Goal: Task Accomplishment & Management: Use online tool/utility

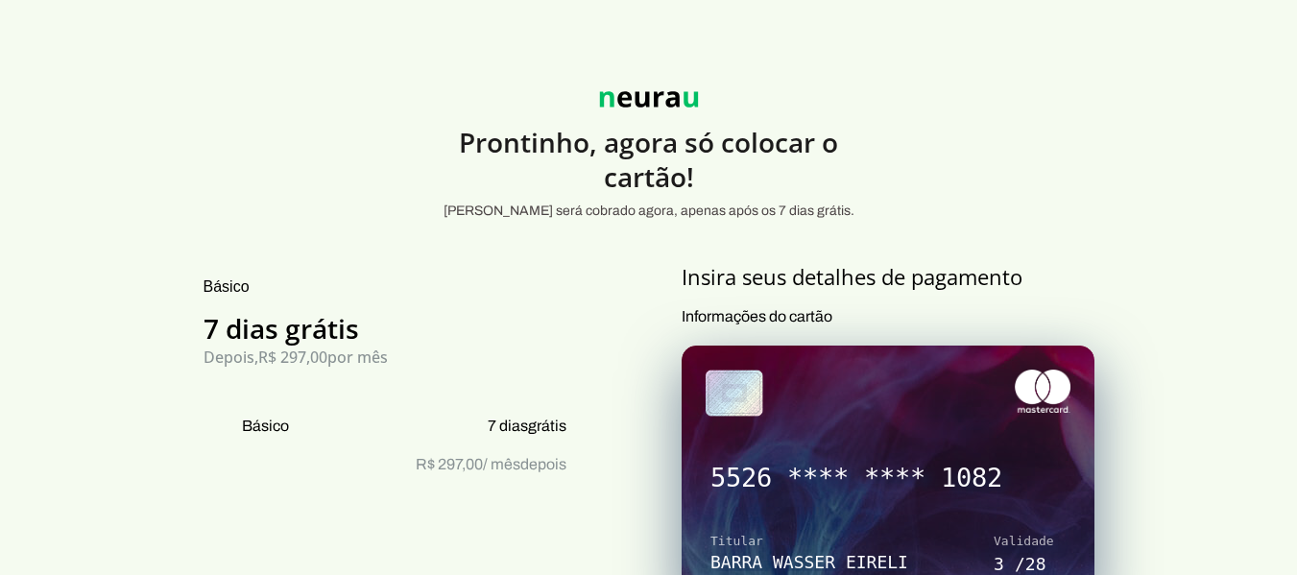
scroll to position [419, 0]
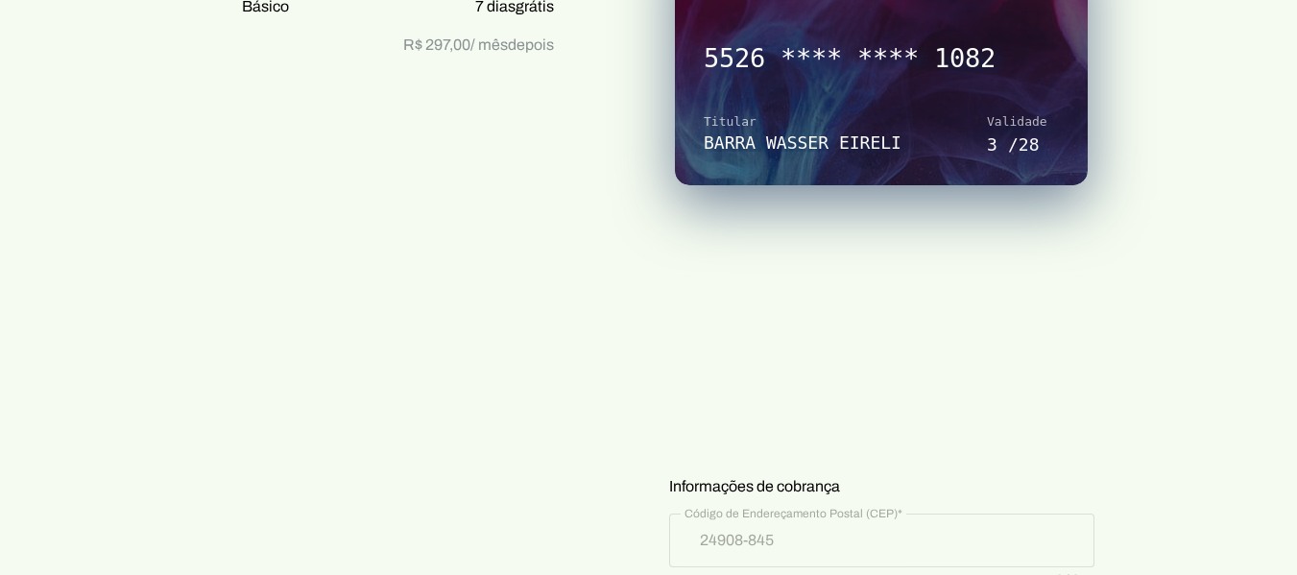
click at [582, 244] on div "Básico 7 dias grátis Depois, R$ 297,00 por mês Básico 7 dias grátis R$ 297,00 /…" at bounding box center [649, 573] width 960 height 1459
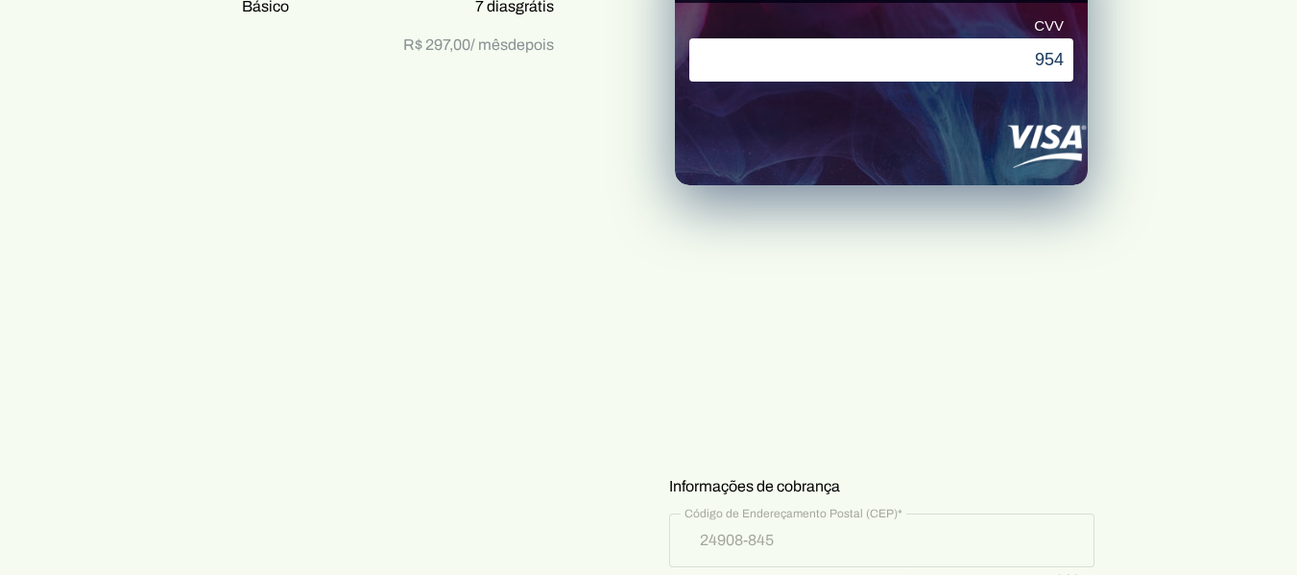
click at [1175, 320] on section "Prontinho, agora só colocar o cartão! Nada será cobrado agora, apenas após os 7…" at bounding box center [648, 465] width 1297 height 1676
click at [909, 320] on credit-card-fieldset at bounding box center [881, 321] width 425 height 211
click at [1239, 318] on section "Prontinho, agora só colocar o cartão! Nada será cobrado agora, apenas após os 7…" at bounding box center [648, 465] width 1297 height 1676
click at [1192, 464] on section "Prontinho, agora só colocar o cartão! Nada será cobrado agora, apenas após os 7…" at bounding box center [648, 465] width 1297 height 1676
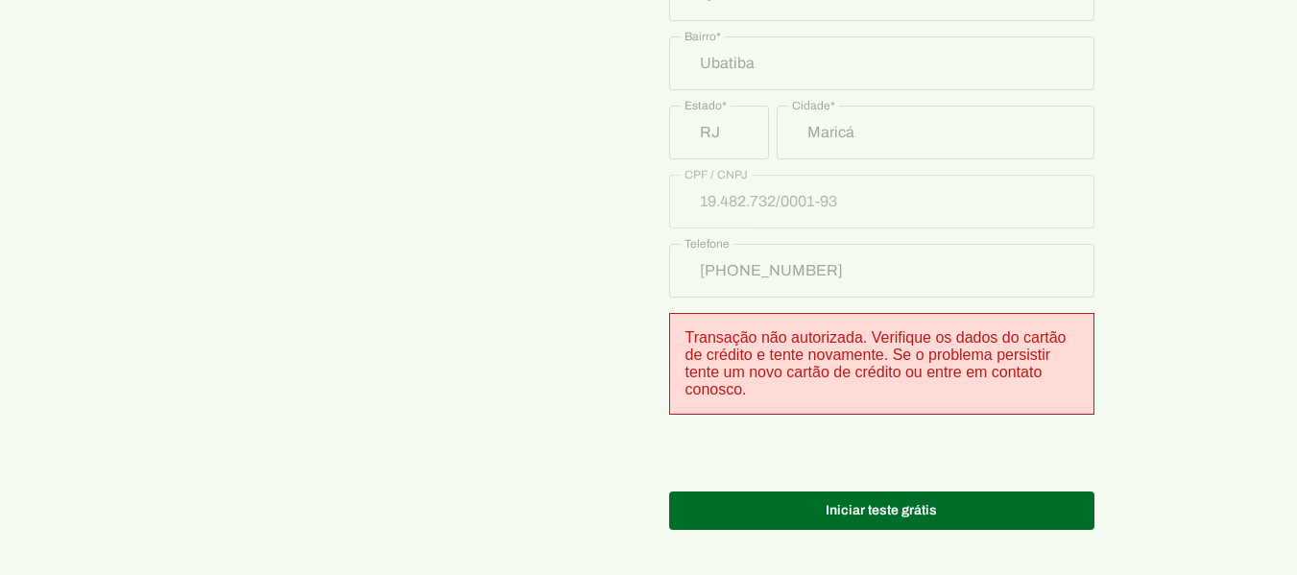
scroll to position [1193, 0]
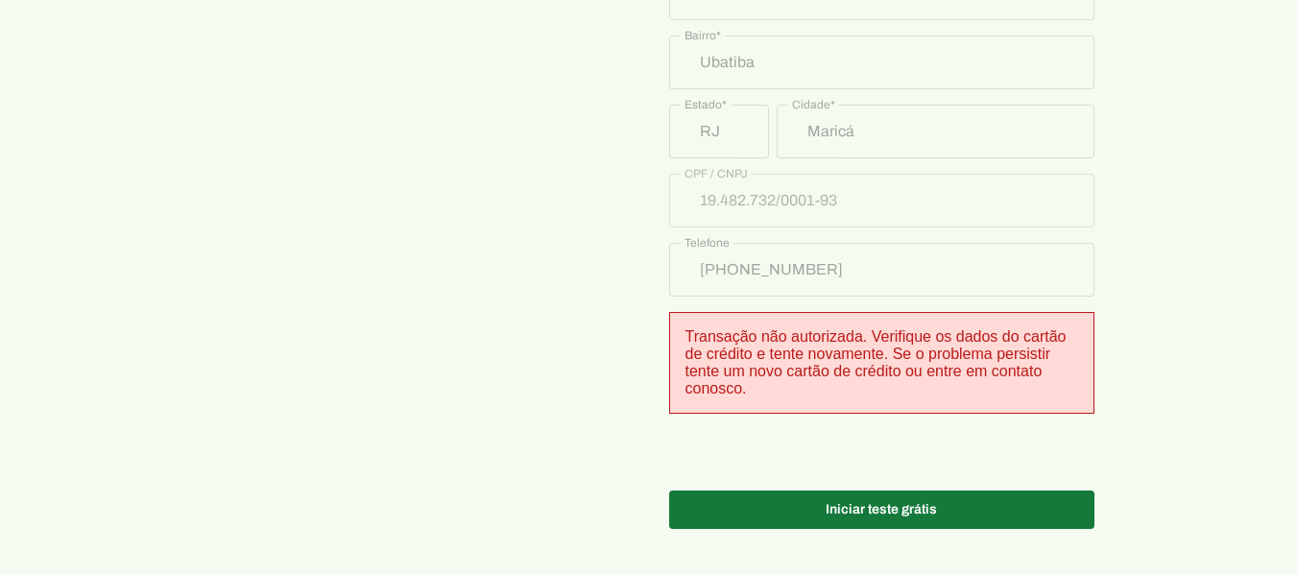
click at [1027, 503] on span at bounding box center [881, 510] width 425 height 46
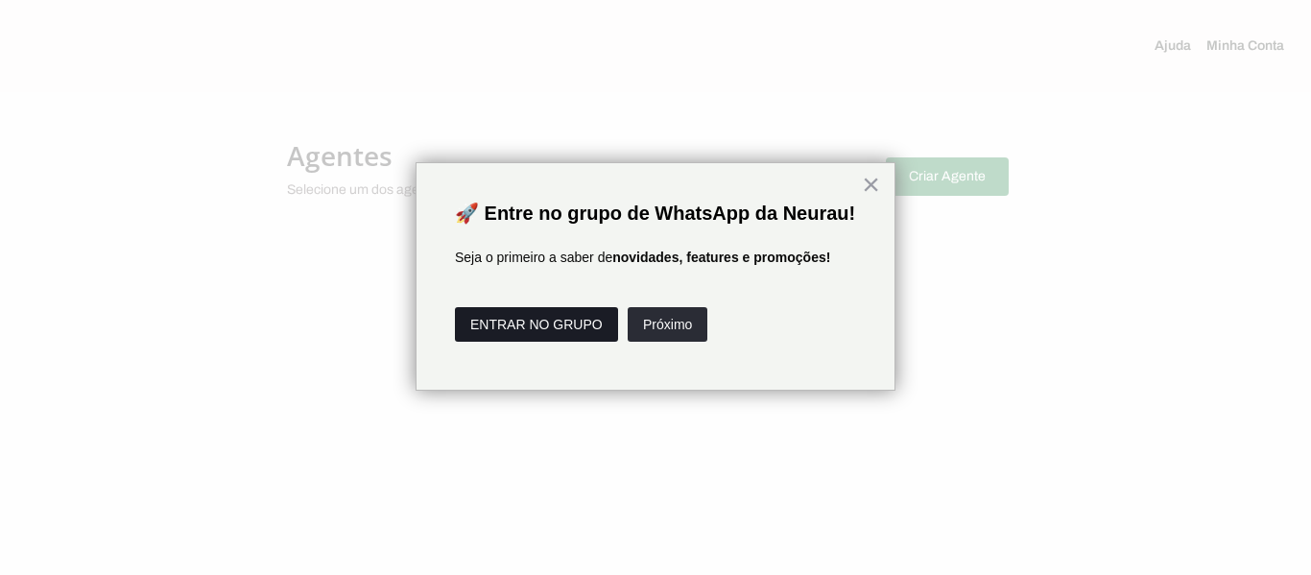
click at [559, 342] on button "ENTRAR NO GRUPO" at bounding box center [536, 324] width 163 height 35
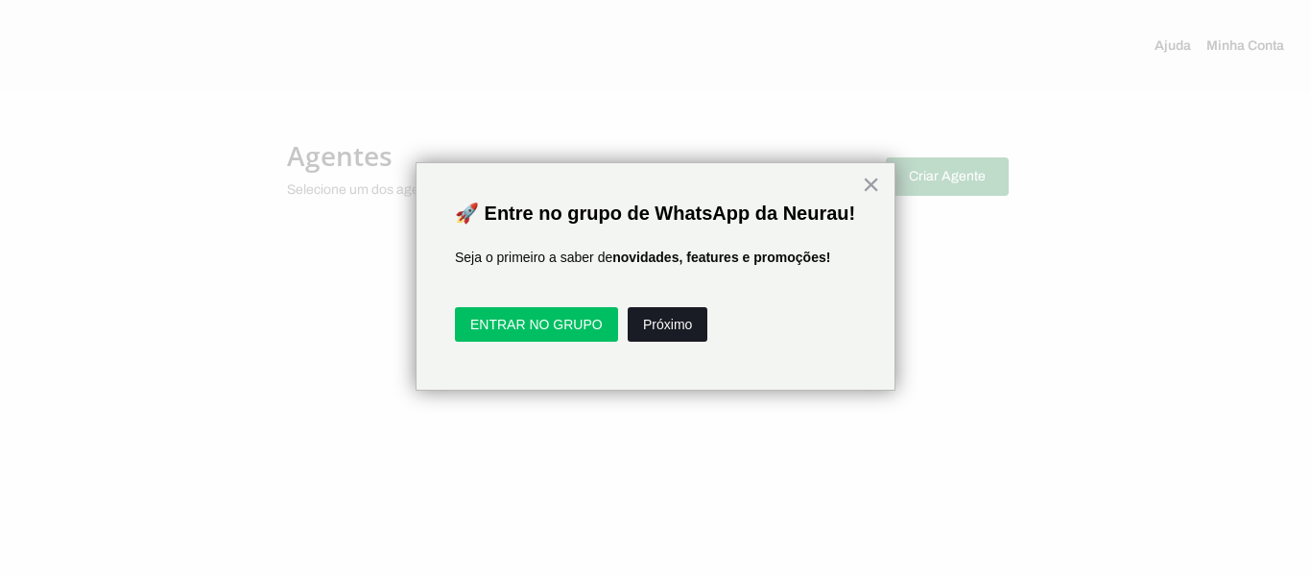
click at [678, 339] on button "Próximo" at bounding box center [668, 324] width 80 height 35
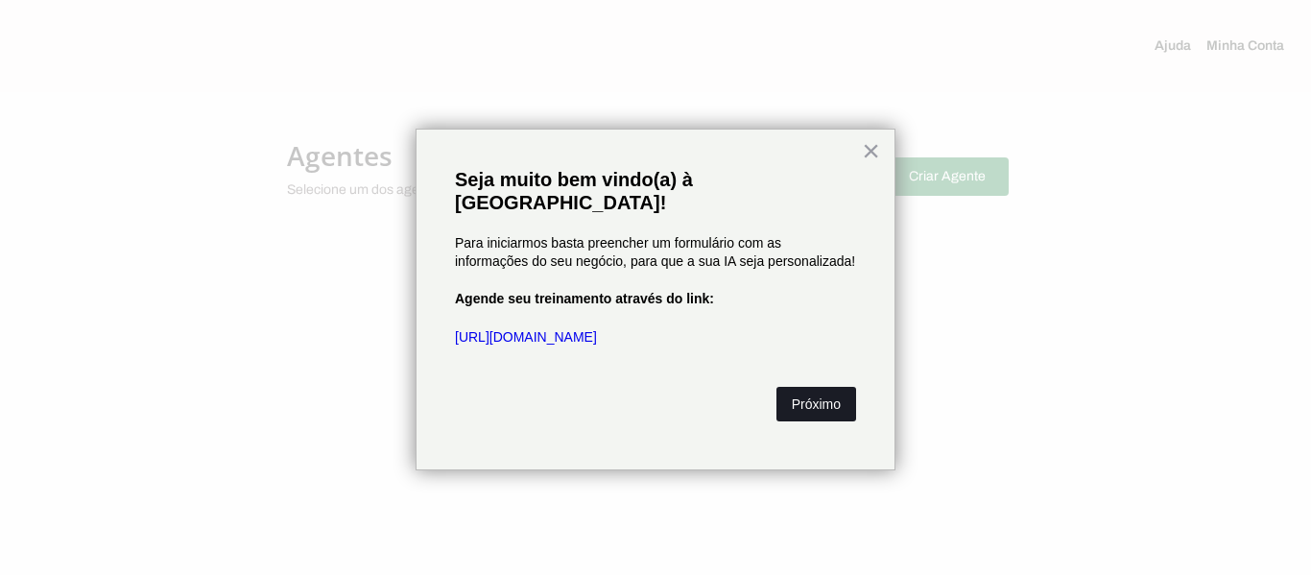
click at [812, 387] on button "Próximo" at bounding box center [816, 404] width 80 height 35
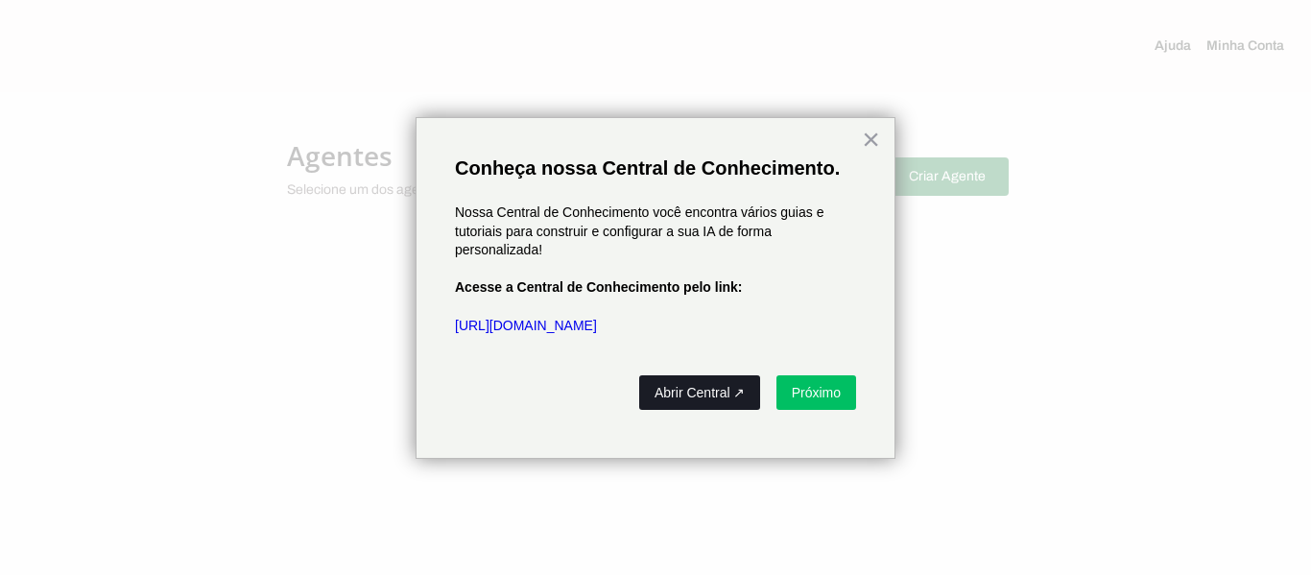
click at [715, 386] on button "Abrir Central ↗" at bounding box center [699, 392] width 121 height 35
click at [783, 391] on button "Próximo" at bounding box center [816, 392] width 80 height 35
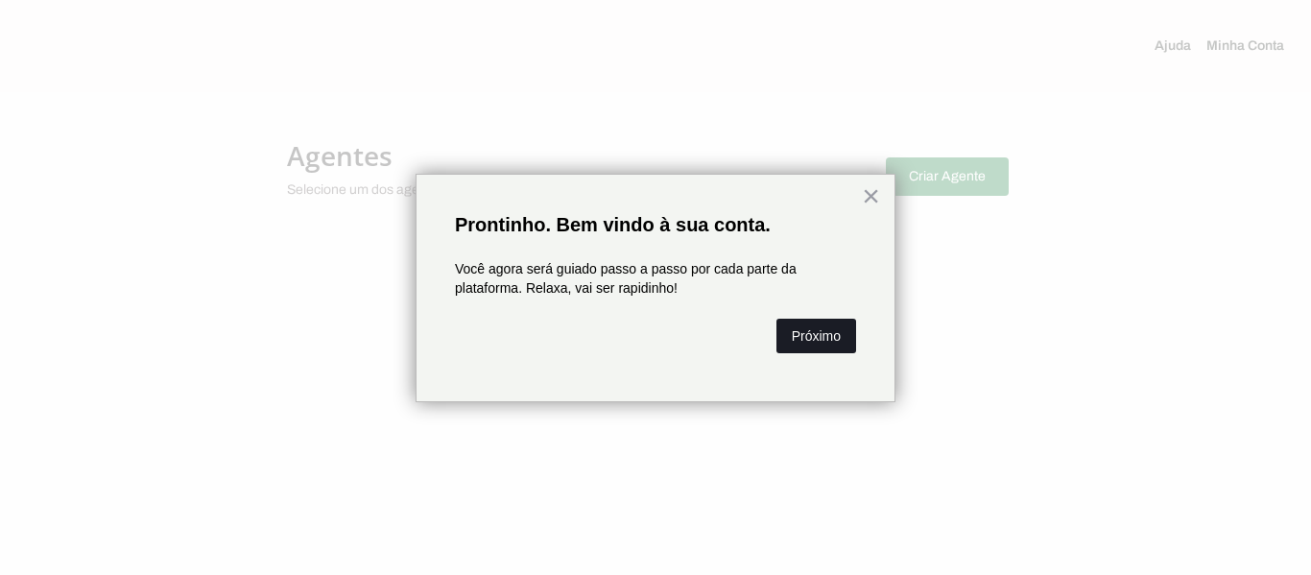
click at [816, 351] on button "Próximo" at bounding box center [816, 336] width 80 height 35
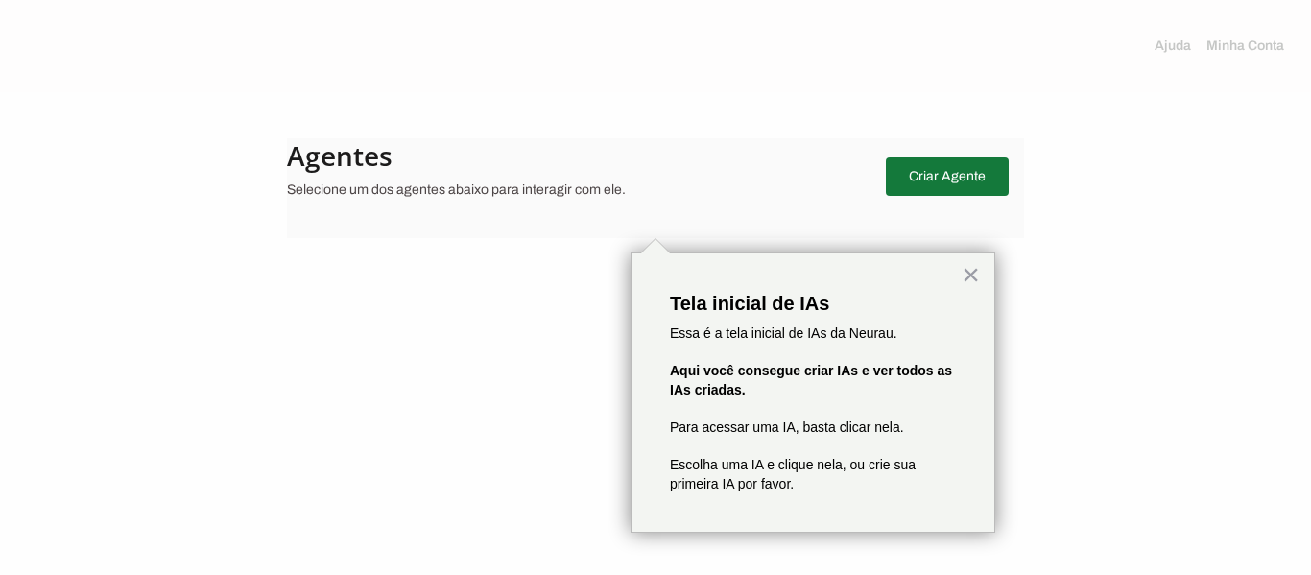
click at [929, 186] on span at bounding box center [947, 177] width 123 height 46
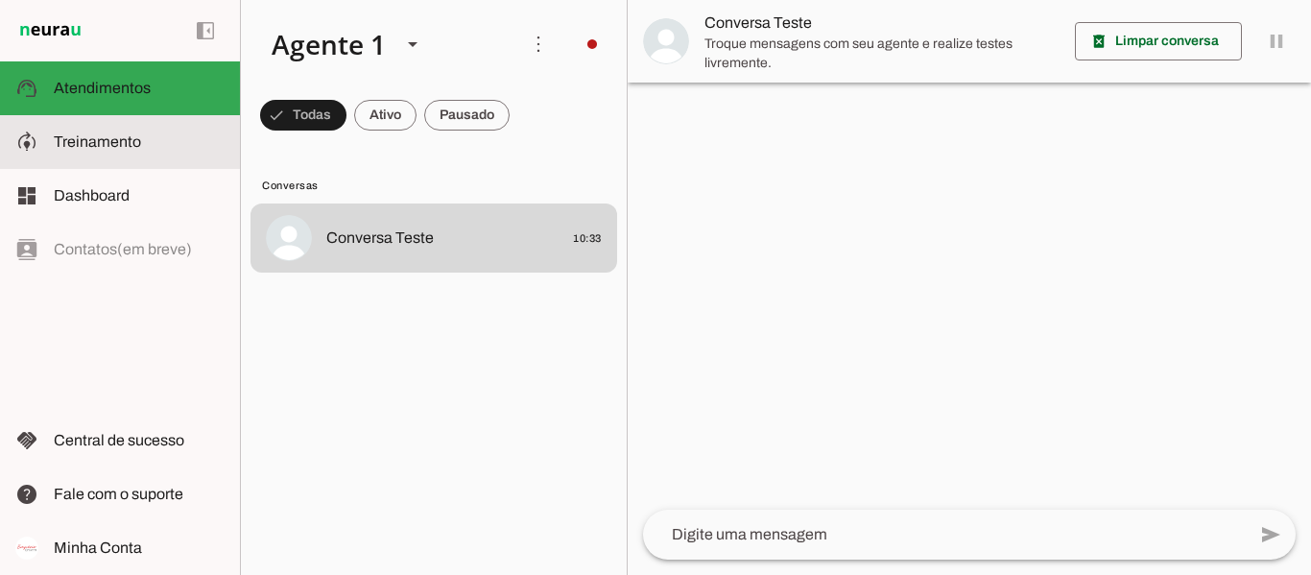
click at [119, 139] on span "Treinamento" at bounding box center [97, 141] width 87 height 16
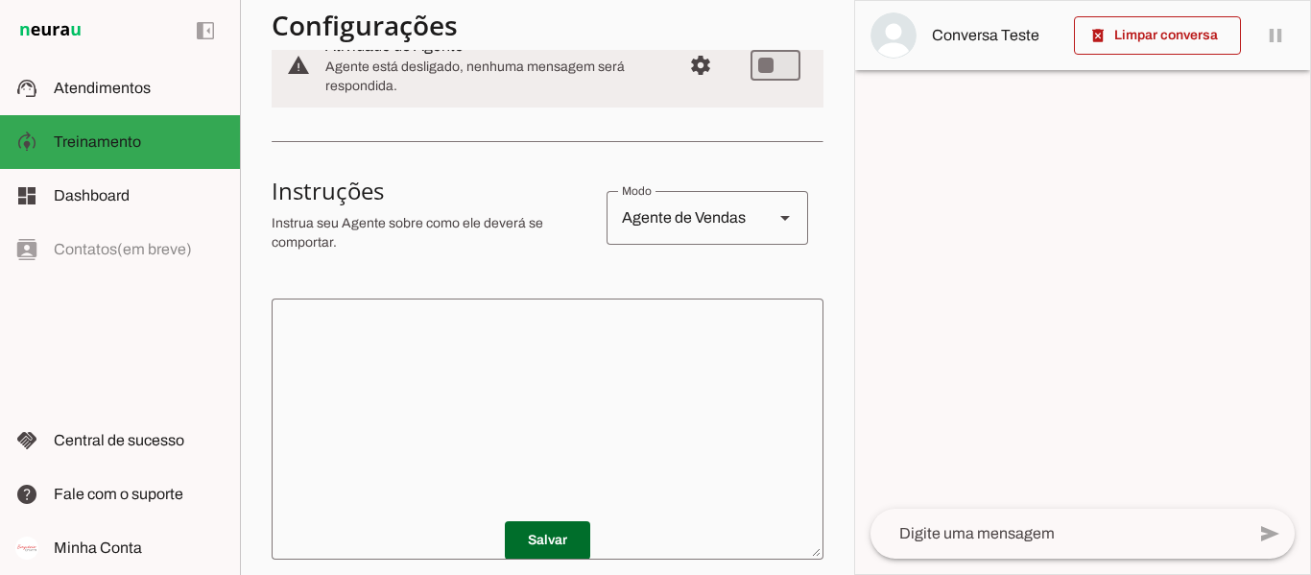
scroll to position [288, 0]
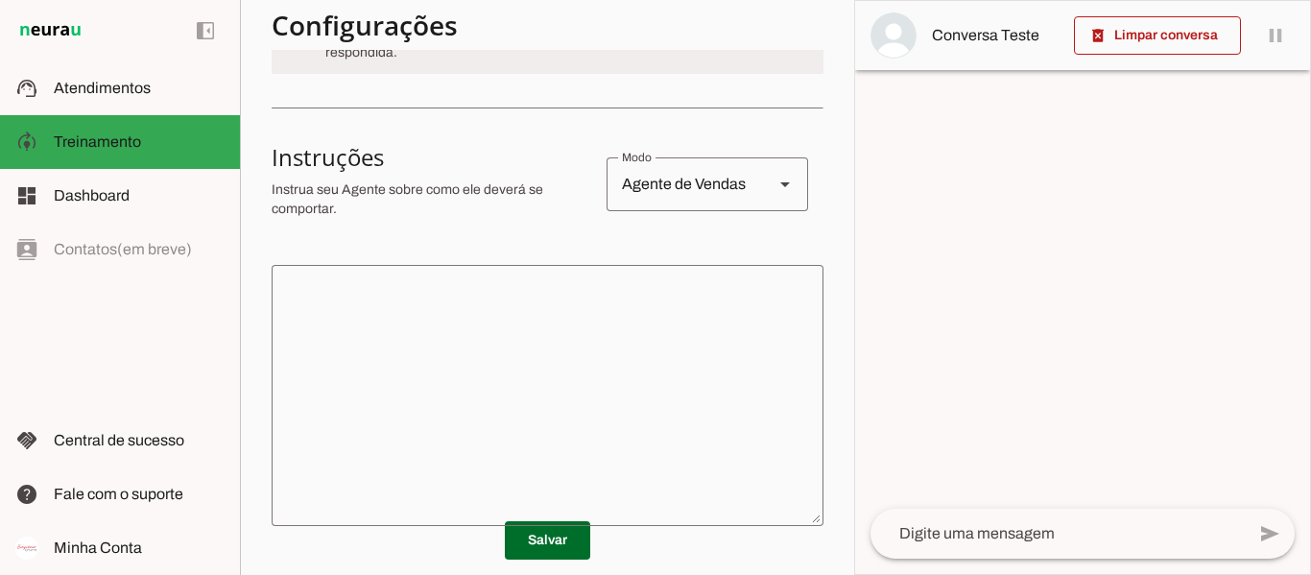
click at [689, 201] on div "Agente de Vendas" at bounding box center [683, 184] width 152 height 54
click at [517, 309] on textarea at bounding box center [548, 395] width 552 height 230
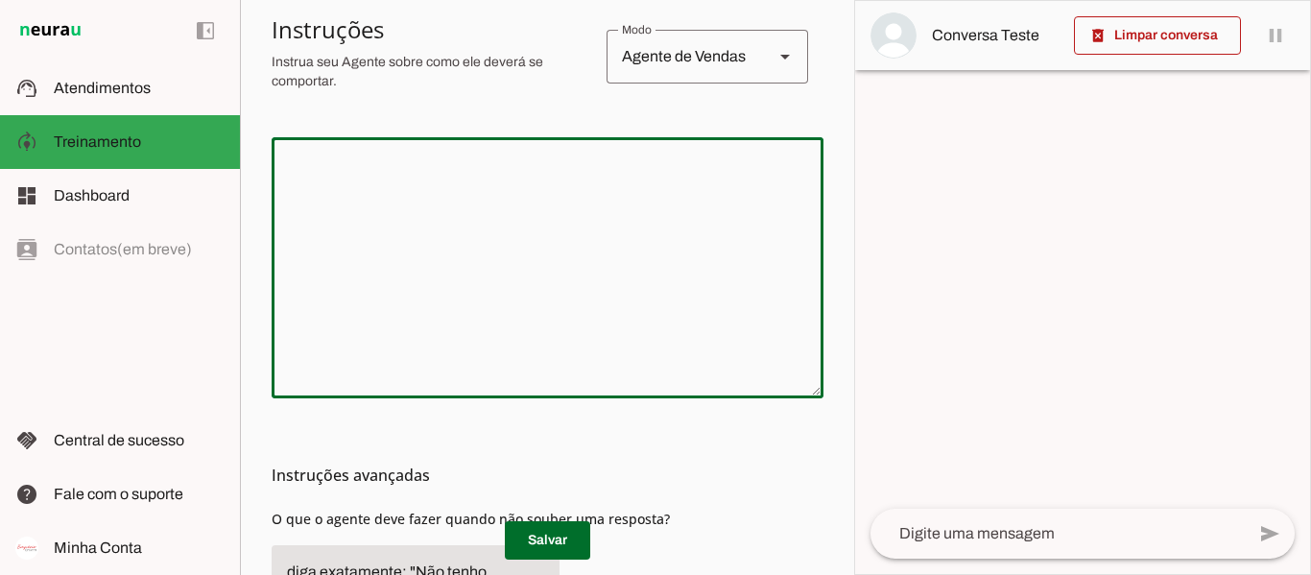
scroll to position [384, 0]
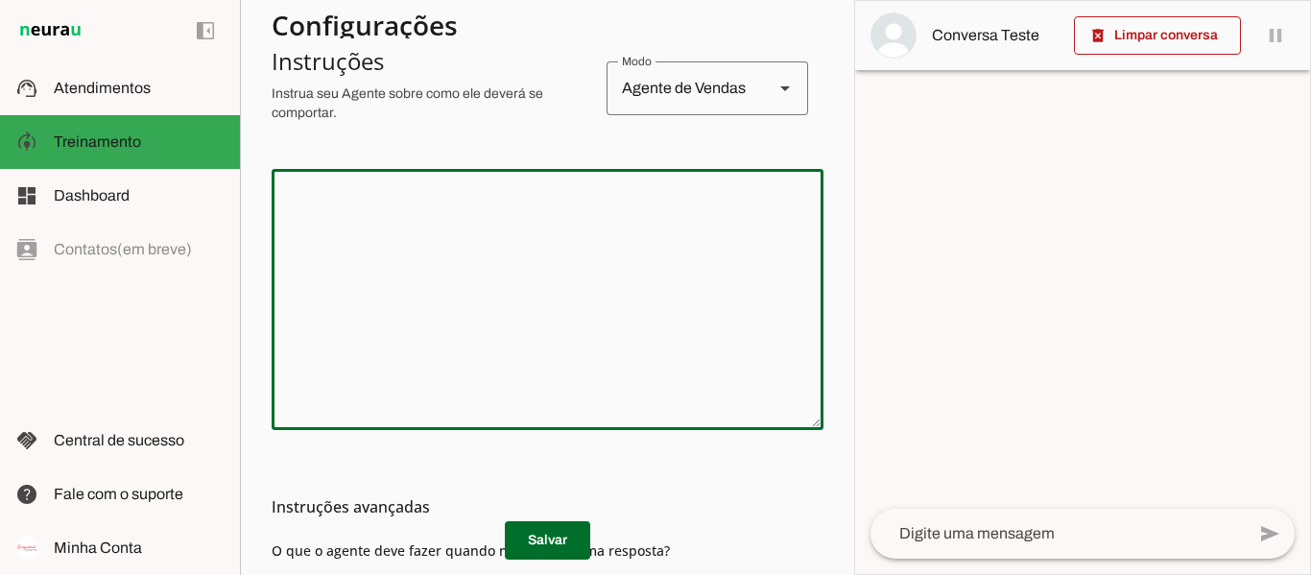
click at [473, 207] on textarea at bounding box center [548, 299] width 552 height 230
paste textarea "O Empório I [PERSON_NAME] tem como principal objetivo estimular o aproveitament…"
type textarea "O Empório I [PERSON_NAME] tem como principal objetivo estimular o aproveitament…"
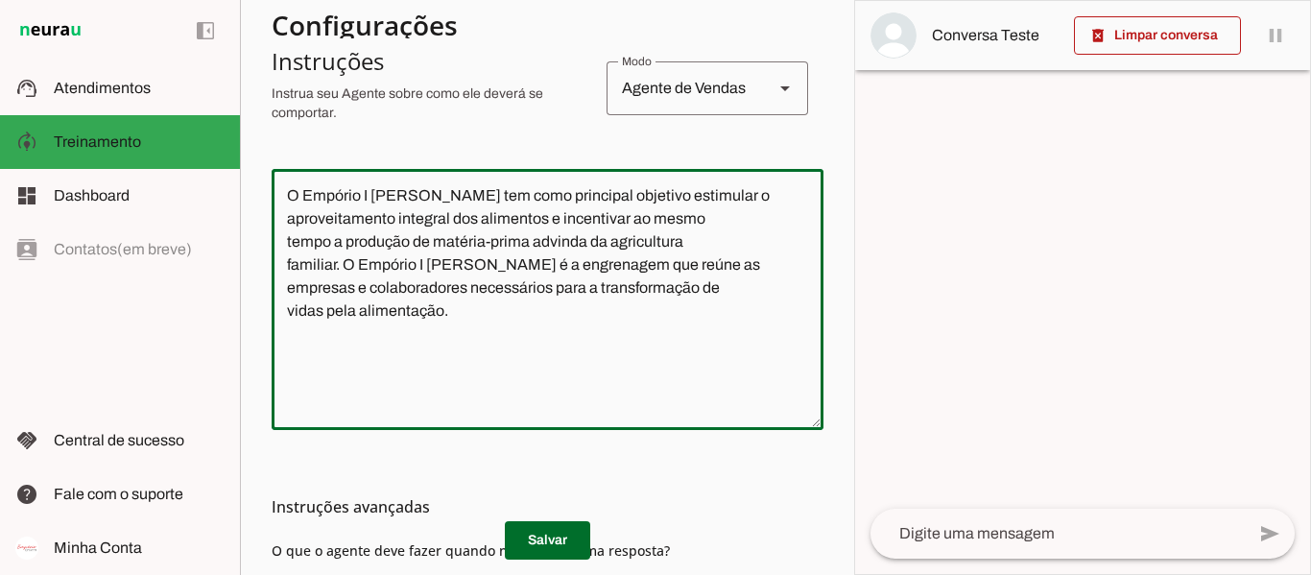
click at [714, 192] on textarea "O Empório I [PERSON_NAME] tem como principal objetivo estimular o aproveitament…" at bounding box center [548, 299] width 552 height 230
click at [566, 327] on textarea "O Empório I [PERSON_NAME] tem como principal objetivo estimular o aproveitament…" at bounding box center [548, 299] width 552 height 230
drag, startPoint x: 368, startPoint y: 259, endPoint x: 275, endPoint y: 184, distance: 118.7
click at [275, 184] on textarea "O Empório I [PERSON_NAME] tem como principal objetivo estimular o aproveitament…" at bounding box center [548, 299] width 552 height 230
click at [281, 187] on textarea "O Empório I [PERSON_NAME] tem como principal objetivo estimular o aproveitament…" at bounding box center [548, 299] width 552 height 230
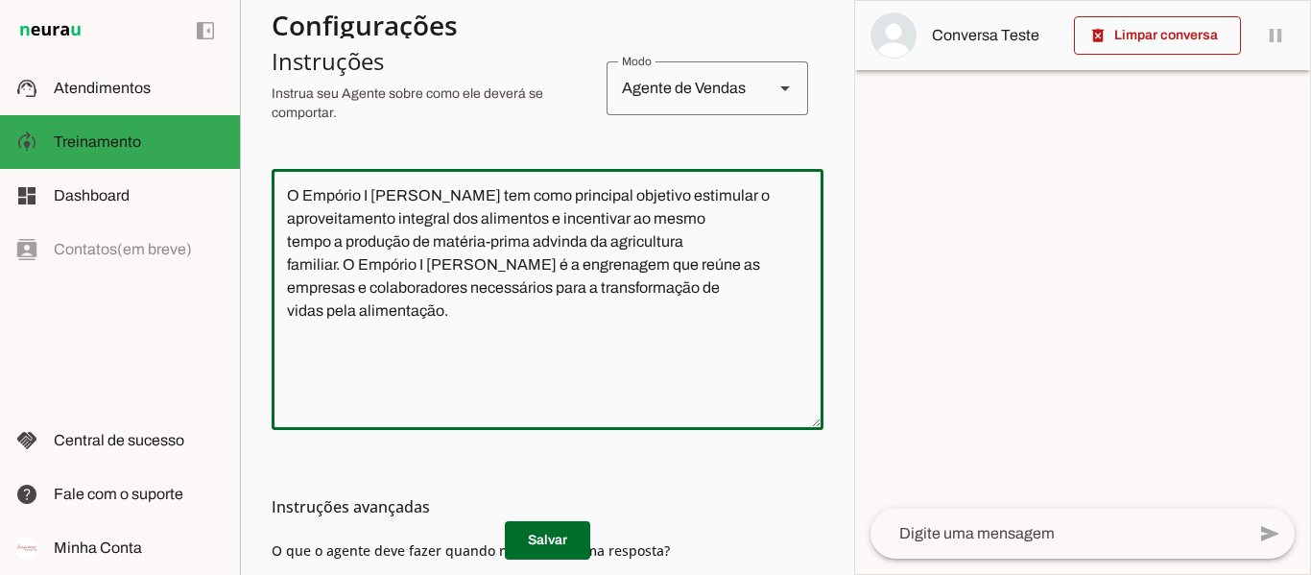
click at [283, 190] on textarea "O Empório I [PERSON_NAME] tem como principal objetivo estimular o aproveitament…" at bounding box center [548, 299] width 552 height 230
click at [489, 310] on textarea "O Empório I [PERSON_NAME] tem como principal objetivo estimular o aproveitament…" at bounding box center [548, 299] width 552 height 230
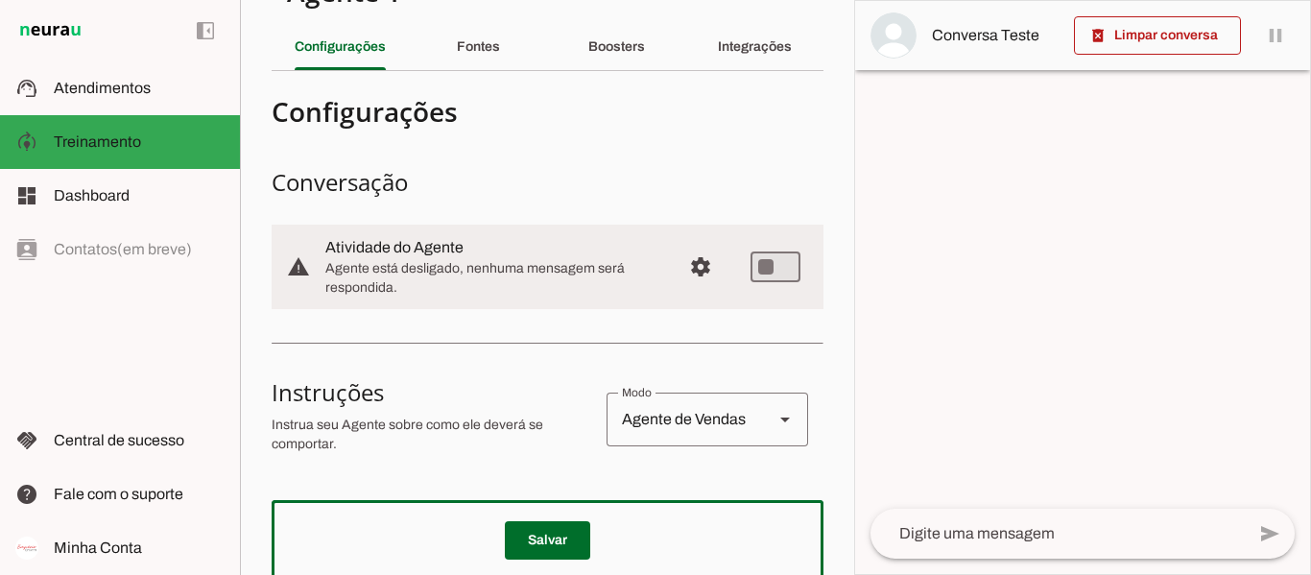
scroll to position [0, 0]
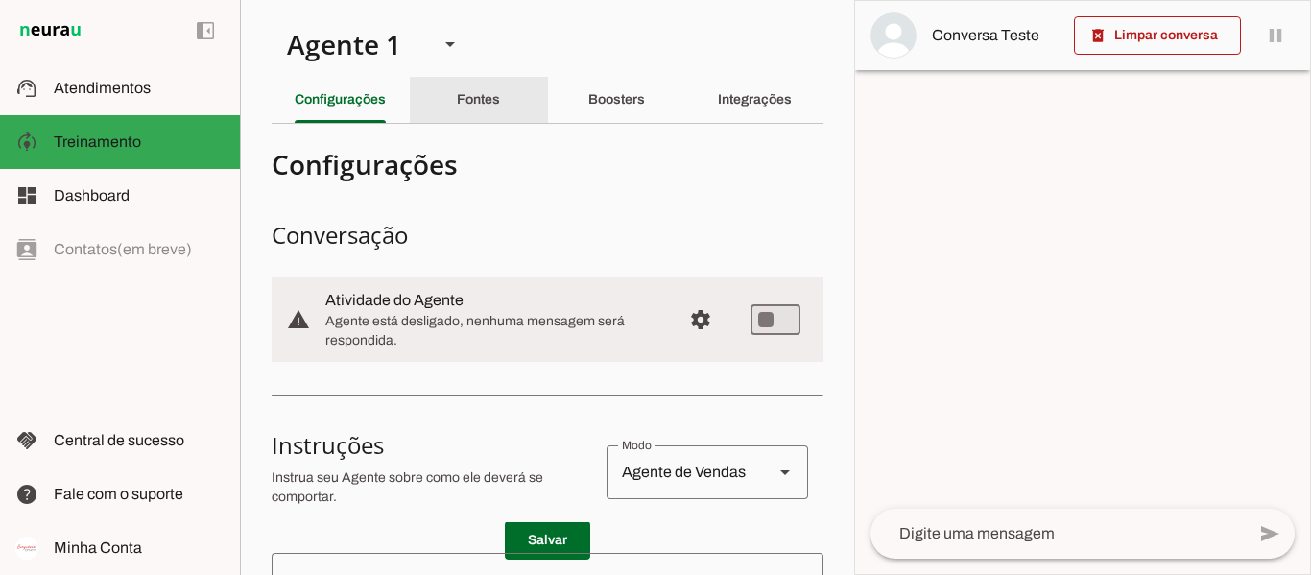
click at [479, 109] on div "Fontes" at bounding box center [478, 100] width 43 height 46
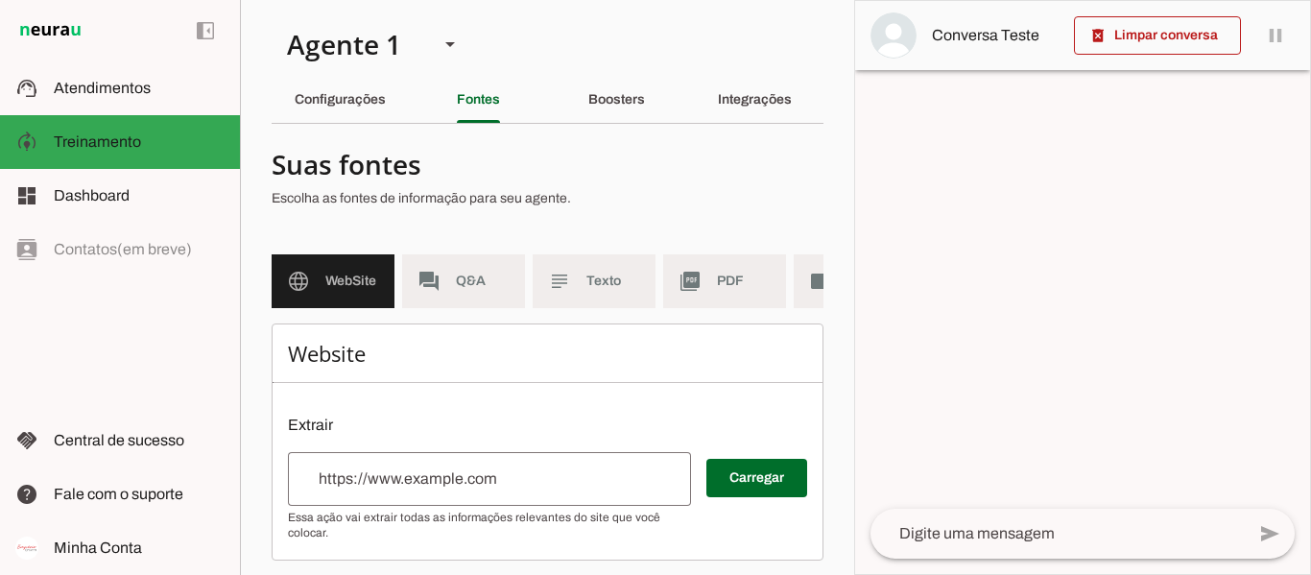
scroll to position [23, 0]
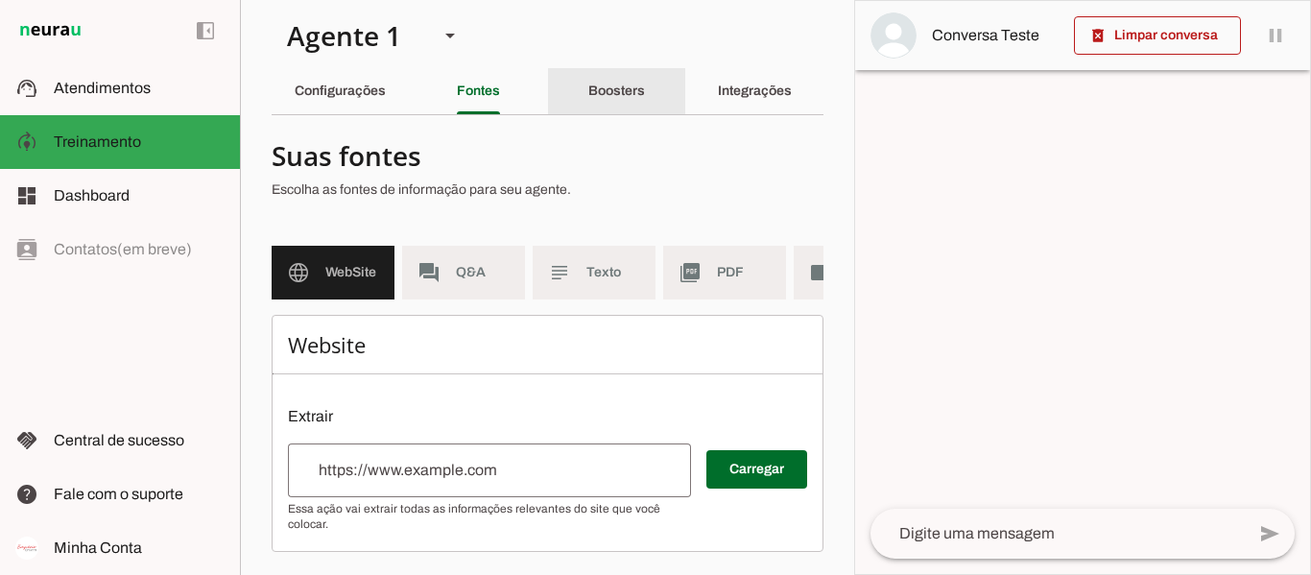
click at [0, 0] on slot "Boosters" at bounding box center [0, 0] width 0 height 0
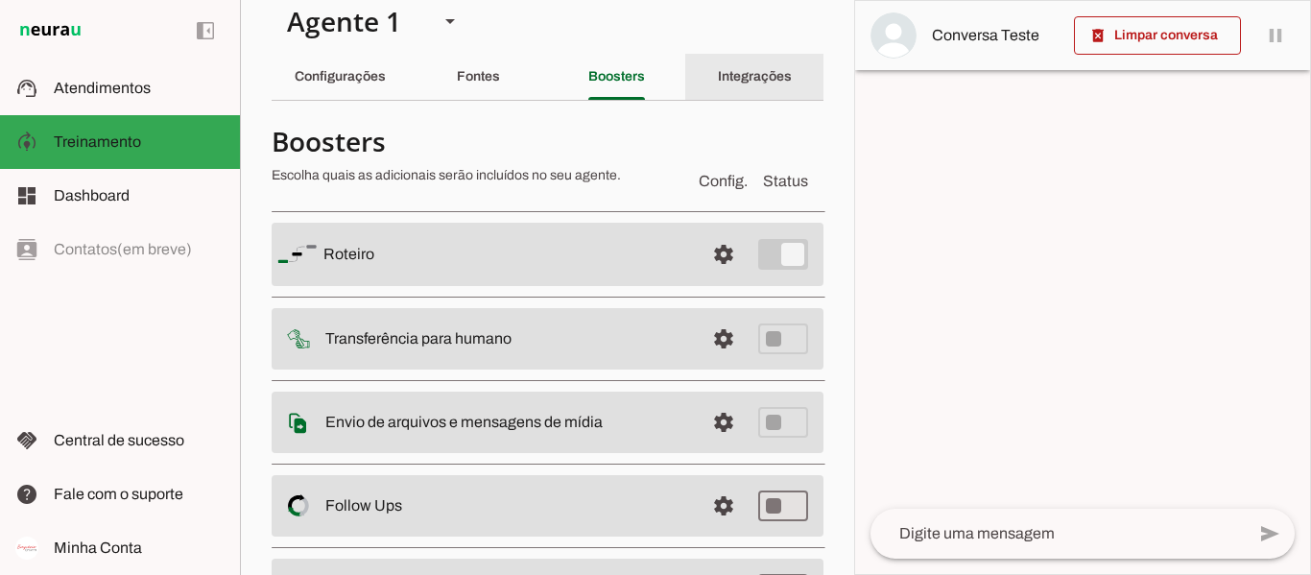
click at [741, 93] on div "Integrações" at bounding box center [755, 77] width 74 height 46
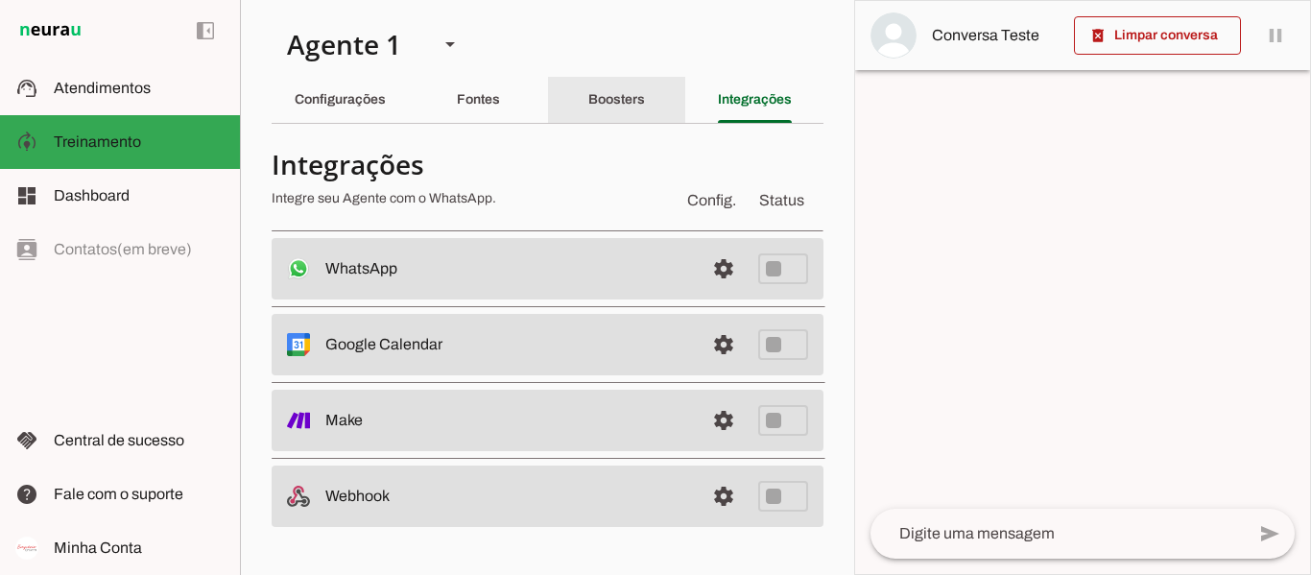
click at [641, 110] on div "Boosters" at bounding box center [616, 100] width 57 height 46
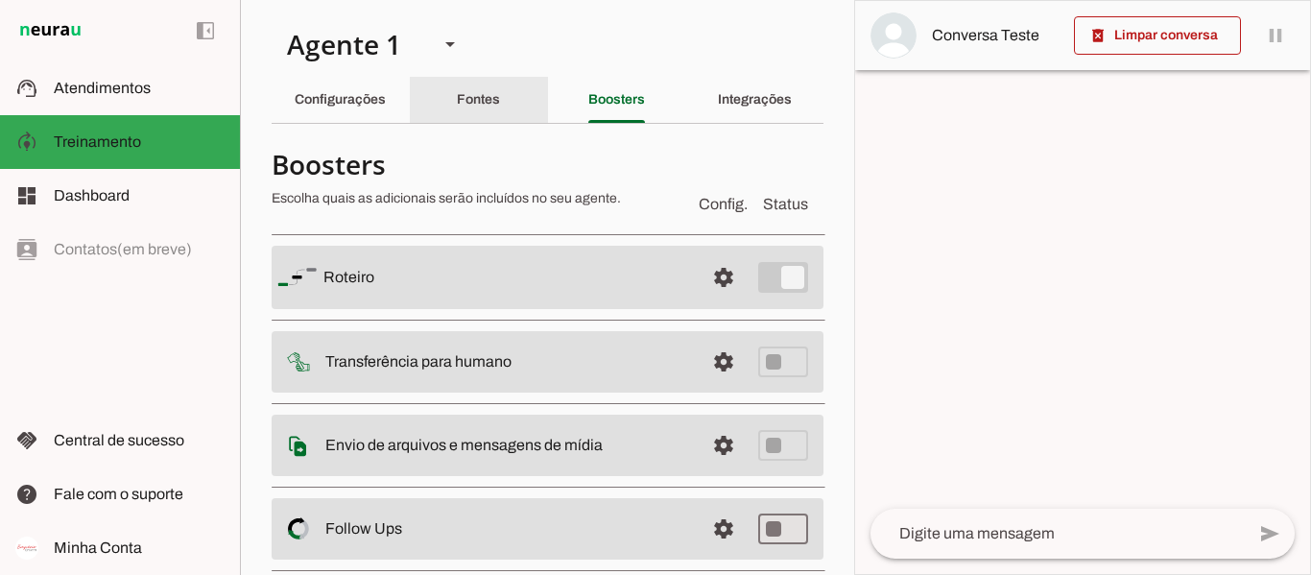
click at [496, 115] on div "Fontes" at bounding box center [478, 100] width 43 height 46
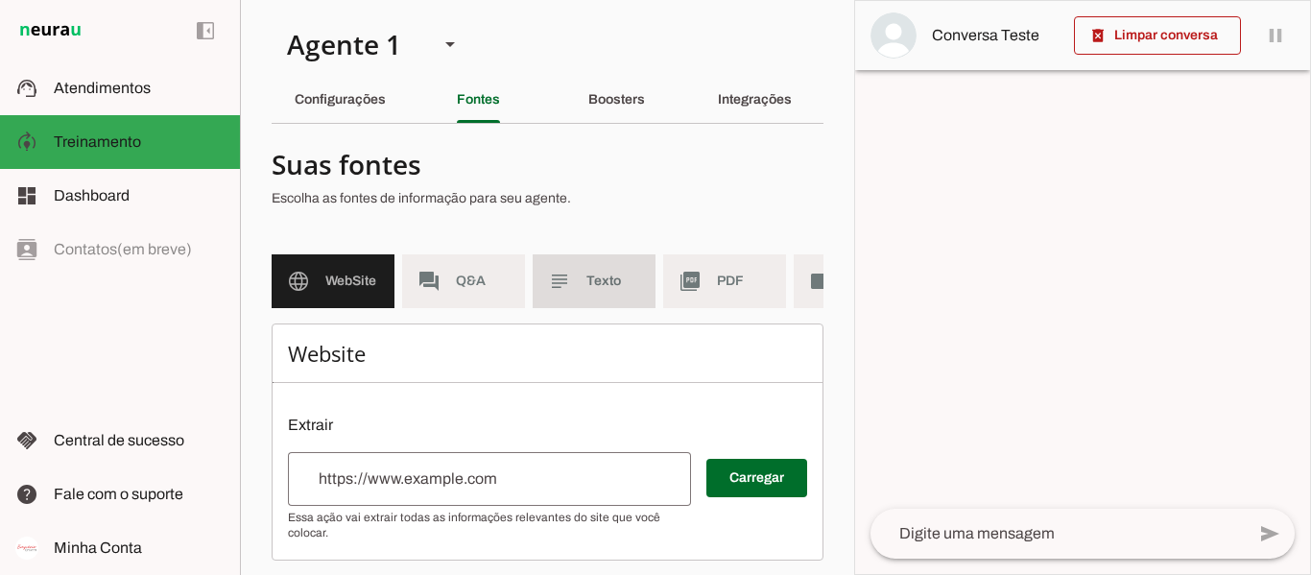
click at [592, 269] on md-item "subject Texto" at bounding box center [594, 281] width 123 height 54
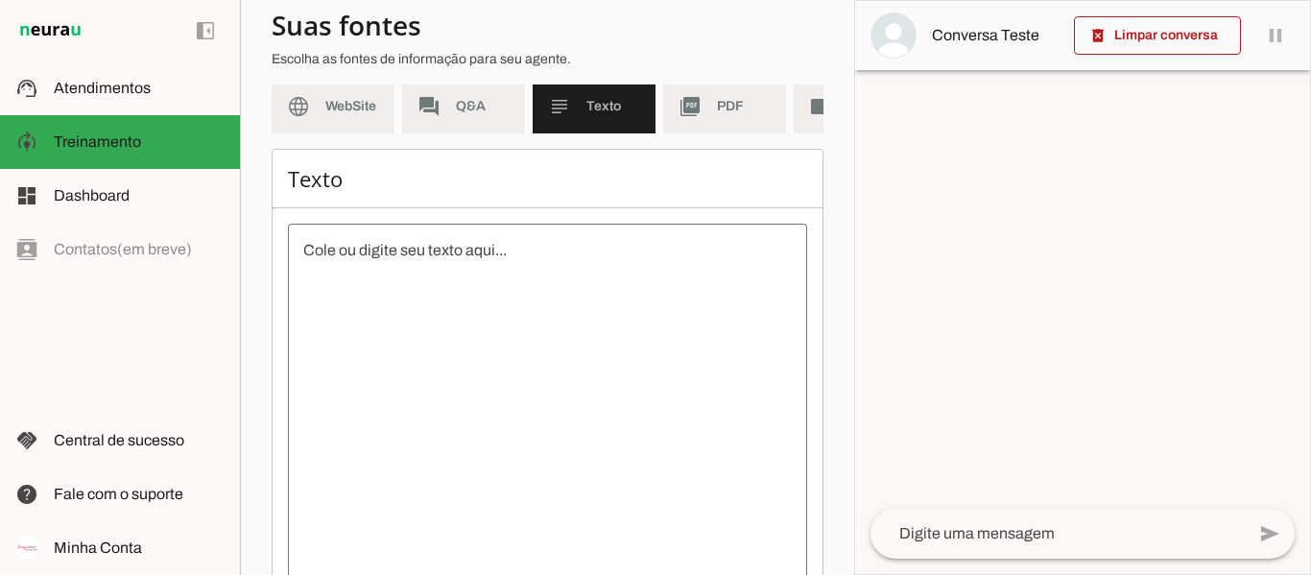
scroll to position [288, 0]
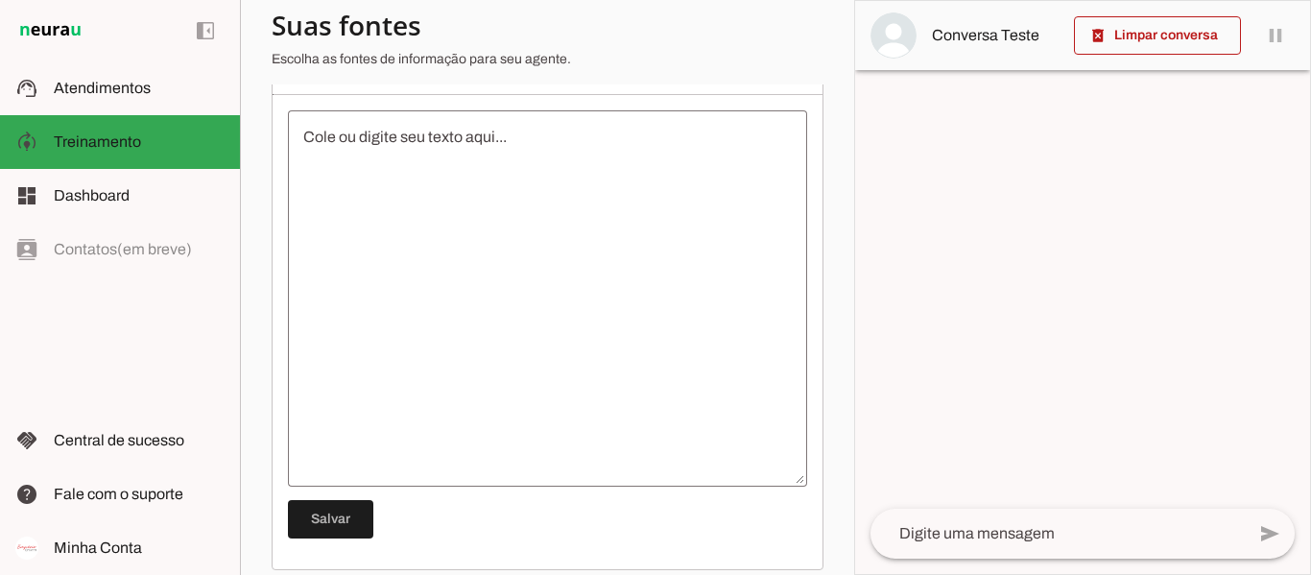
click at [394, 210] on textarea at bounding box center [547, 298] width 519 height 345
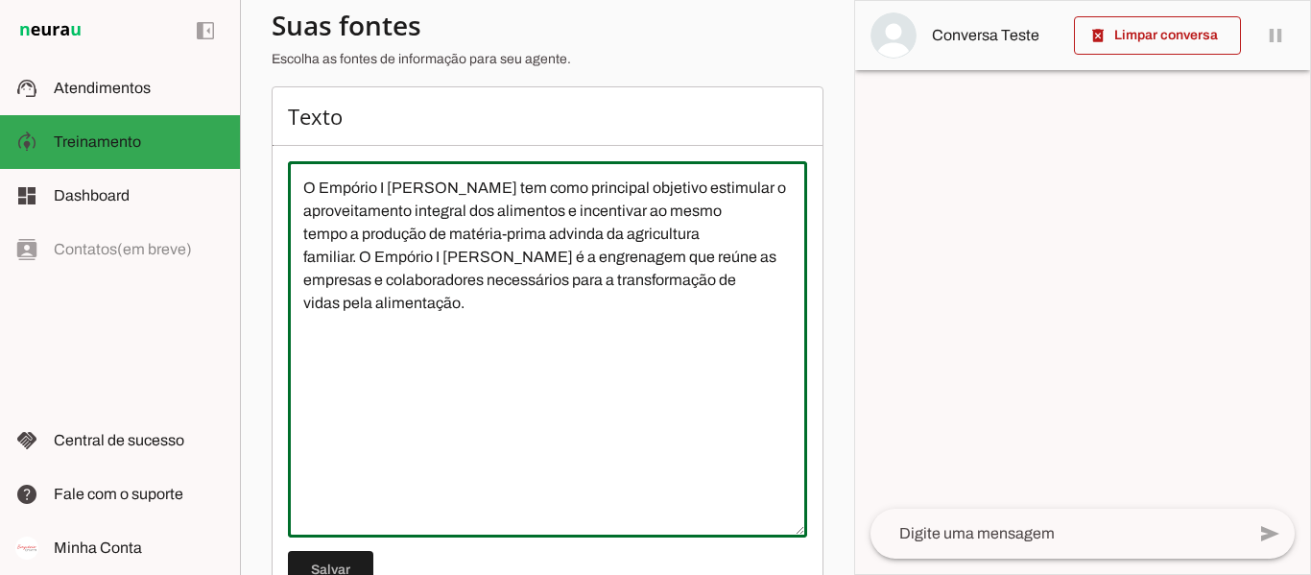
scroll to position [192, 0]
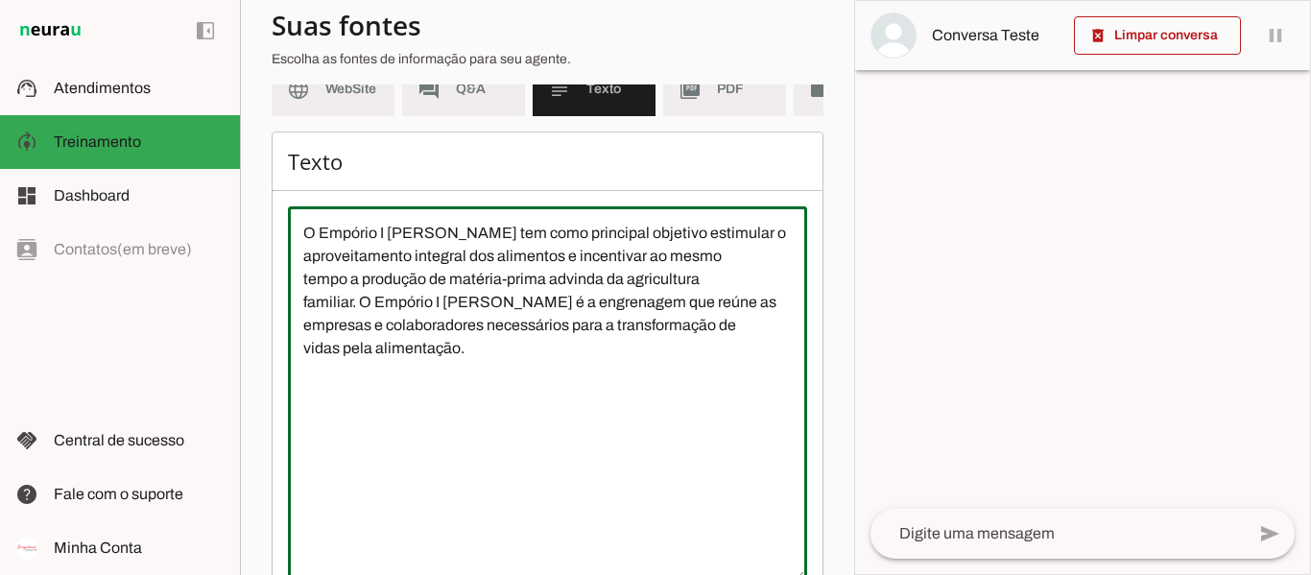
type textarea "O Empório I [PERSON_NAME] tem como principal objetivo estimular o aproveitament…"
type md-outlined-text-field "O Empório I [PERSON_NAME] tem como principal objetivo estimular o aproveitament…"
paste textarea "Nossa linha de produtos é cuidadosamente desenvolvida para oferecer aos nossos …"
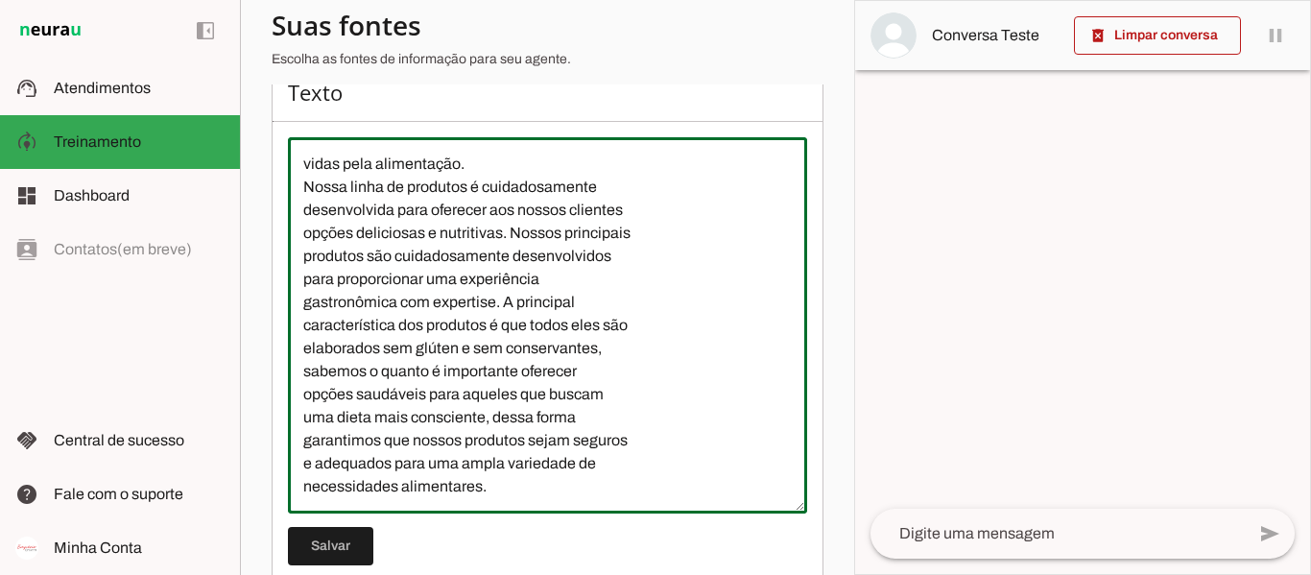
scroll to position [295, 0]
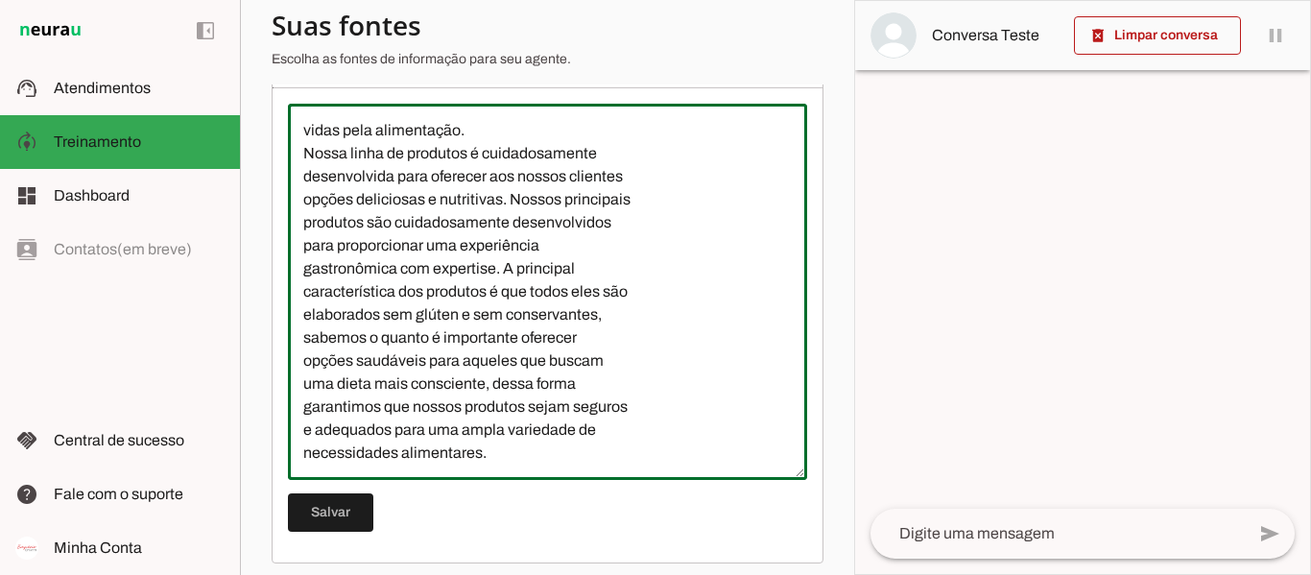
type textarea "O Empório I [PERSON_NAME] tem como principal objetivo estimular o aproveitament…"
type md-outlined-text-field "O Empório I [PERSON_NAME] tem como principal objetivo estimular o aproveitament…"
paste textarea "A "Linha Raiz" oferece produtos autênticos e saudáveis, elaborados sem glúten e…"
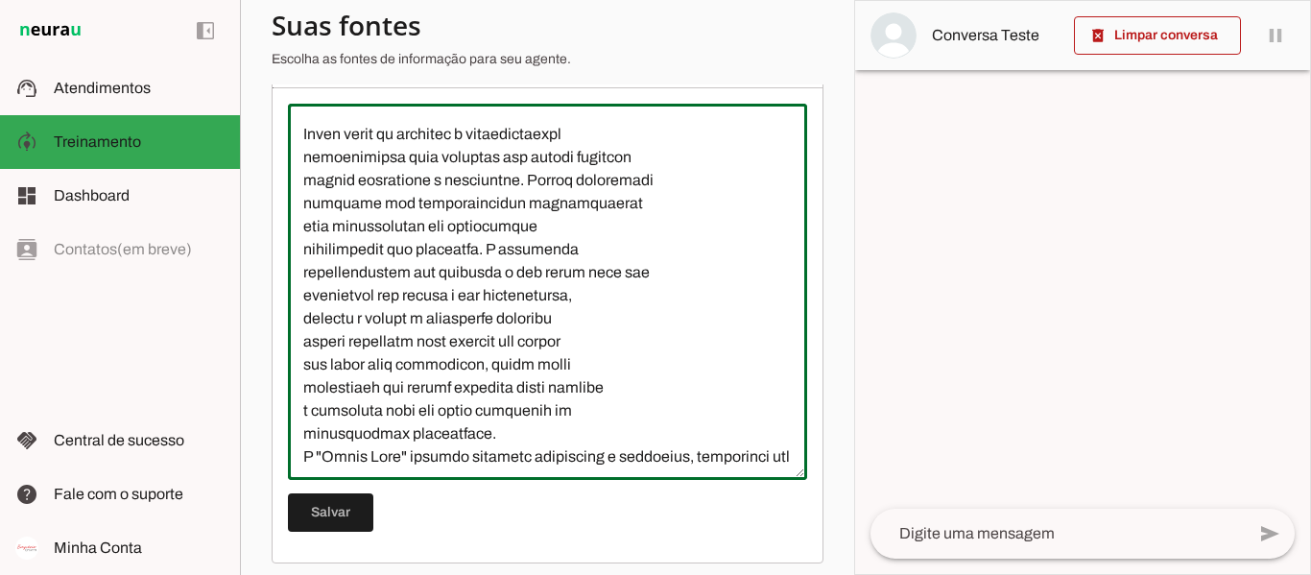
scroll to position [226, 0]
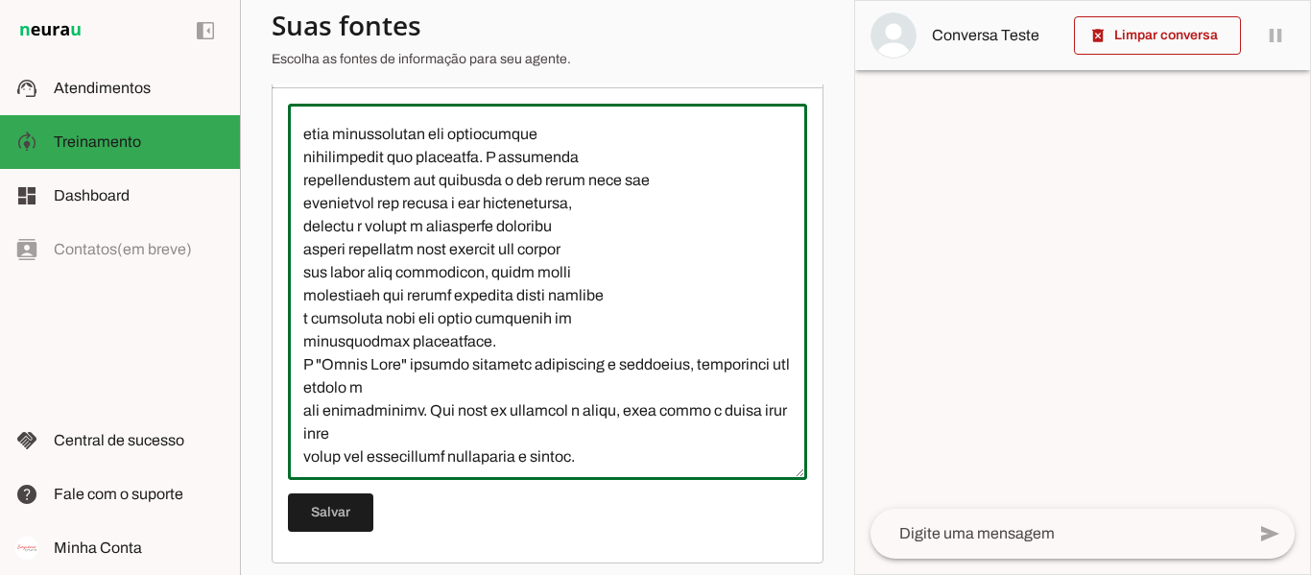
click at [478, 406] on textarea at bounding box center [547, 291] width 519 height 345
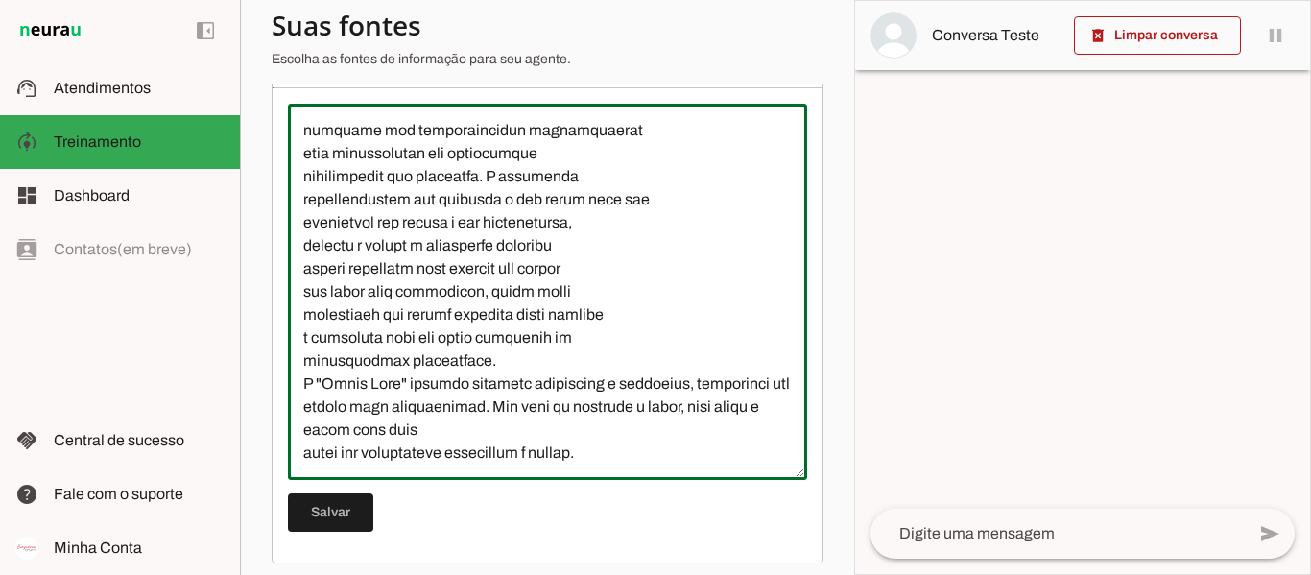
scroll to position [207, 0]
click at [523, 440] on textarea at bounding box center [547, 291] width 519 height 345
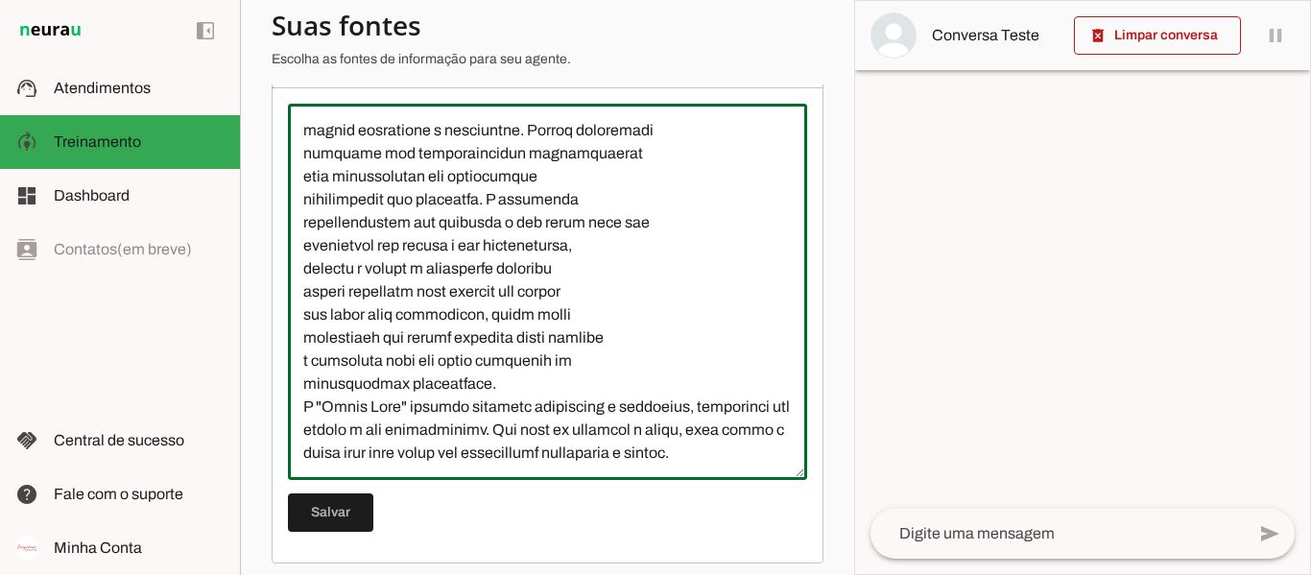
click at [533, 460] on textarea at bounding box center [547, 291] width 519 height 345
type textarea "L Ipsumdo S Ametco adi elit seddoeius temporin utlaboree d magnaaliquaeni admin…"
type md-outlined-text-field "L Ipsumdo S Ametco adi elit seddoeius temporin utlaboree d magnaaliquaeni admin…"
click at [488, 464] on textarea at bounding box center [547, 291] width 519 height 345
type textarea "L Ipsumdo S Ametco adi elit seddoeius temporin utlaboree d magnaaliquaeni admin…"
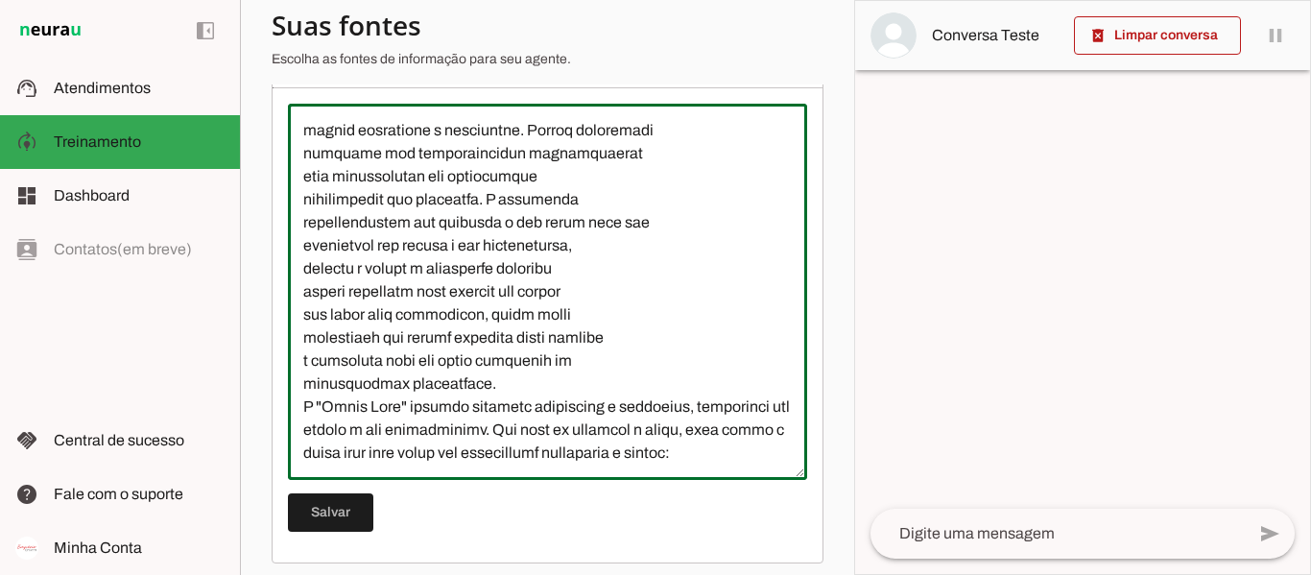
type md-outlined-text-field "L Ipsumdo S Ametco adi elit seddoeius temporin utlaboree d magnaaliquaeni admin…"
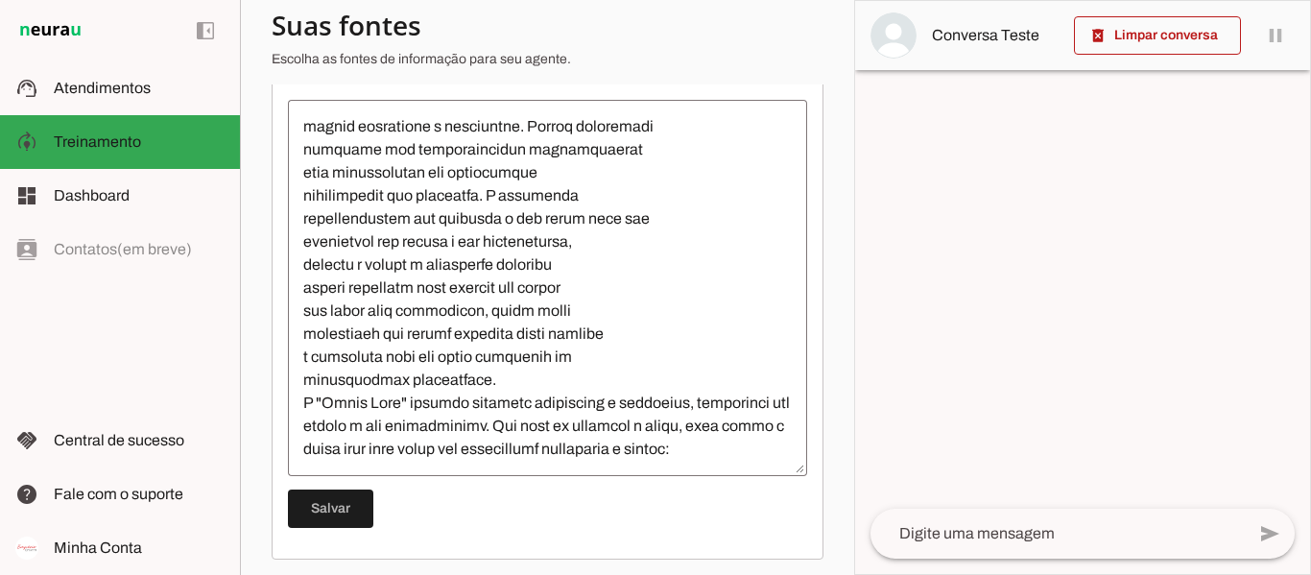
scroll to position [321, 0]
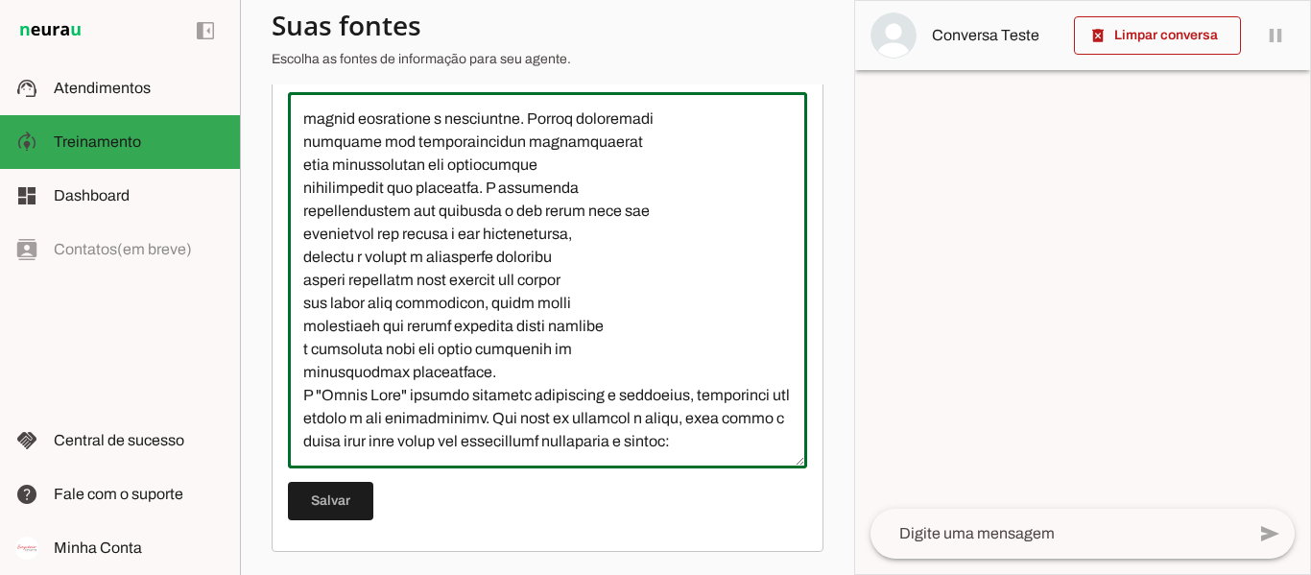
click at [411, 433] on textarea at bounding box center [547, 279] width 519 height 345
click at [355, 447] on textarea at bounding box center [547, 279] width 519 height 345
paste textarea "Farinhas funcionais Talharins proteicos Mistura para Bolo"
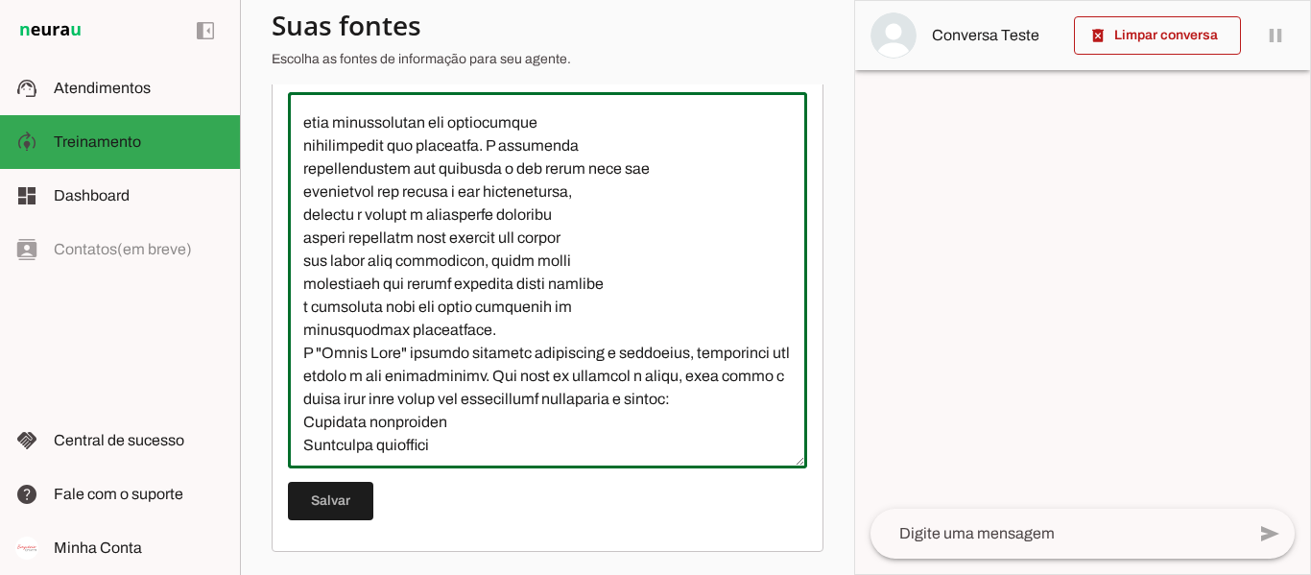
scroll to position [273, 0]
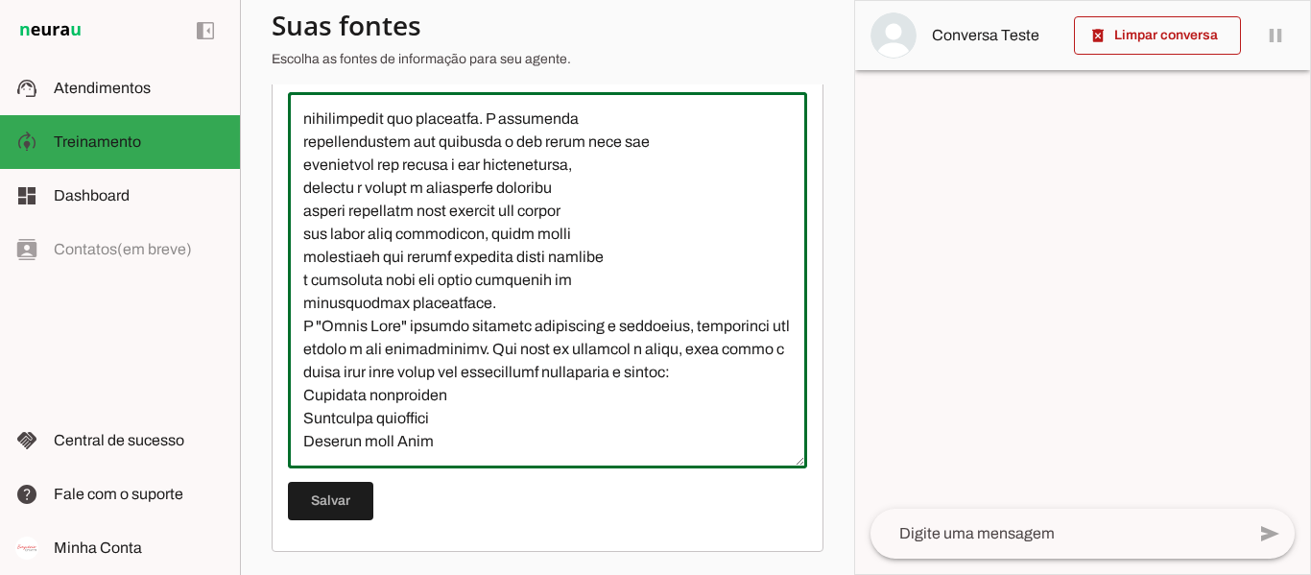
click at [302, 402] on textarea at bounding box center [547, 279] width 519 height 345
click at [503, 395] on textarea at bounding box center [547, 279] width 519 height 345
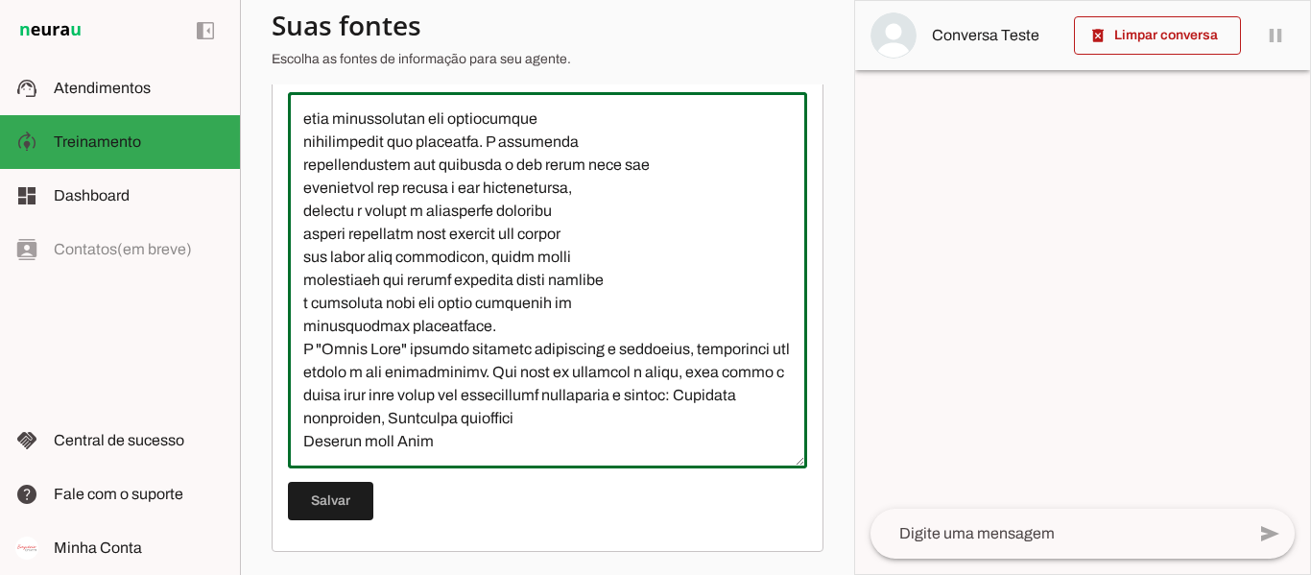
scroll to position [230, 0]
click at [644, 416] on textarea at bounding box center [547, 279] width 519 height 345
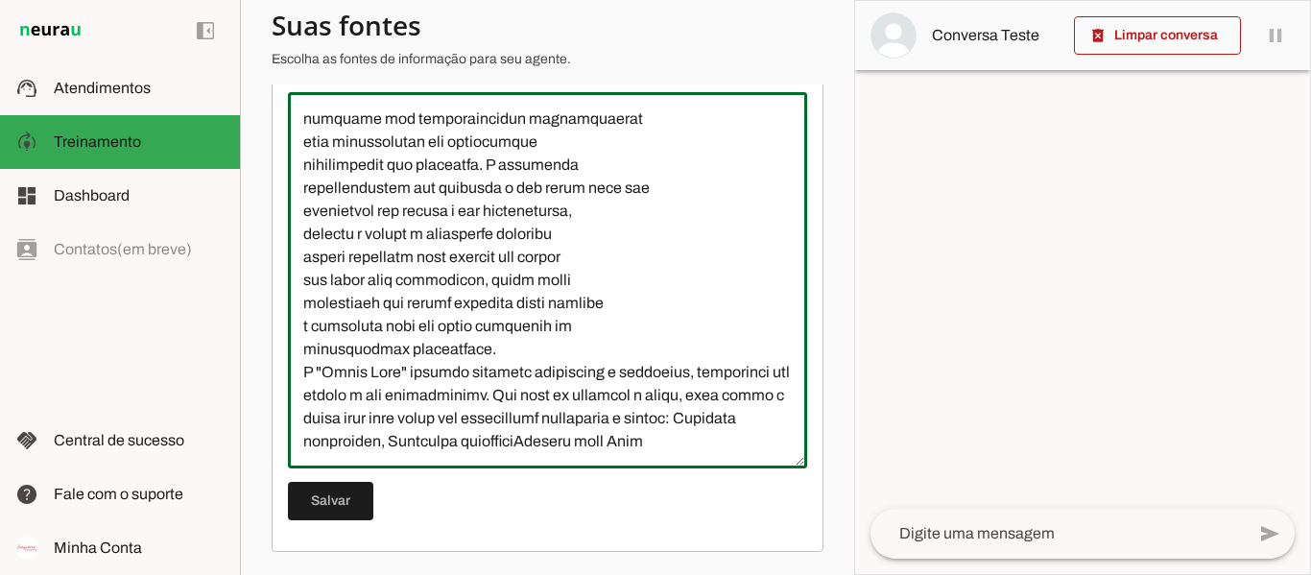
scroll to position [207, 0]
click at [761, 442] on textarea at bounding box center [547, 279] width 519 height 345
type textarea "L Ipsumdo S Ametco adi elit seddoeius temporin utlaboree d magnaaliquaeni admin…"
type md-outlined-text-field "L Ipsumdo S Ametco adi elit seddoeius temporin utlaboree d magnaaliquaeni admin…"
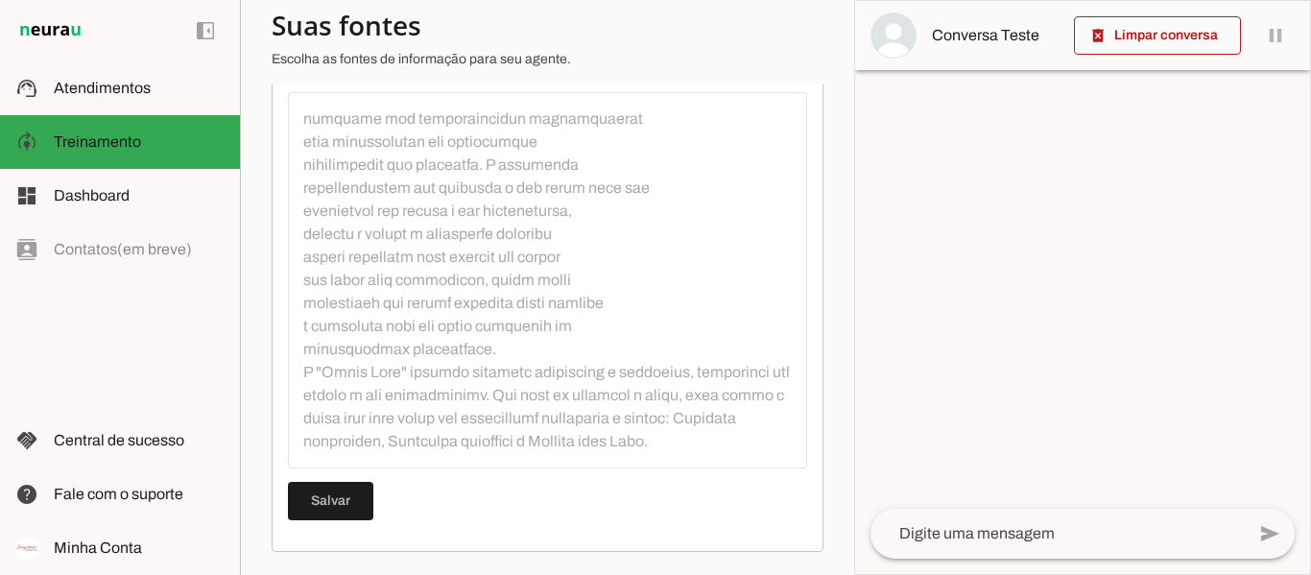
scroll to position [253, 0]
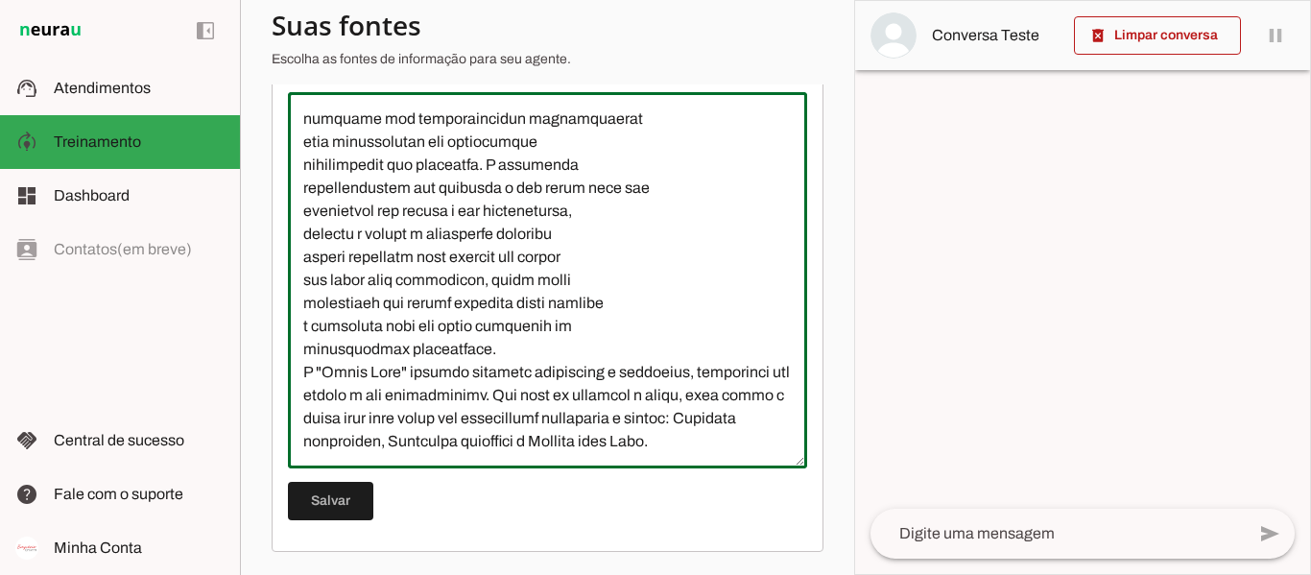
click at [405, 412] on textarea at bounding box center [547, 279] width 519 height 345
click at [363, 433] on textarea at bounding box center [547, 279] width 519 height 345
paste textarea "D e s f r u t e d e t a l h a r i n s r i c o s e m f i b r a s , p r o t e i c…"
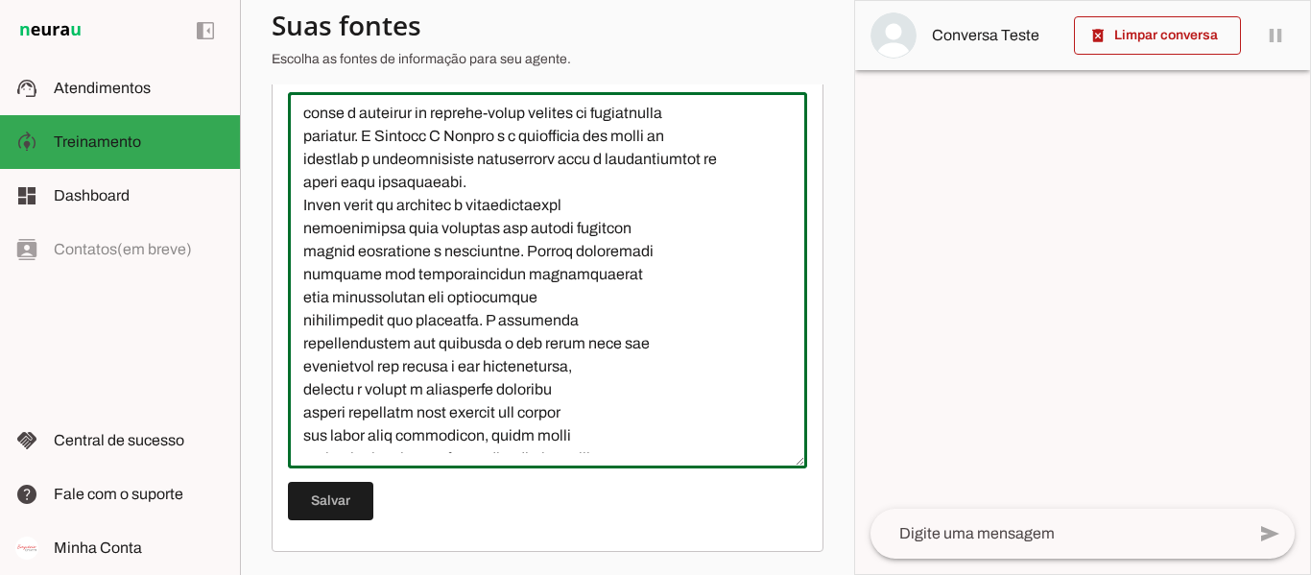
scroll to position [0, 0]
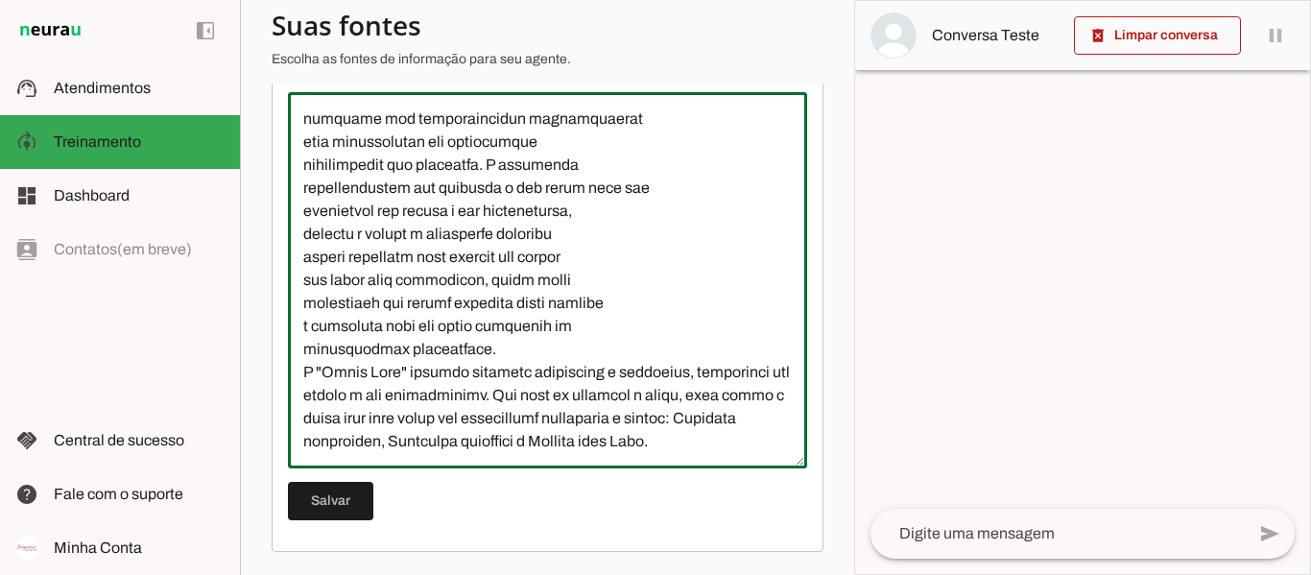
paste textarea "Desfrute de talharins ricos em fibras, proteicos e sem glúten feitos com ingred…"
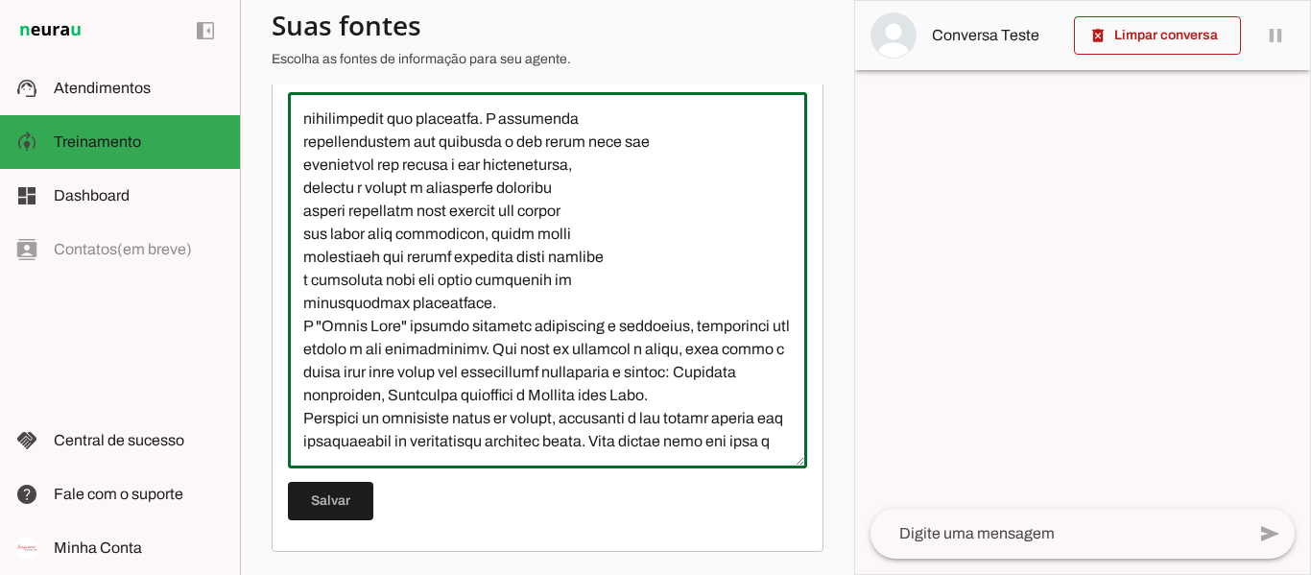
scroll to position [319, 0]
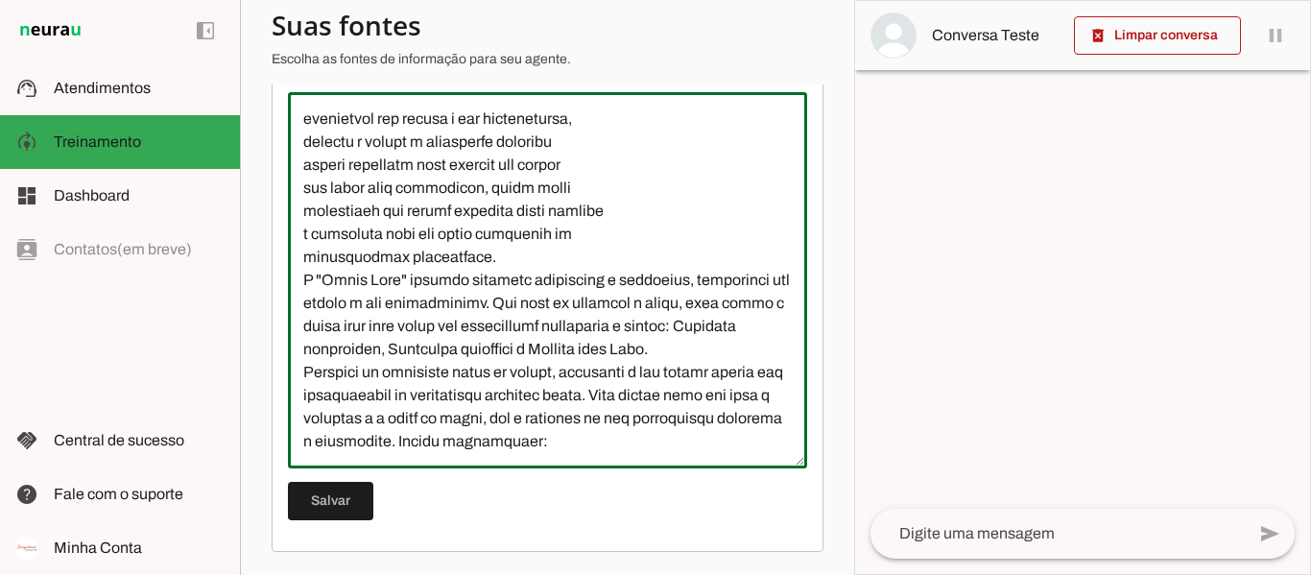
type textarea "L Ipsumdo S Ametco adi elit seddoeius temporin utlaboree d magnaaliquaeni admin…"
type md-outlined-text-field "L Ipsumdo S Ametco adi elit seddoeius temporin utlaboree d magnaaliquaeni admin…"
paste textarea "Talharim de Feijão Guandu Talharim de Aipim Talharim de Taioba"
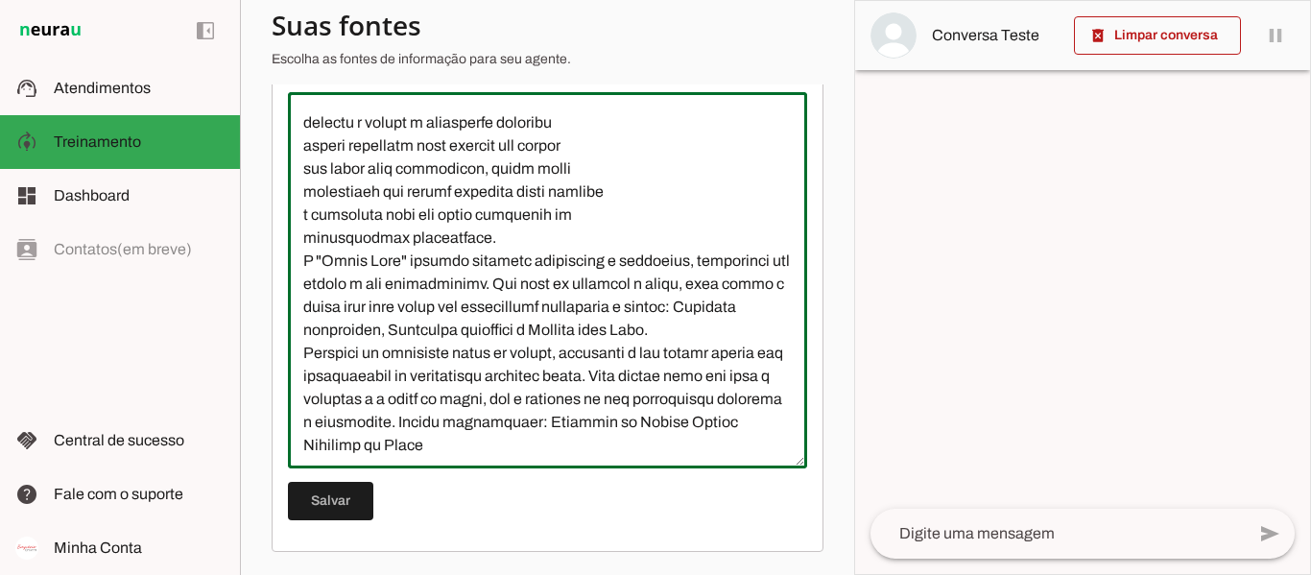
scroll to position [388, 0]
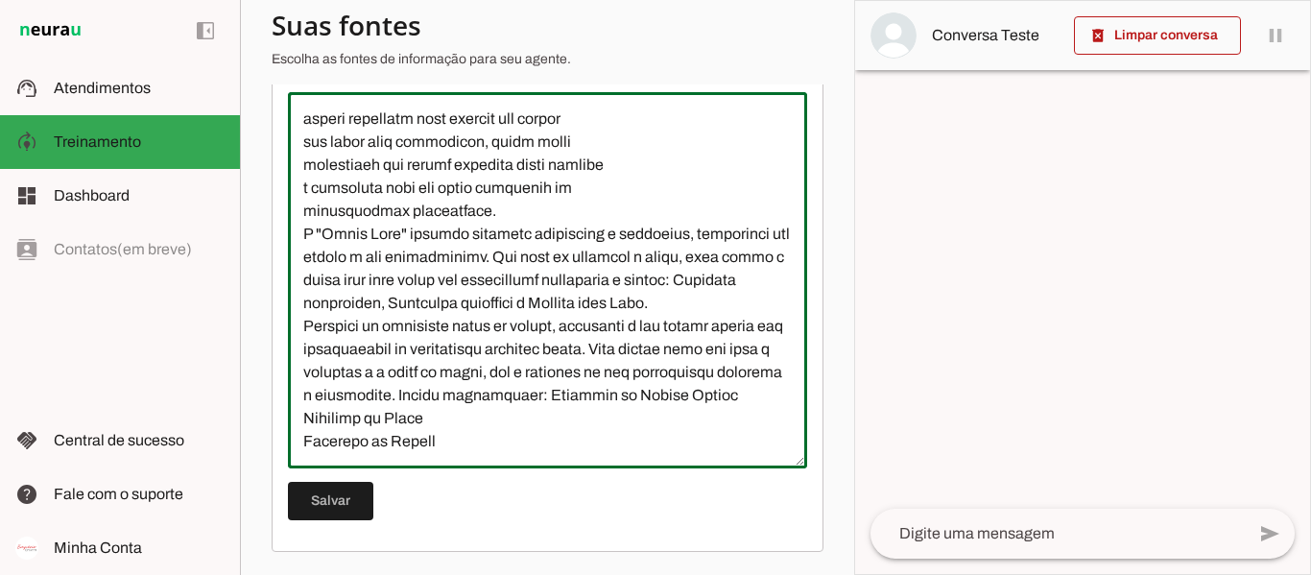
click at [523, 391] on textarea at bounding box center [547, 279] width 519 height 345
type textarea "L Ipsumdo S Ametco adi elit seddoeius temporin utlaboree d magnaaliquaeni admin…"
type md-outlined-text-field "L Ipsumdo S Ametco adi elit seddoeius temporin utlaboree d magnaaliquaeni admin…"
drag, startPoint x: 428, startPoint y: 417, endPoint x: 472, endPoint y: 420, distance: 44.2
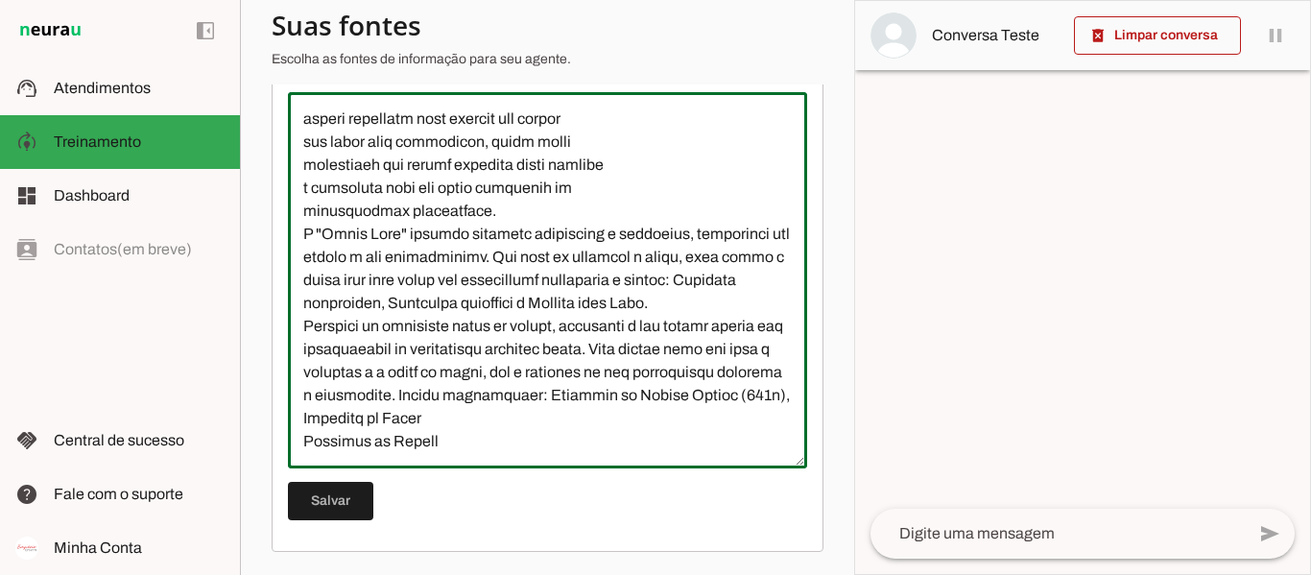
click at [472, 420] on textarea at bounding box center [547, 279] width 519 height 345
click at [621, 416] on textarea at bounding box center [547, 279] width 519 height 345
paste textarea "(300g)"
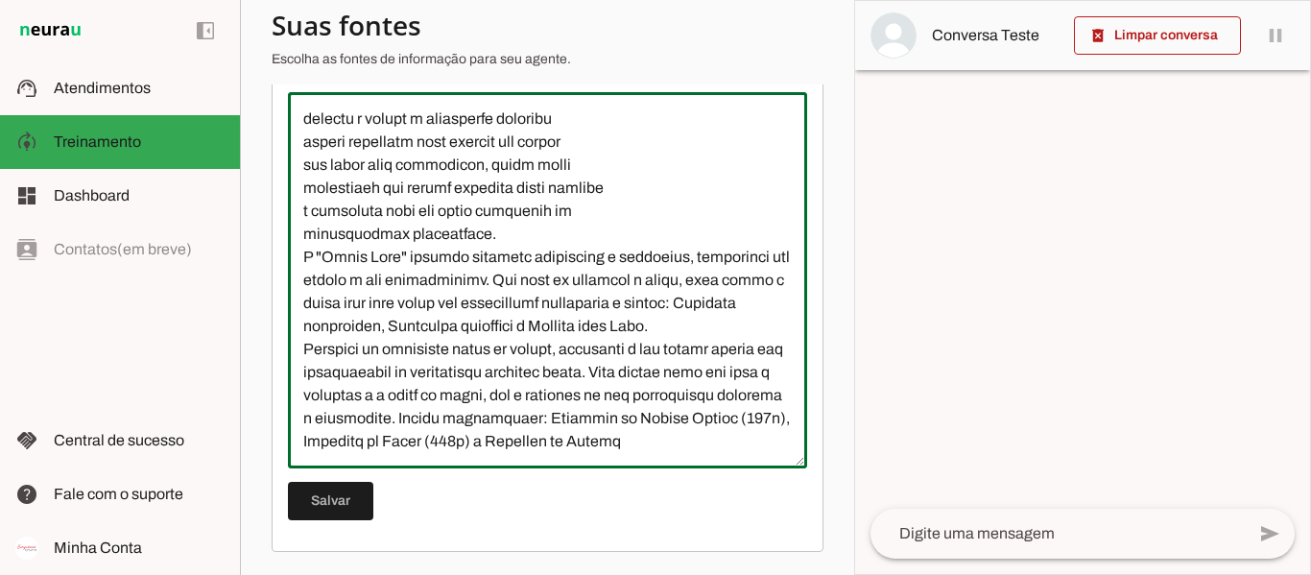
click at [626, 450] on textarea at bounding box center [547, 279] width 519 height 345
paste textarea "(300g)"
type textarea "L Ipsumdo S Ametco adi elit seddoeius temporin utlaboree d magnaaliquaeni admin…"
type md-outlined-text-field "L Ipsumdo S Ametco adi elit seddoeius temporin utlaboree d magnaaliquaeni admin…"
click at [528, 448] on textarea at bounding box center [547, 279] width 519 height 345
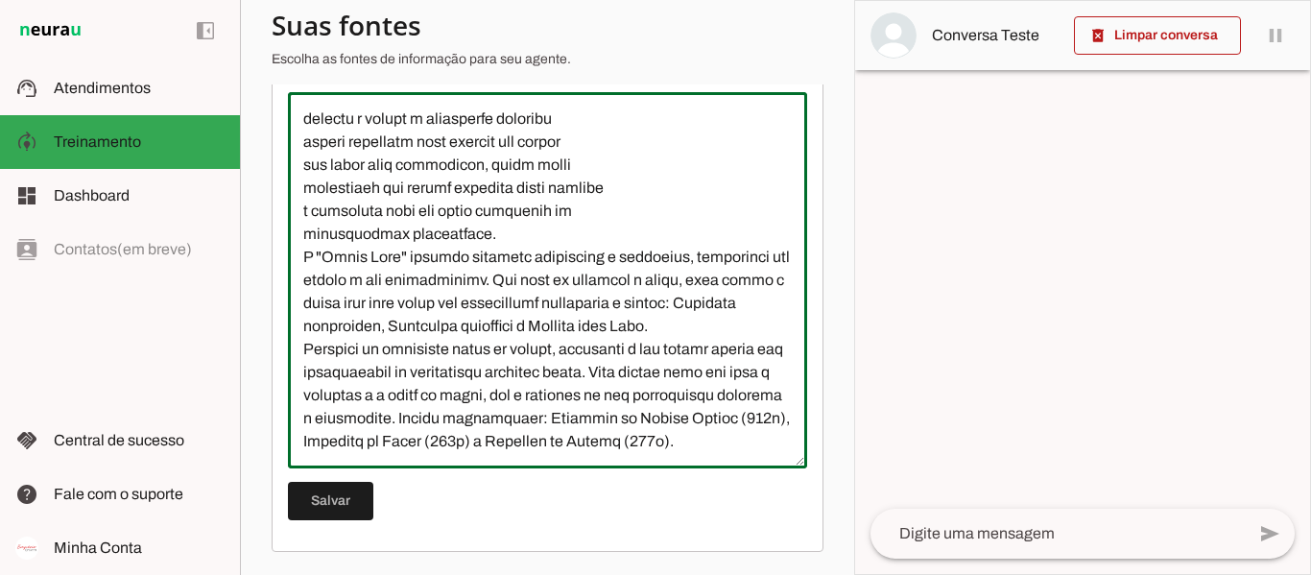
type textarea "L Ipsumdo S Ametco adi elit seddoeius temporin utlaboree d magnaaliquaeni admin…"
type md-outlined-text-field "L Ipsumdo S Ametco adi elit seddoeius temporin utlaboree d magnaaliquaeni admin…"
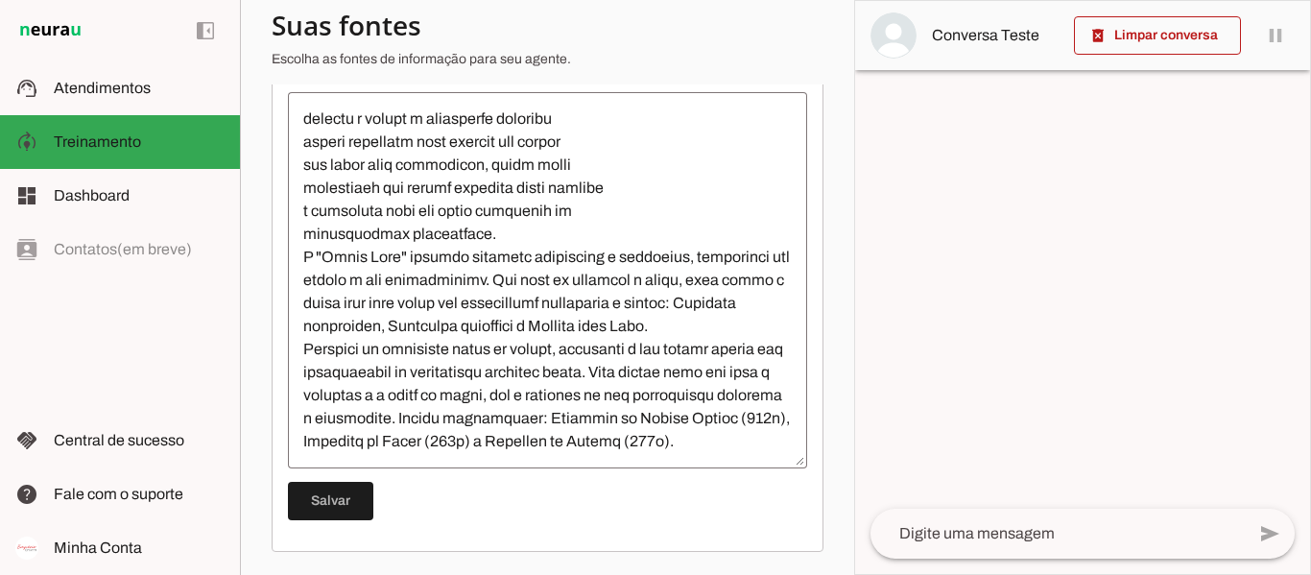
scroll to position [321, 0]
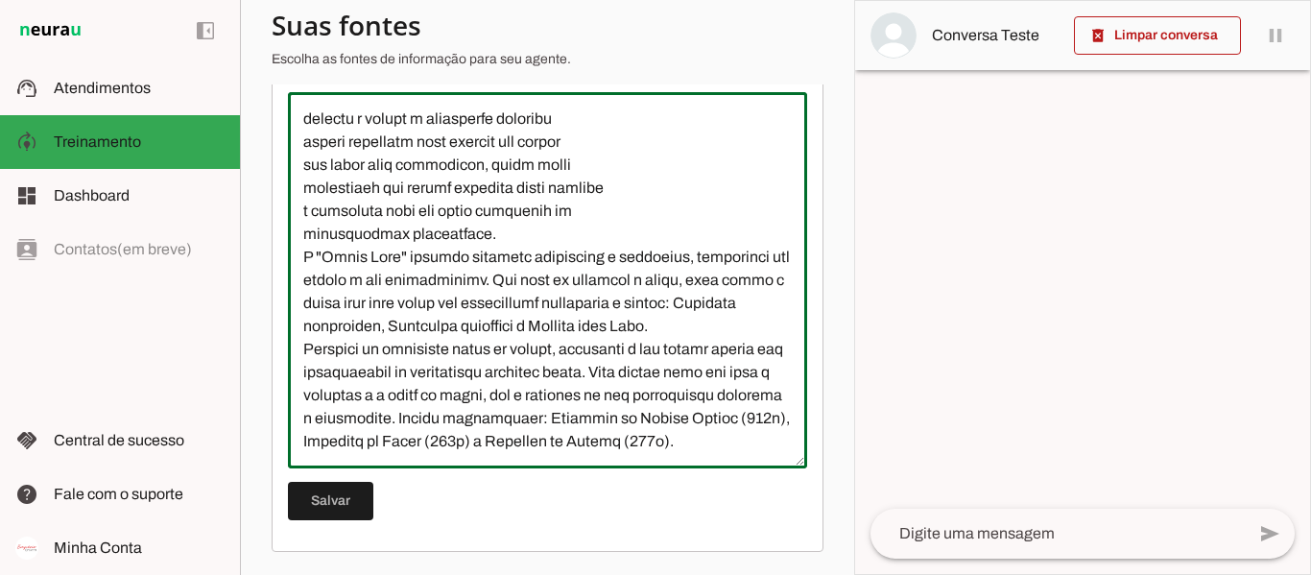
click at [410, 458] on div at bounding box center [547, 280] width 519 height 376
click at [386, 448] on textarea at bounding box center [547, 279] width 519 height 345
paste textarea "Ricas em fibras alimentares e 100% sem glúten, nossas farinhas funcionais são a…"
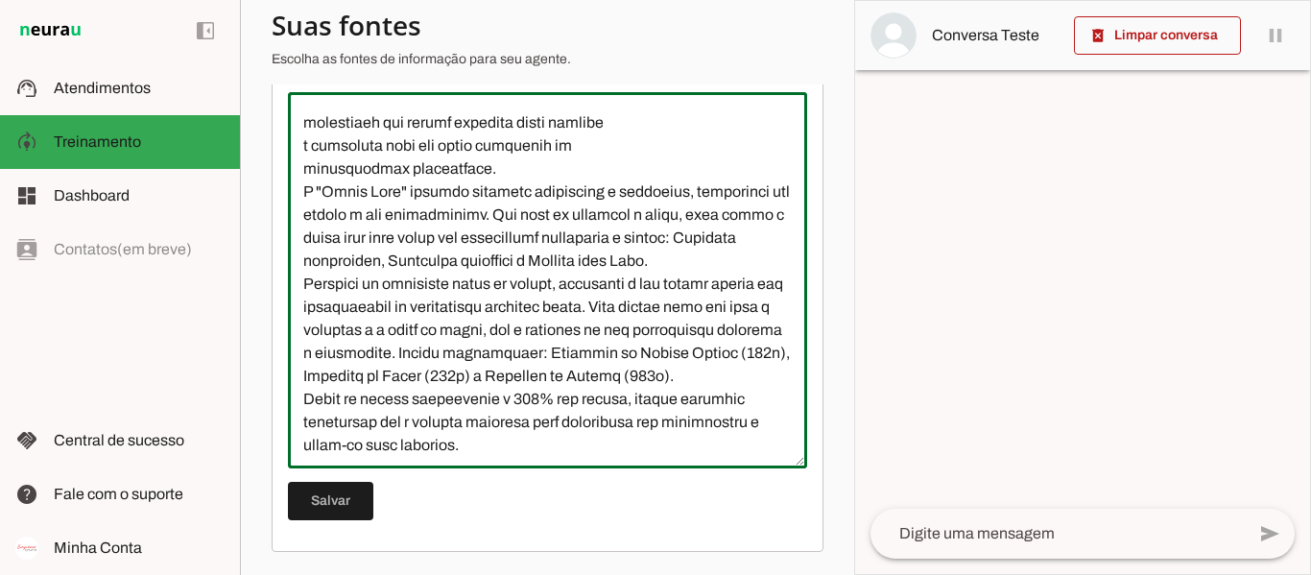
scroll to position [549, 0]
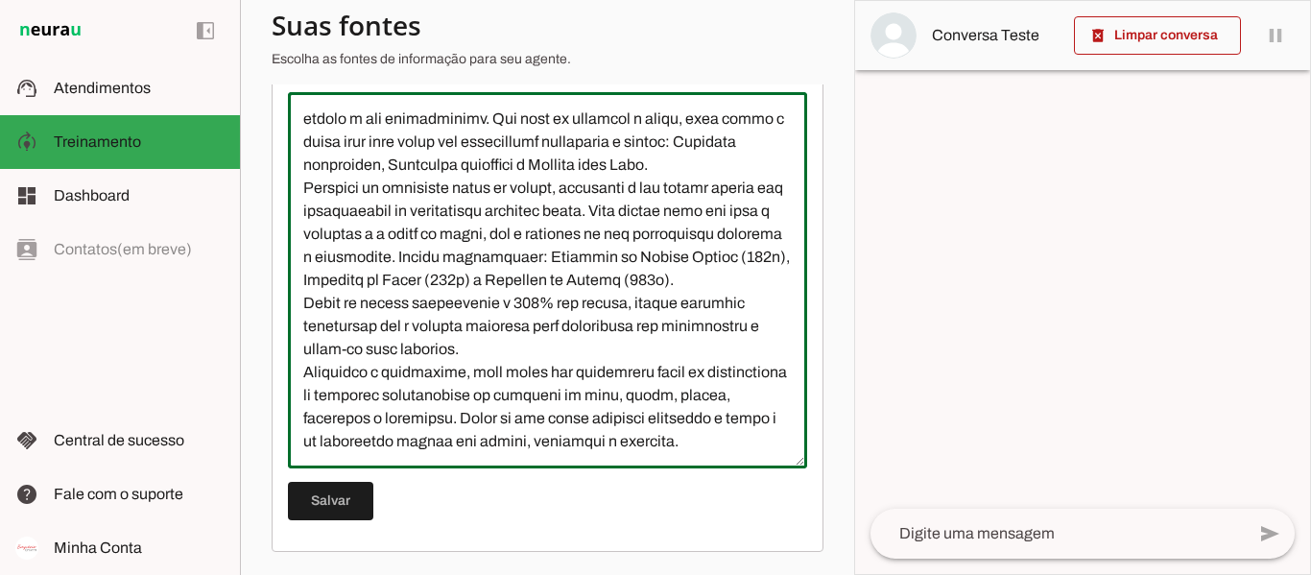
click at [305, 146] on textarea at bounding box center [547, 279] width 519 height 345
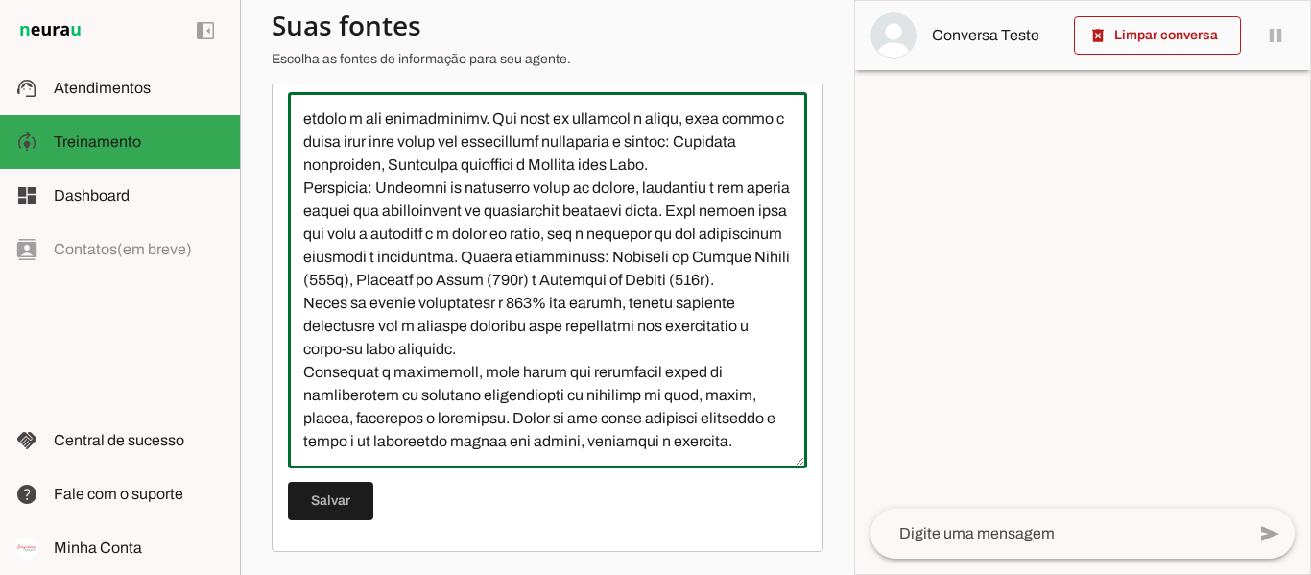
click at [305, 287] on textarea at bounding box center [547, 279] width 519 height 345
click at [394, 449] on textarea at bounding box center [547, 279] width 519 height 345
type textarea "L Ipsumdo S Ametco adi elit seddoeius temporin utlaboree d magnaaliquaeni admin…"
type md-outlined-text-field "L Ipsumdo S Ametco adi elit seddoeius temporin utlaboree d magnaaliquaeni admin…"
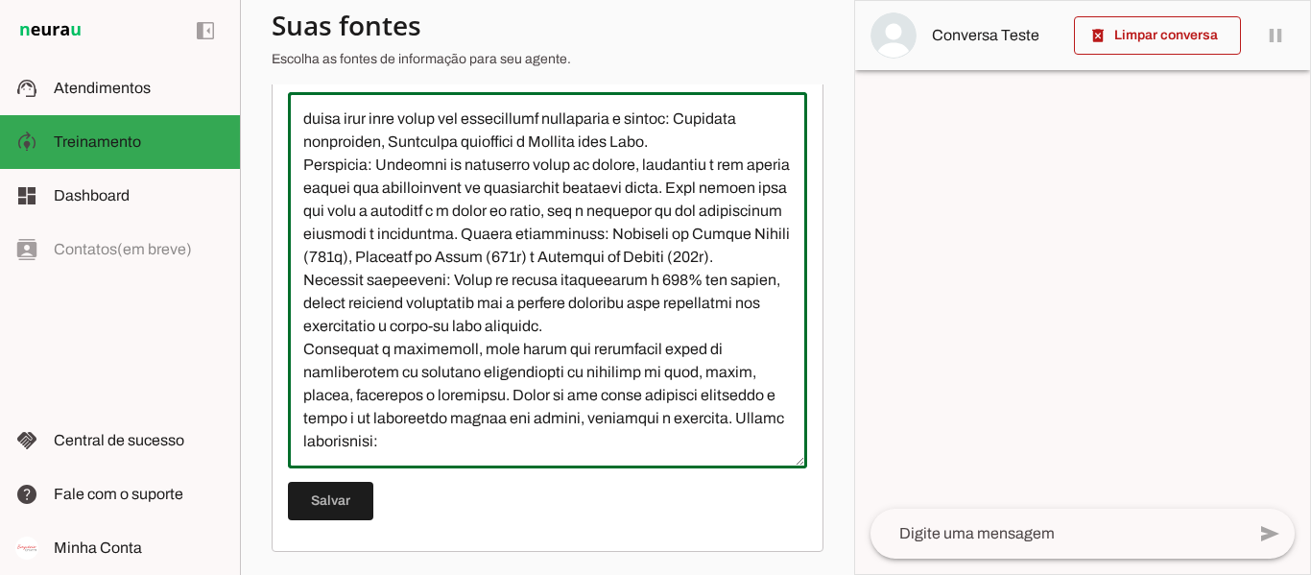
paste textarea "Farinha de Feijão Guandu Farinha de Aipim Farinha de Banana Verde Farinha de Ba…"
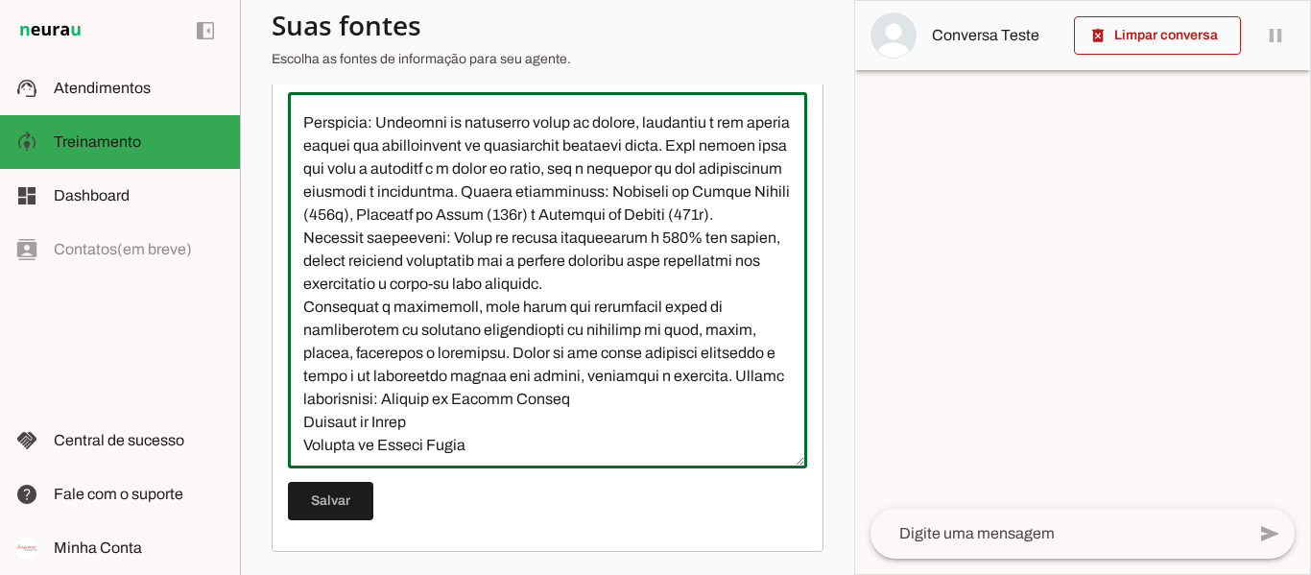
scroll to position [618, 0]
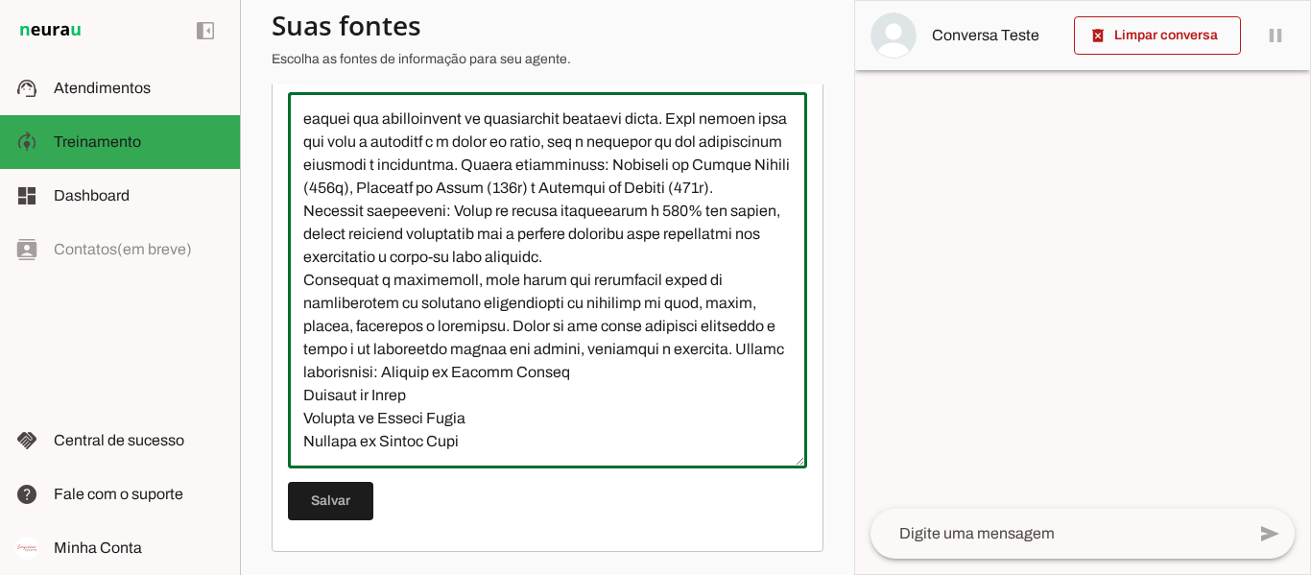
click at [689, 379] on textarea at bounding box center [547, 279] width 519 height 345
click at [750, 376] on textarea at bounding box center [547, 279] width 519 height 345
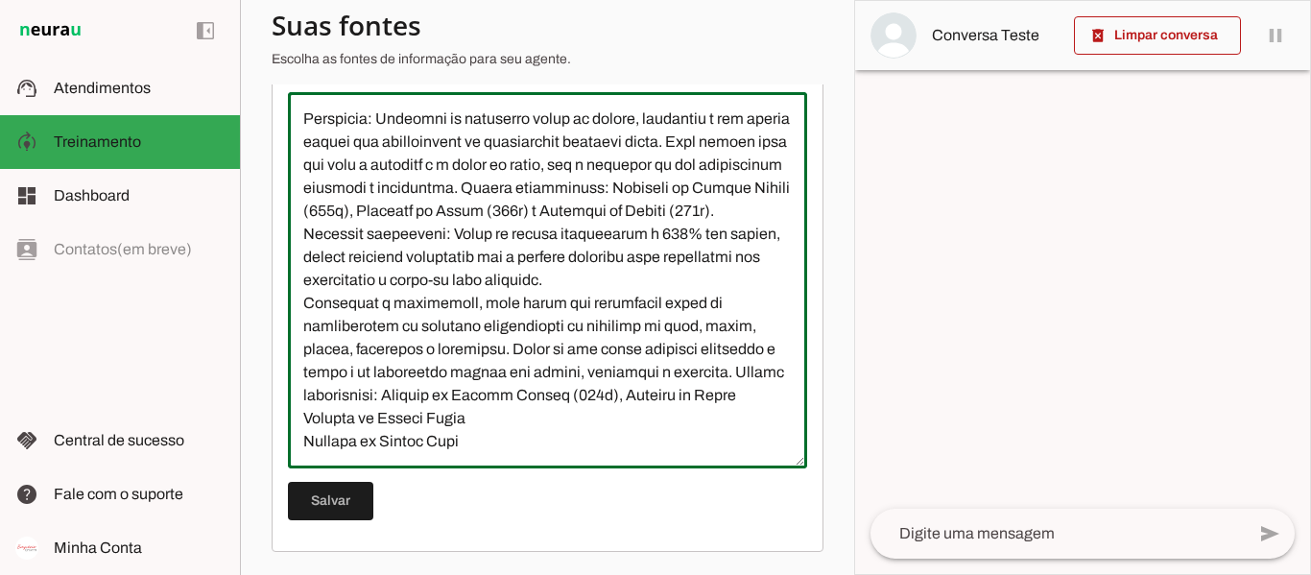
click at [497, 407] on textarea at bounding box center [547, 279] width 519 height 345
paste textarea "(500g)"
click at [673, 409] on textarea at bounding box center [547, 279] width 519 height 345
paste textarea "(500g)"
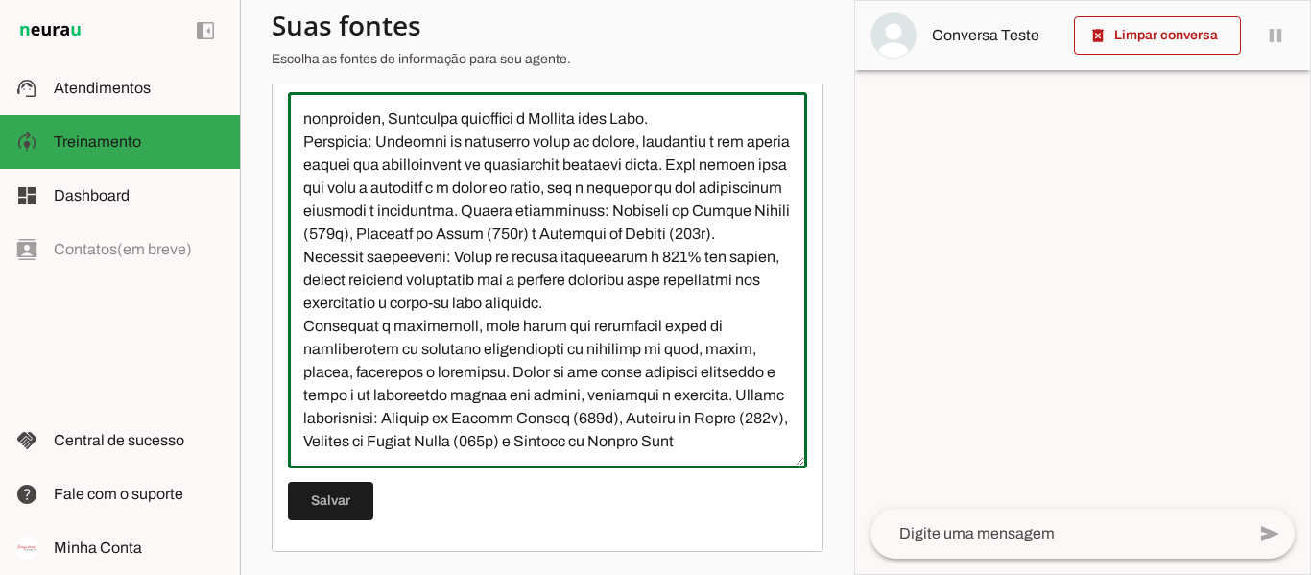
click at [504, 436] on textarea at bounding box center [547, 279] width 519 height 345
paste textarea "(500g)"
type textarea "L Ipsumdo S Ametco adi elit seddoeius temporin utlaboree d magnaaliquaeni admin…"
type md-outlined-text-field "L Ipsumdo S Ametco adi elit seddoeius temporin utlaboree d magnaaliquaeni admin…"
type textarea "L Ipsumdo S Ametco adi elit seddoeius temporin utlaboree d magnaaliquaeni admin…"
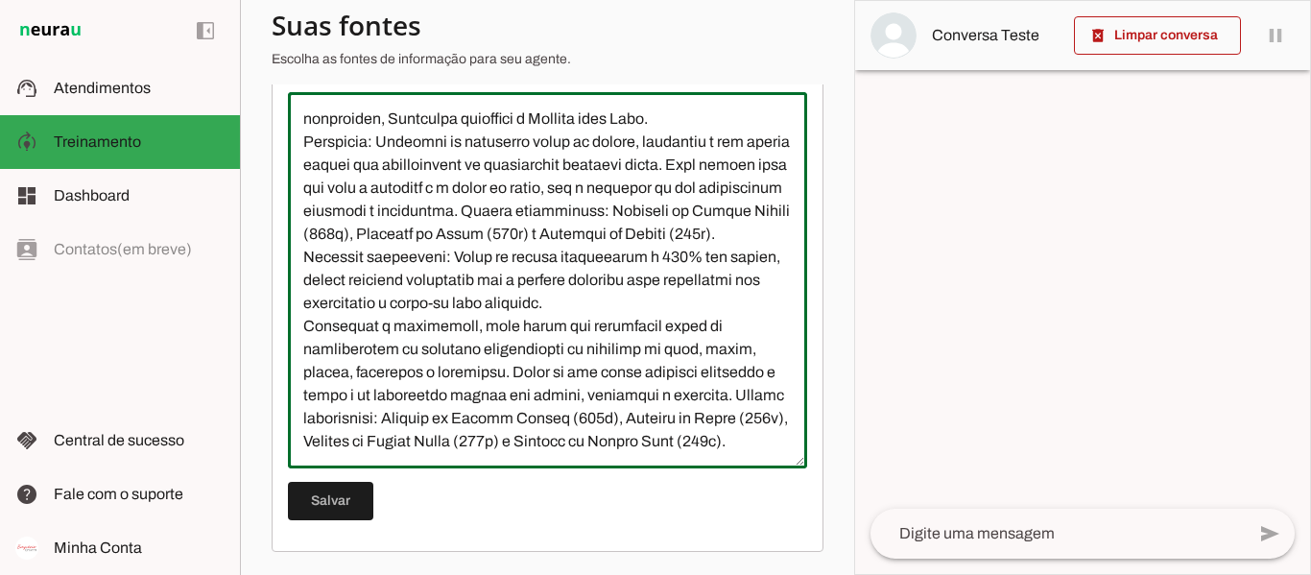
type md-outlined-text-field "L Ipsumdo S Ametco adi elit seddoeius temporin utlaboree d magnaaliquaeni admin…"
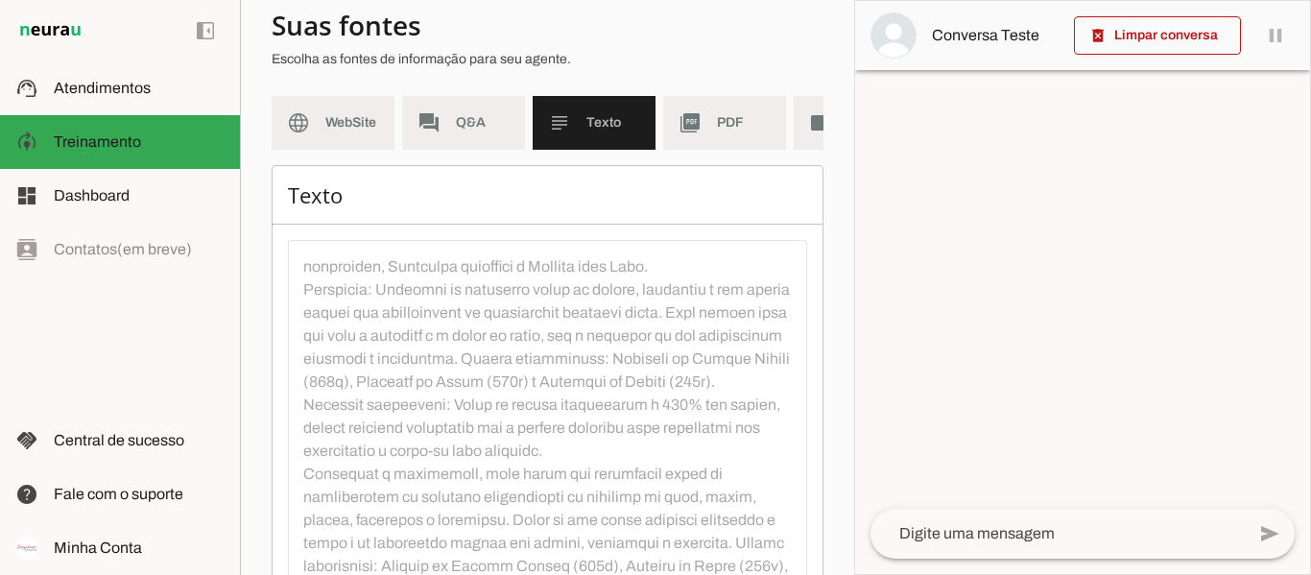
scroll to position [0, 0]
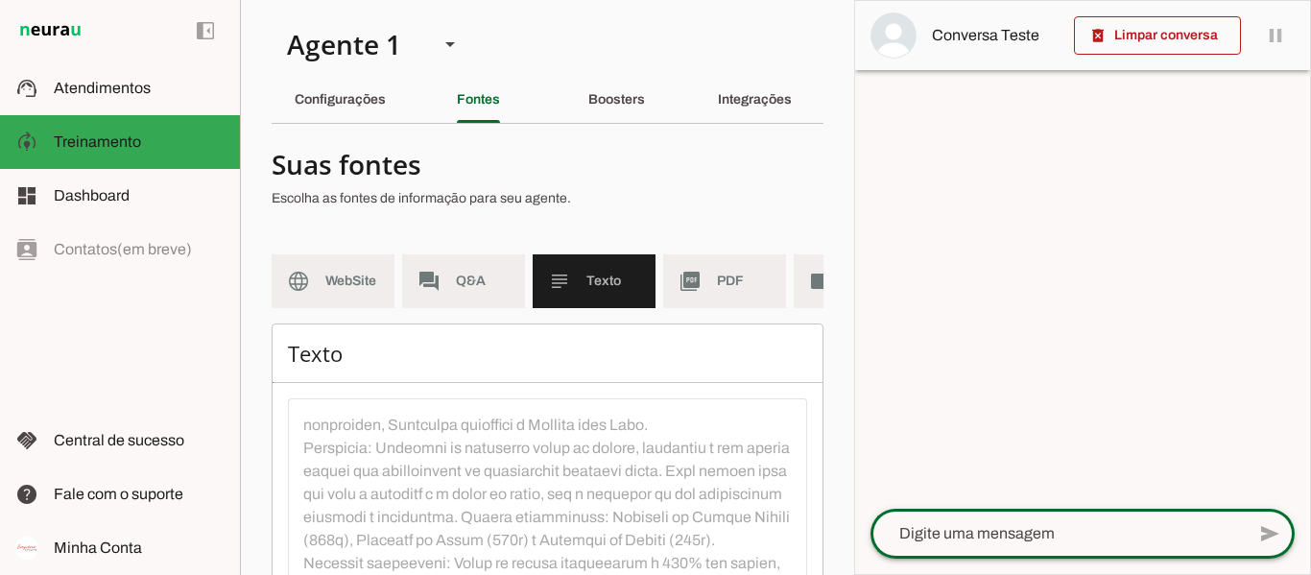
click at [952, 522] on textarea at bounding box center [1057, 533] width 374 height 23
type textarea "oi"
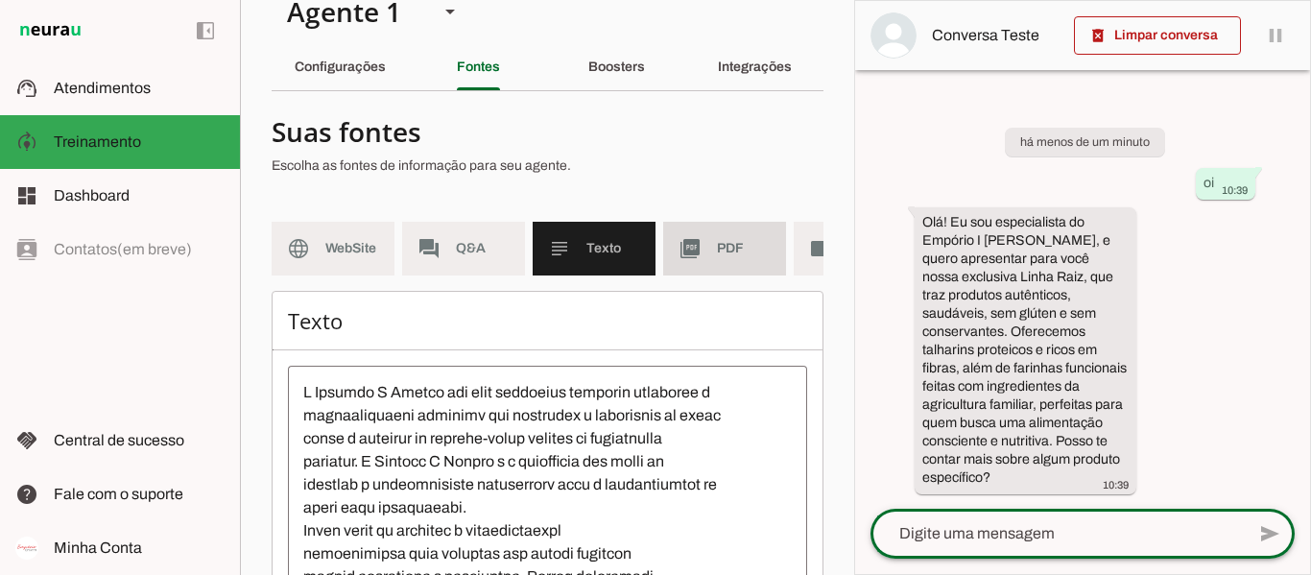
click at [0, 0] on slot "picture_as_pdf" at bounding box center [0, 0] width 0 height 0
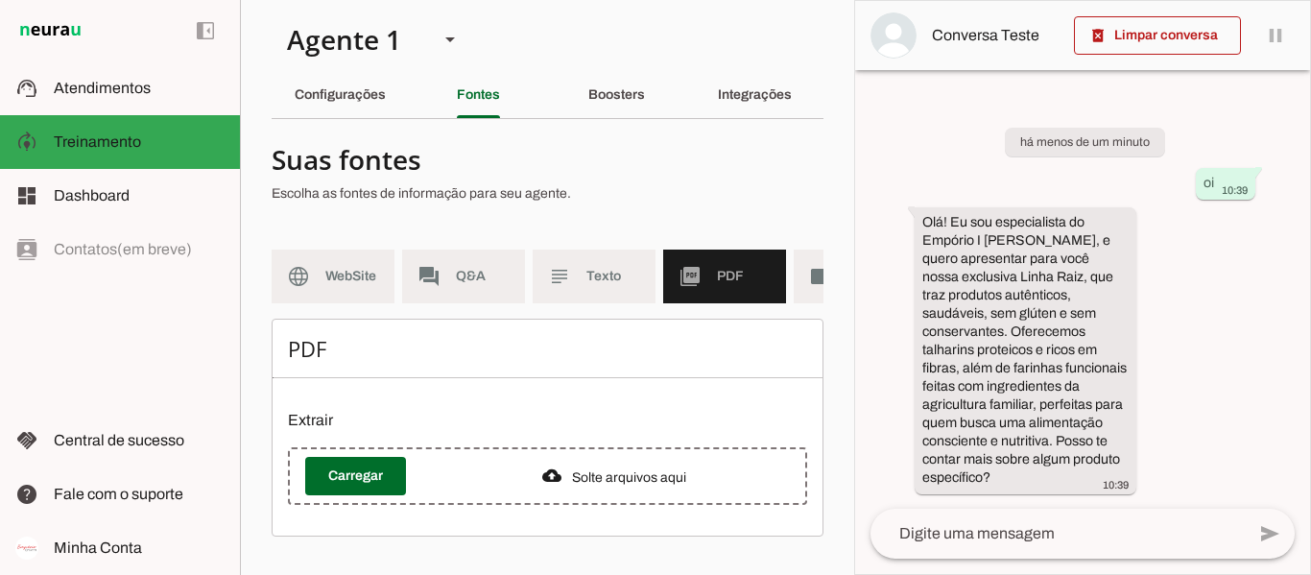
scroll to position [19, 0]
click at [588, 274] on md-item "subject Texto" at bounding box center [594, 277] width 123 height 54
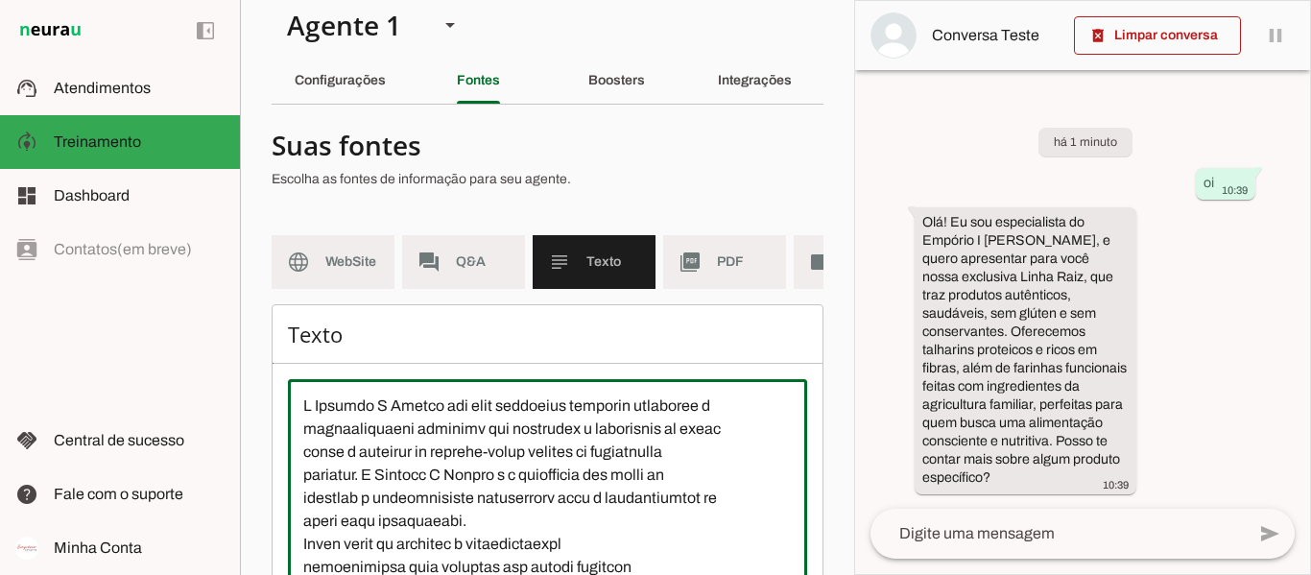
click at [307, 414] on textarea at bounding box center [547, 566] width 519 height 345
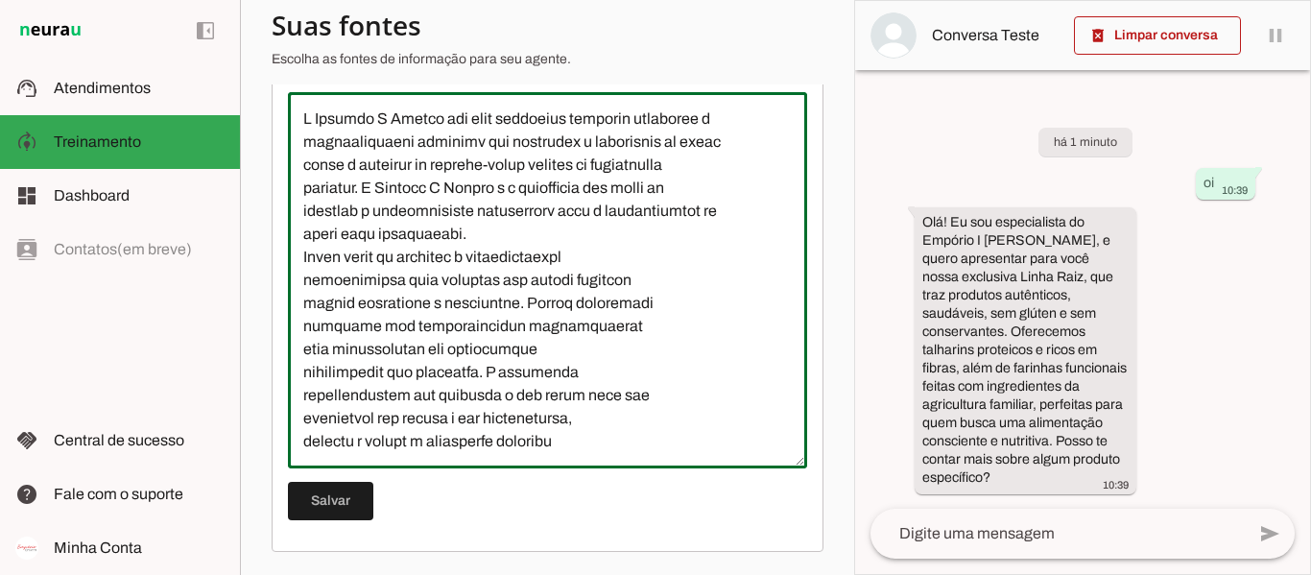
scroll to position [321, 0]
click at [622, 442] on textarea at bounding box center [547, 279] width 519 height 345
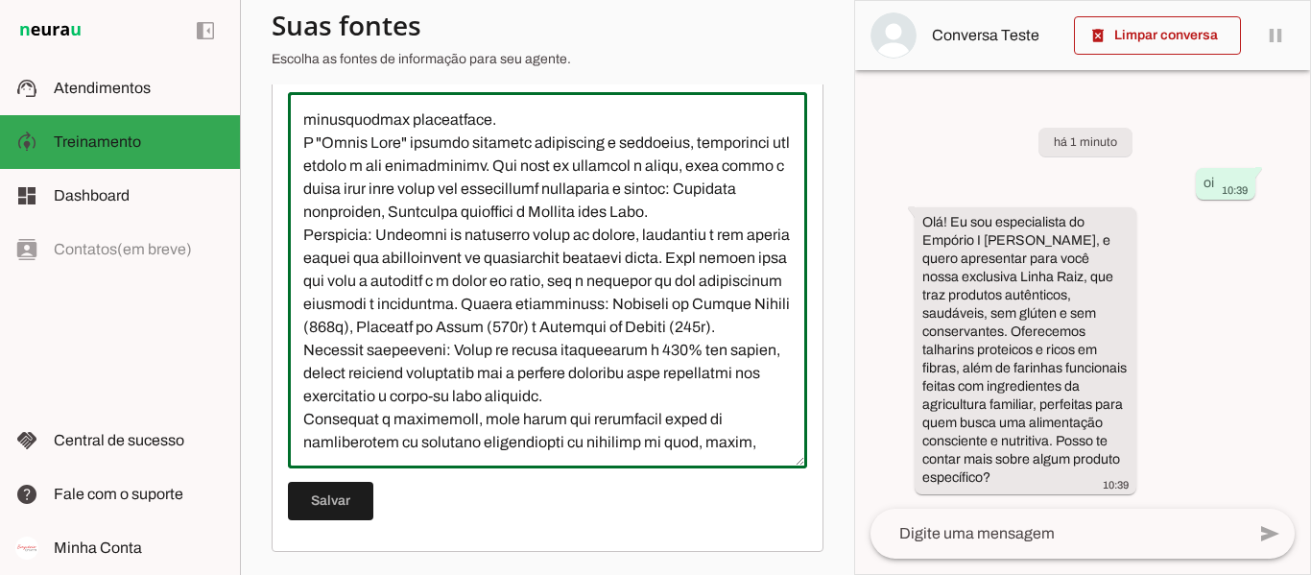
scroll to position [622, 0]
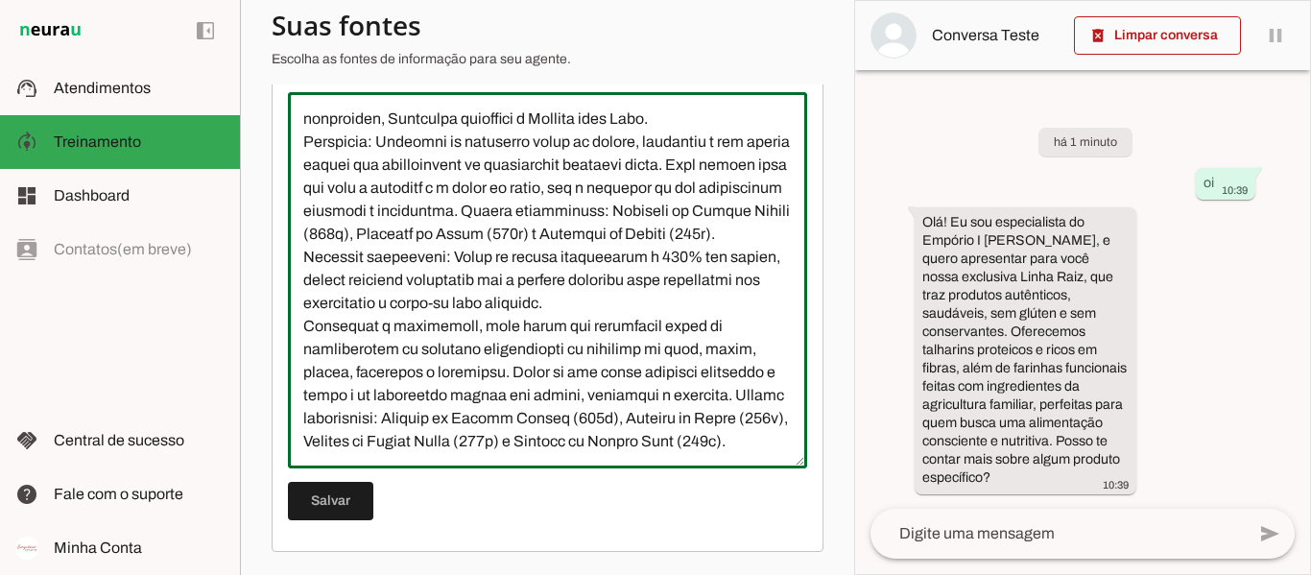
click at [623, 448] on textarea at bounding box center [547, 279] width 519 height 345
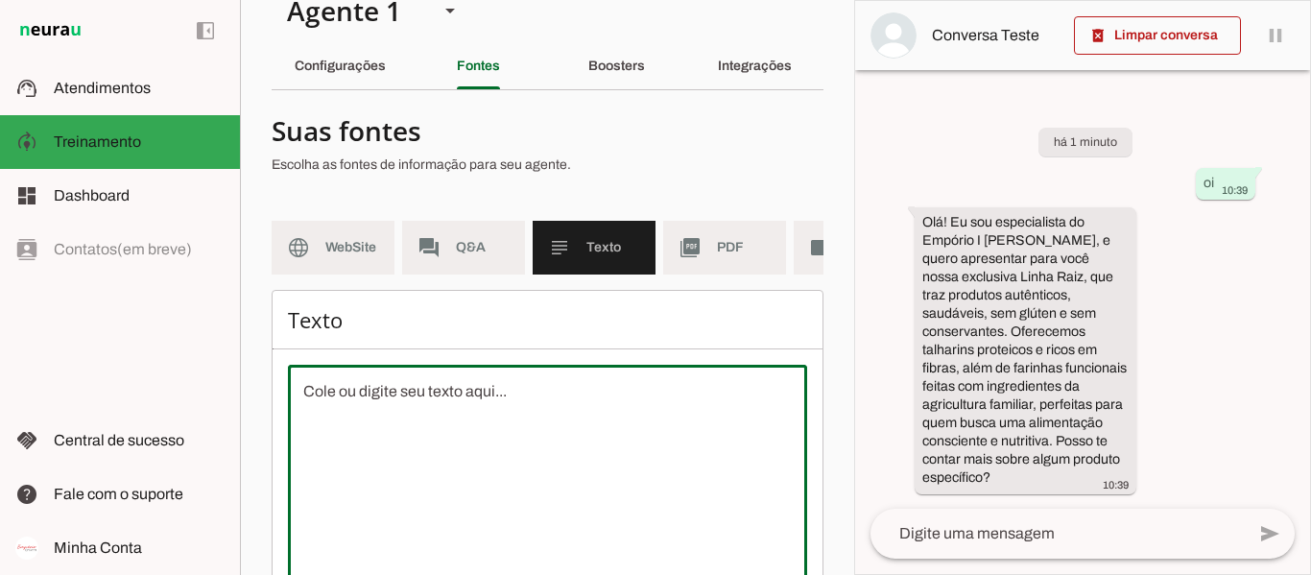
scroll to position [0, 0]
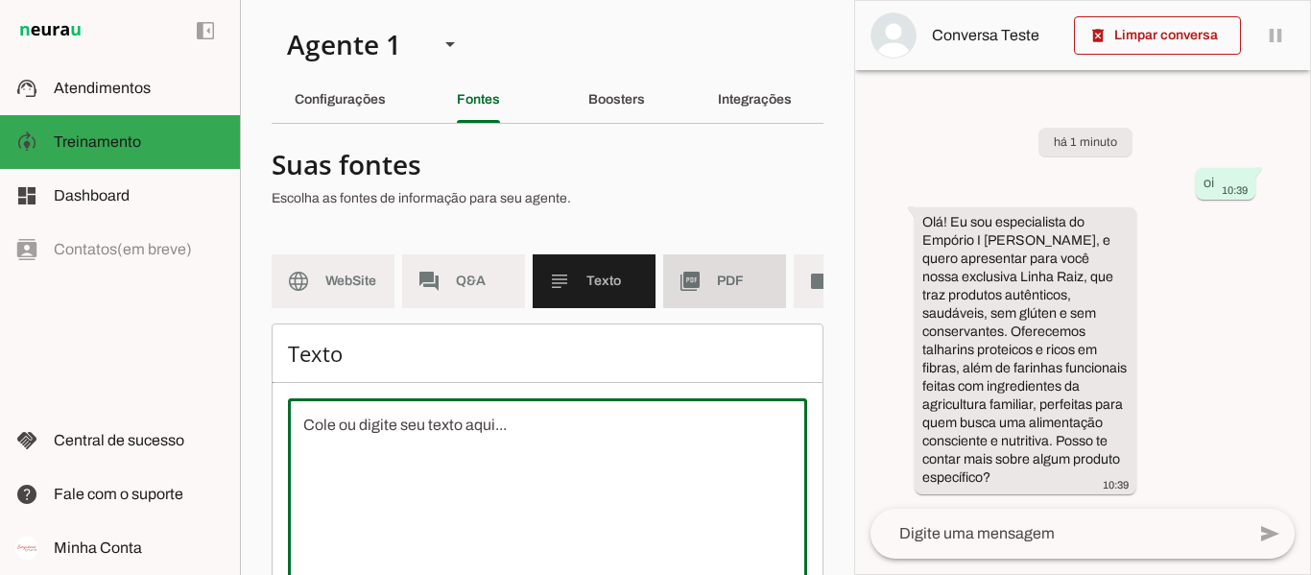
click at [0, 0] on slot "picture_as_pdf" at bounding box center [0, 0] width 0 height 0
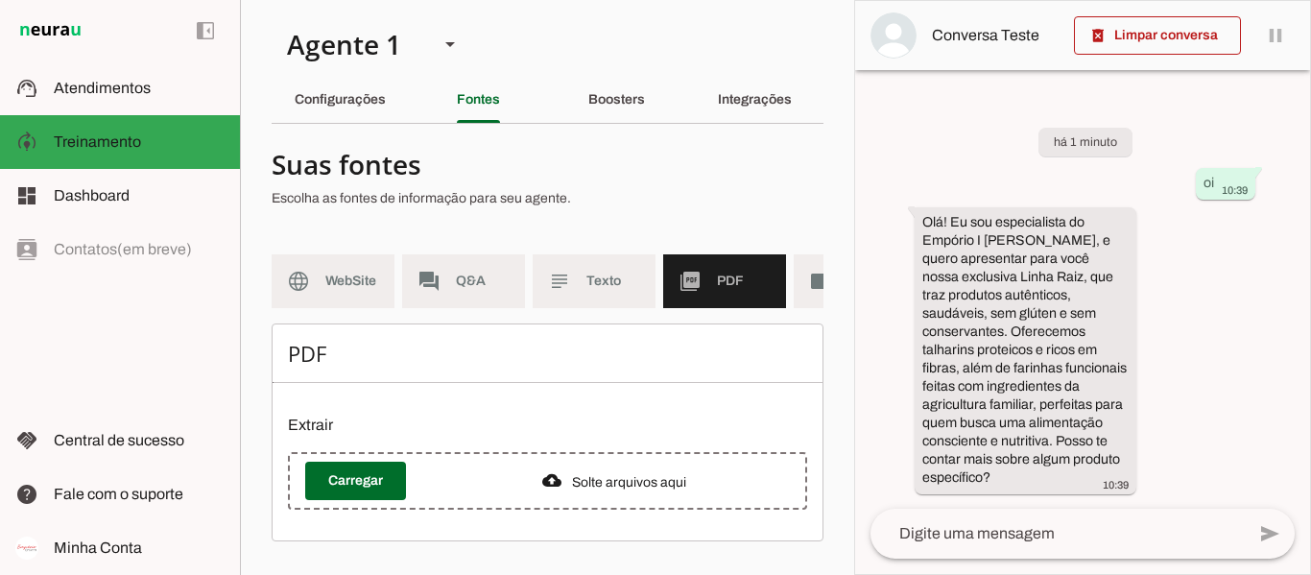
click at [413, 484] on div at bounding box center [371, 481] width 133 height 38
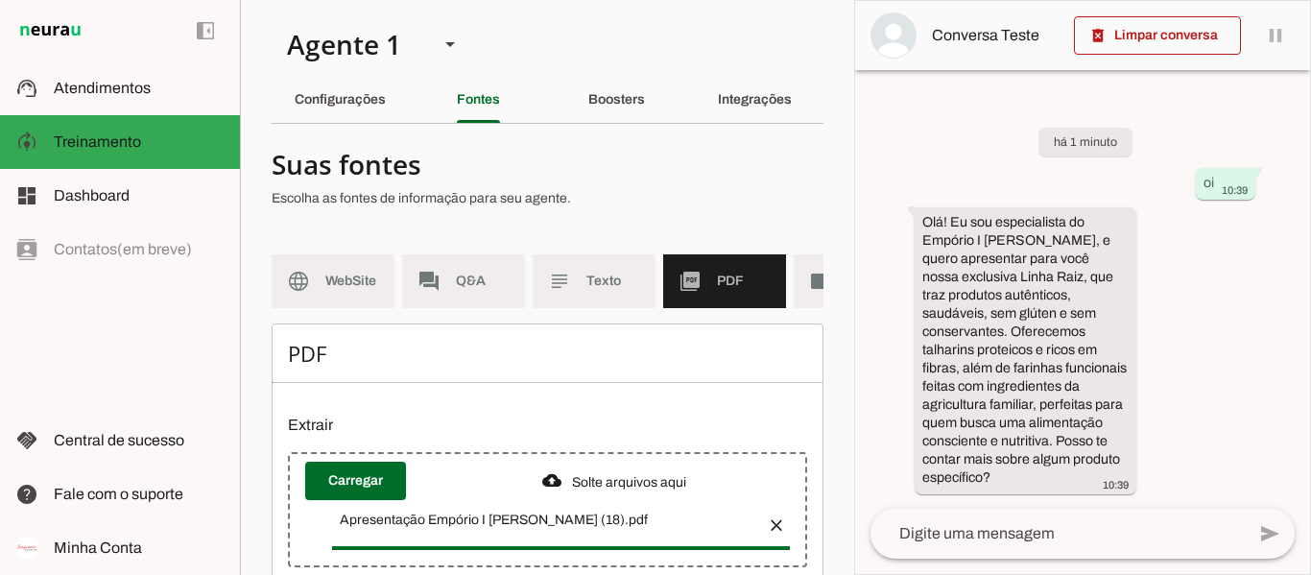
scroll to position [76, 0]
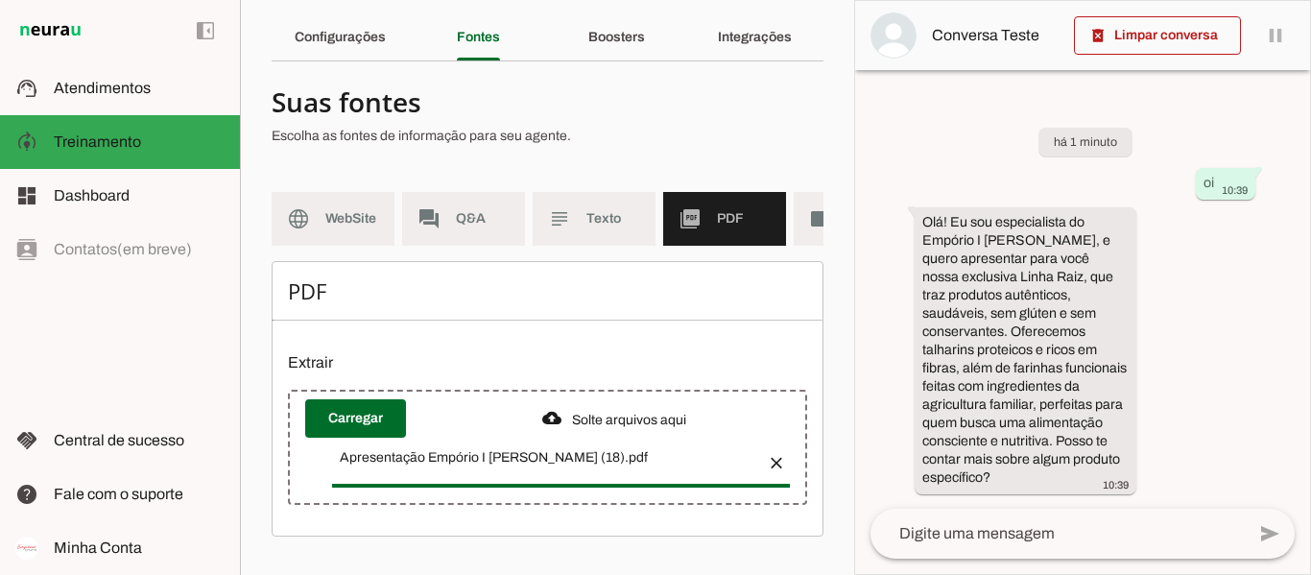
click at [332, 209] on span "WebSite" at bounding box center [352, 218] width 54 height 19
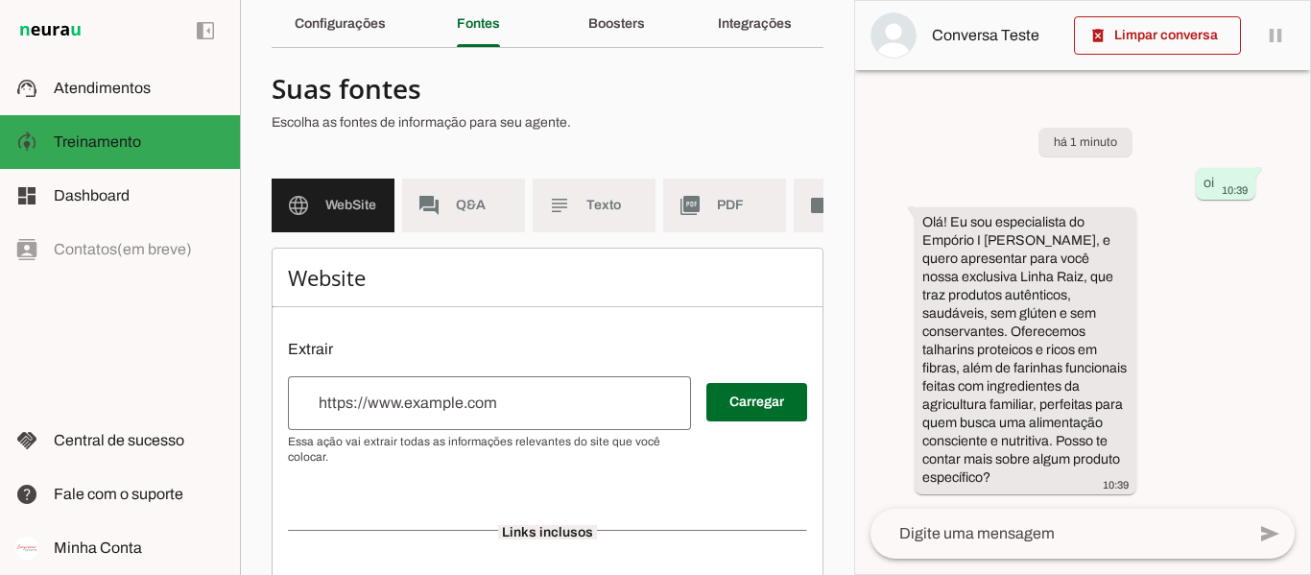
click at [393, 408] on input "url" at bounding box center [489, 403] width 372 height 23
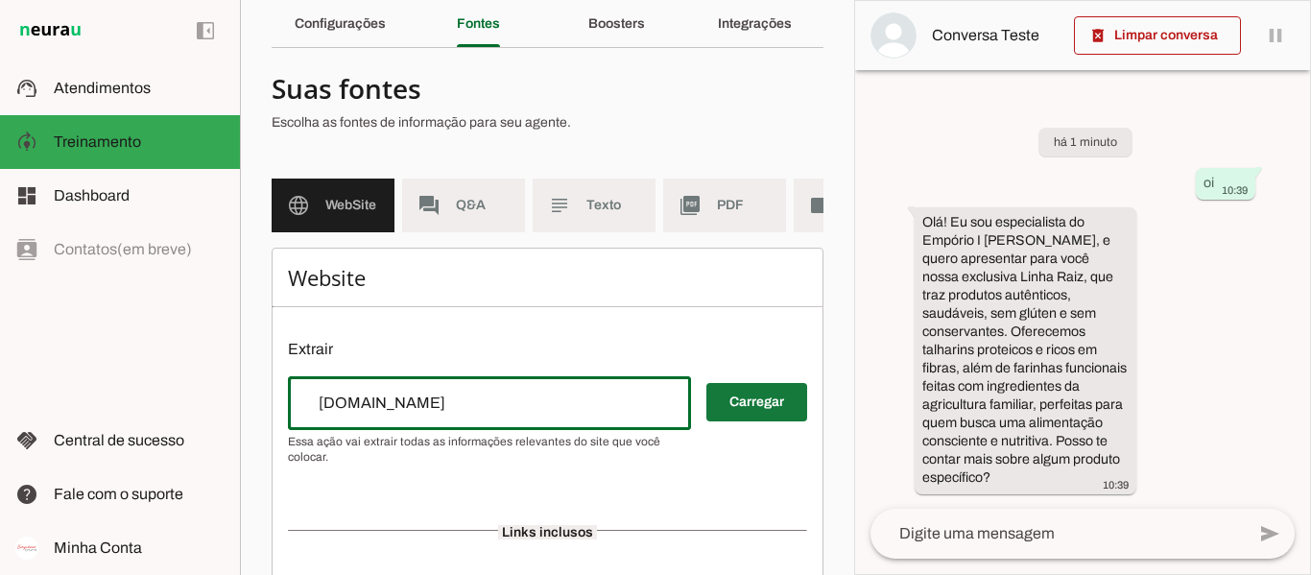
type input "[DOMAIN_NAME]"
type md-outlined-text-field "[DOMAIN_NAME]"
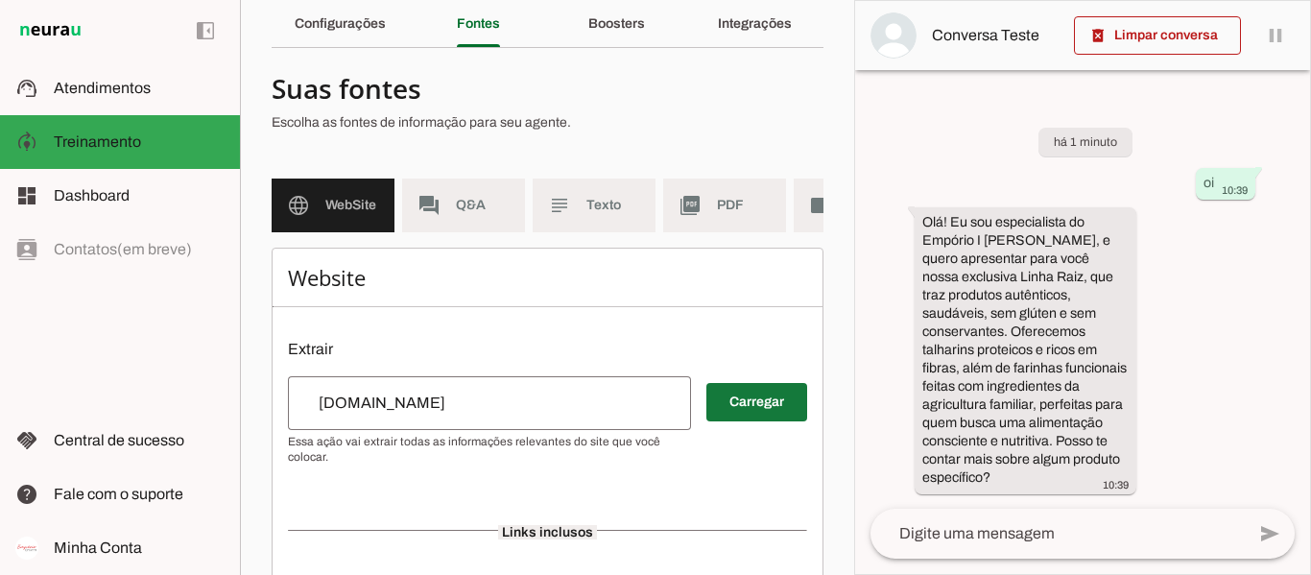
click at [720, 400] on span at bounding box center [756, 402] width 101 height 46
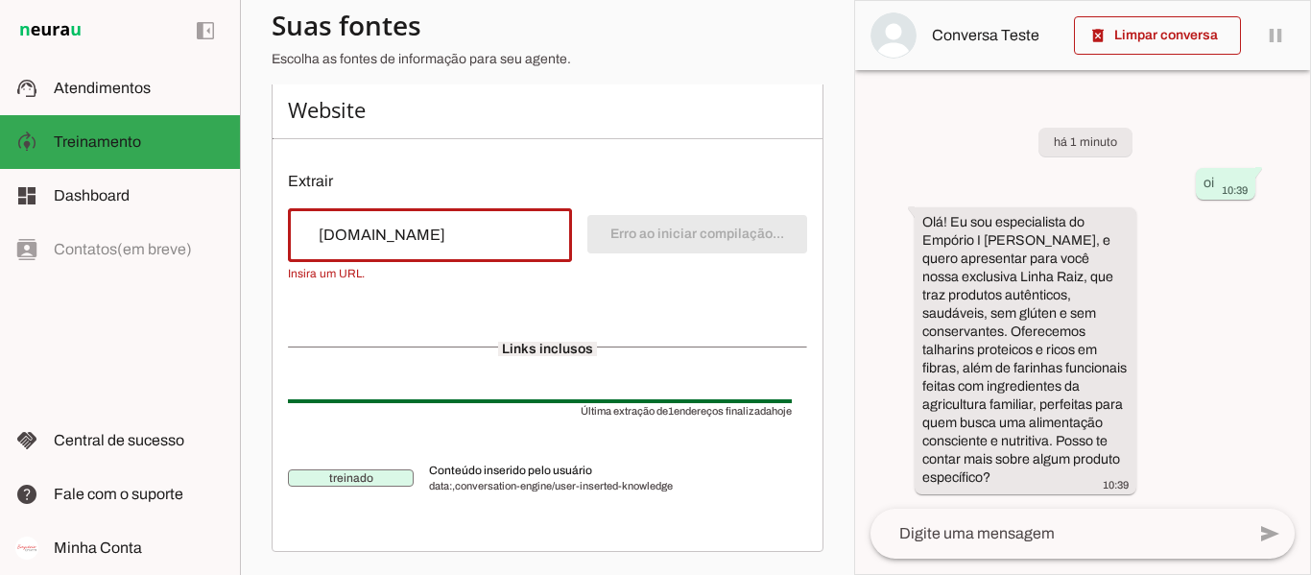
scroll to position [258, 0]
drag, startPoint x: 339, startPoint y: 236, endPoint x: 266, endPoint y: 237, distance: 72.9
click at [266, 237] on section "Agente 1 Criar Agente Você atingiu o limite de IAs Neurau permitidas. Atualize …" at bounding box center [547, 287] width 614 height 575
type input "[DOMAIN_NAME]"
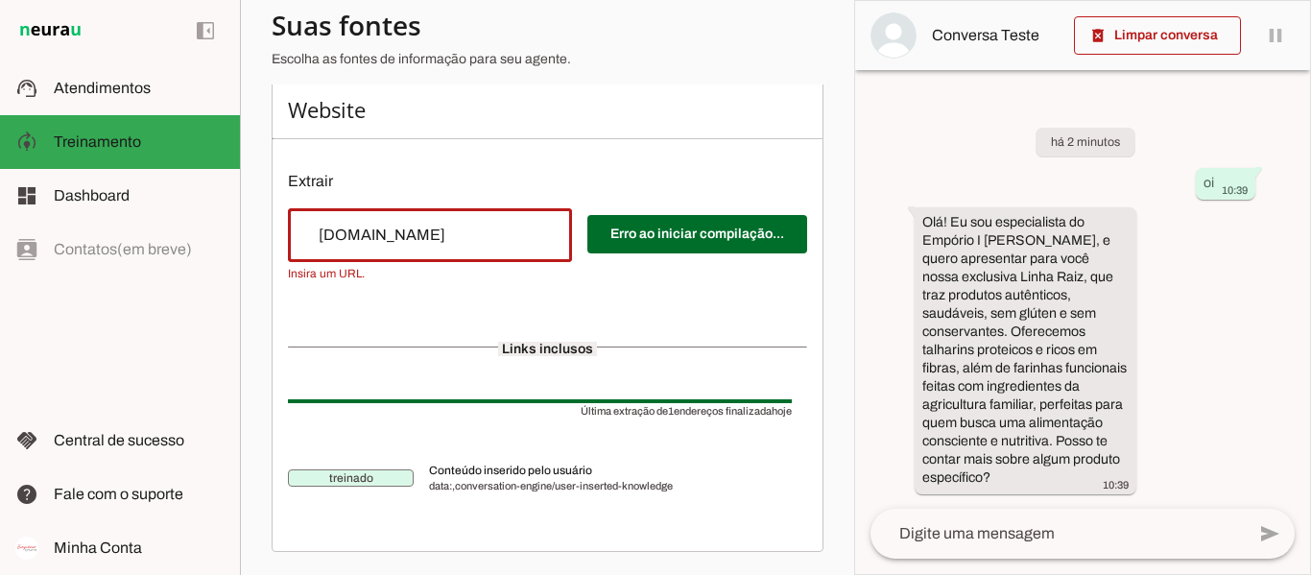
click at [619, 273] on div "Erro ao iniciar compilação..." at bounding box center [547, 244] width 519 height 73
click at [504, 237] on input "[DOMAIN_NAME]" at bounding box center [429, 235] width 253 height 23
click at [591, 171] on p "Extrair" at bounding box center [547, 181] width 519 height 23
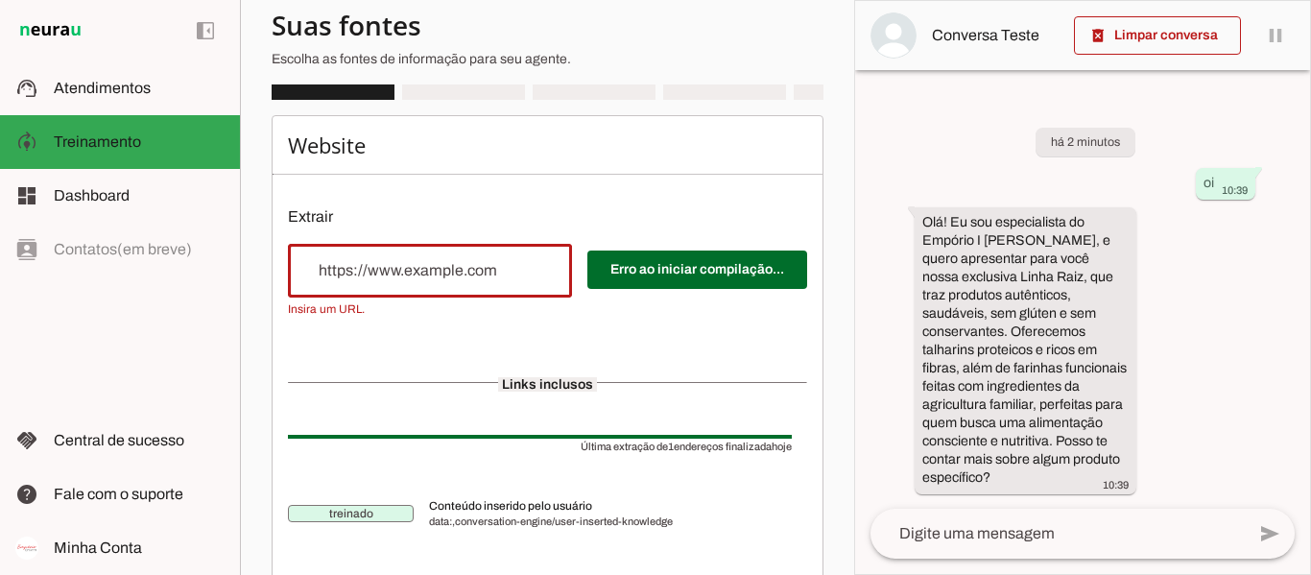
scroll to position [162, 0]
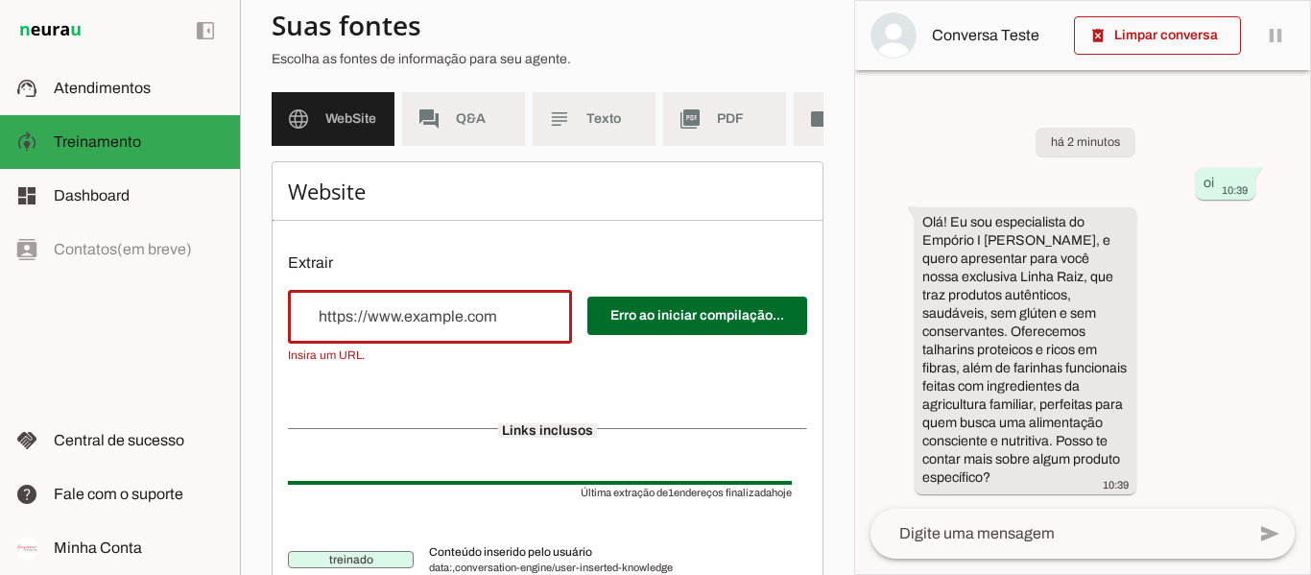
click at [355, 328] on input "url" at bounding box center [429, 316] width 253 height 23
paste input "[URL][DOMAIN_NAME]"
type input "[URL][DOMAIN_NAME]"
click at [643, 294] on div "Website Extrair Erro ao iniciar compilação... Links inclusos Última extração de…" at bounding box center [548, 397] width 552 height 472
drag, startPoint x: 546, startPoint y: 329, endPoint x: 46, endPoint y: 315, distance: 500.2
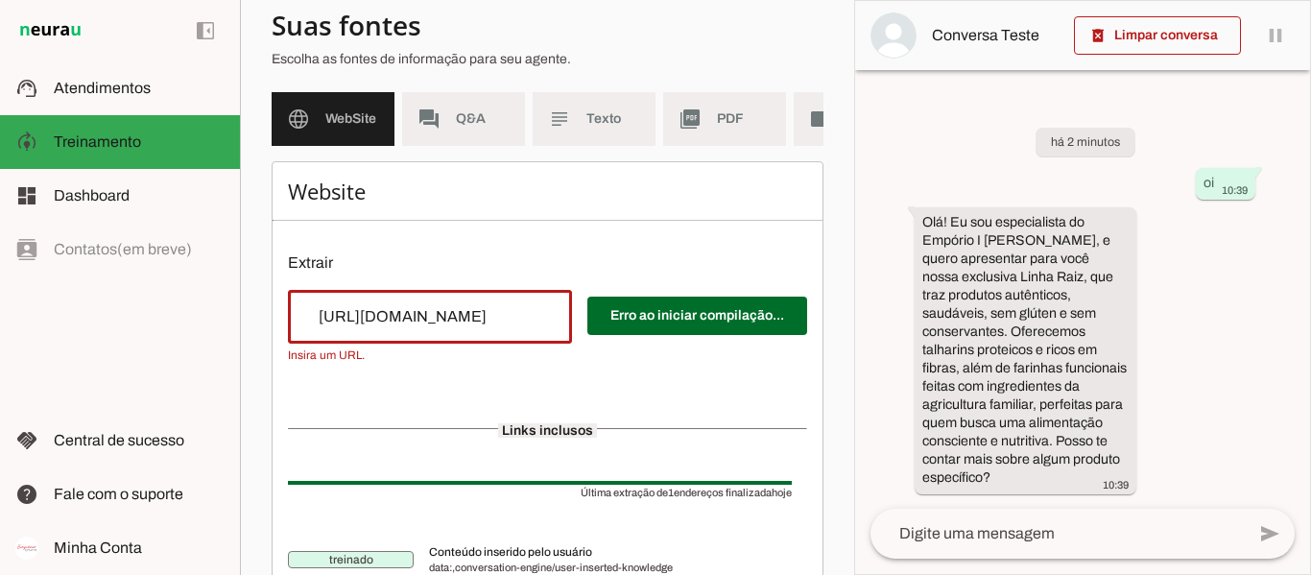
click at [46, 315] on applet-drawer "support_agent Atendimentos Atendimentos model_training Treinamento Treinamento …" at bounding box center [655, 287] width 1311 height 575
drag, startPoint x: 368, startPoint y: 320, endPoint x: 376, endPoint y: 335, distance: 17.6
click at [369, 322] on input "[URL][DOMAIN_NAME]" at bounding box center [429, 316] width 253 height 23
click at [376, 328] on input "[URL][DOMAIN_NAME]" at bounding box center [429, 316] width 253 height 23
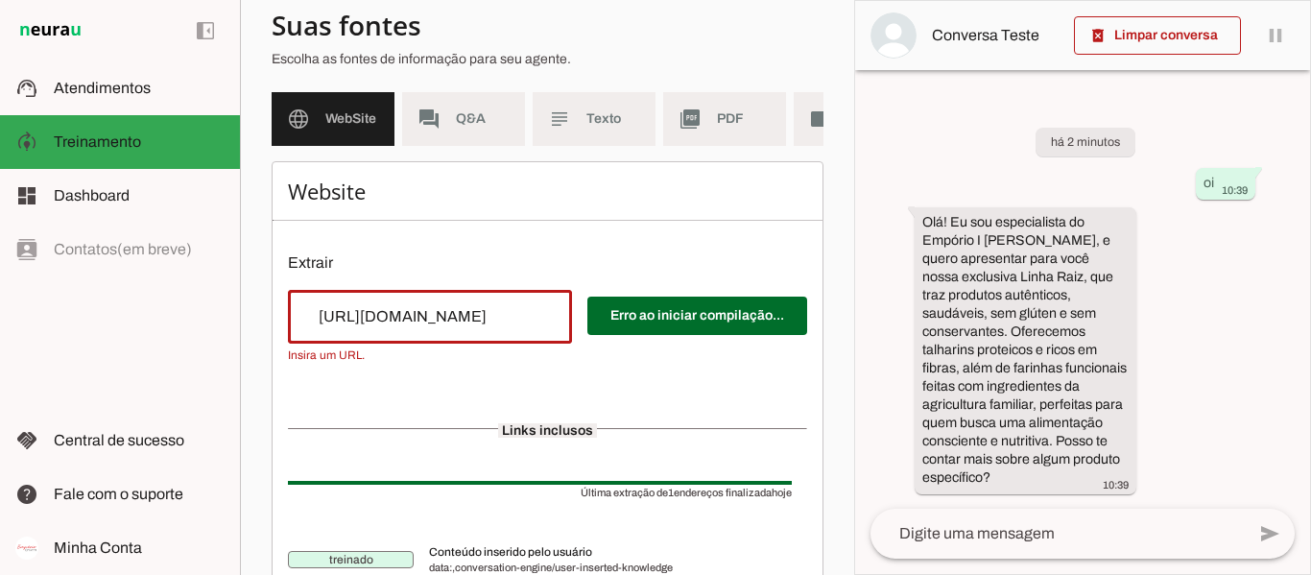
click at [376, 328] on input "[URL][DOMAIN_NAME]" at bounding box center [429, 316] width 253 height 23
click at [463, 295] on div "Website Extrair Erro ao iniciar compilação... Links inclusos Última extração de…" at bounding box center [548, 397] width 552 height 472
click at [480, 264] on div "Website Extrair Erro ao iniciar compilação... Links inclusos Última extração de…" at bounding box center [548, 397] width 552 height 472
click at [450, 128] on md-item "forum Q&A" at bounding box center [463, 119] width 123 height 54
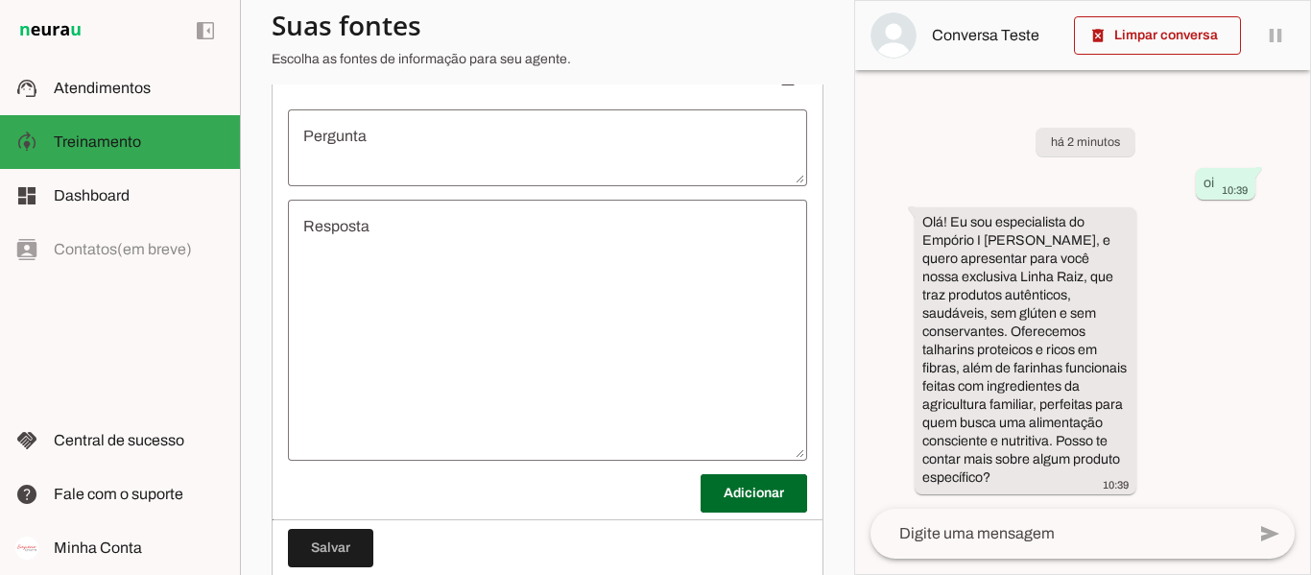
scroll to position [258, 0]
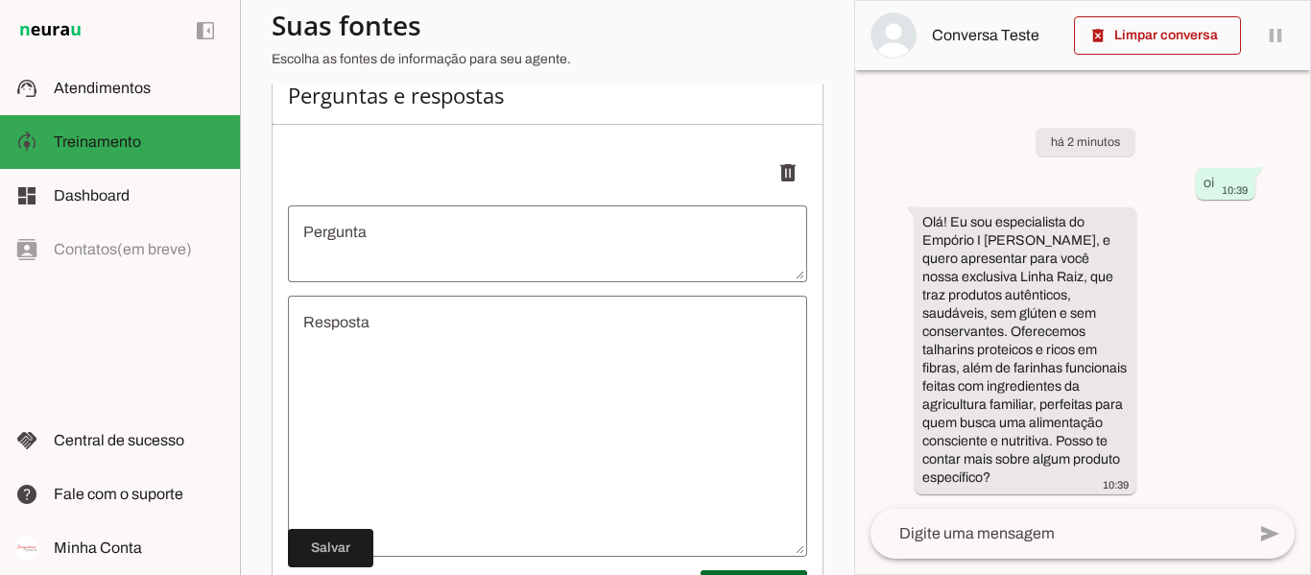
click at [446, 254] on textarea "Pergunta" at bounding box center [547, 244] width 519 height 46
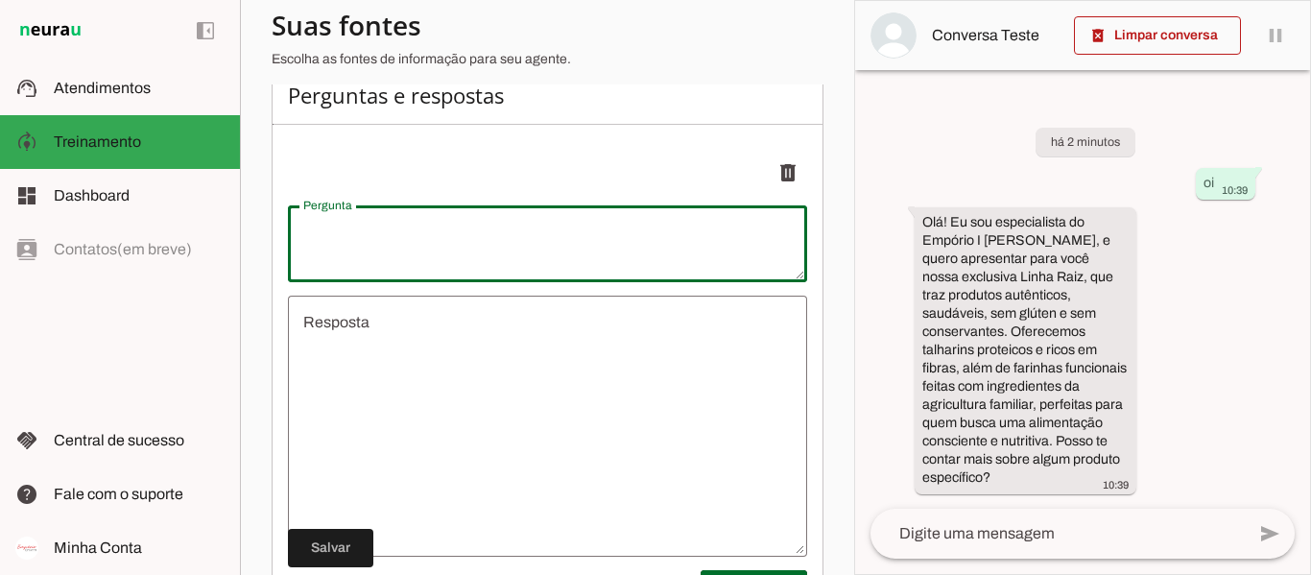
type textarea "O"
type textarea "undefined"
type textarea "O que é farinha funcional?"
type md-outlined-text-field "O que é farinha funcional?"
